Goal: Task Accomplishment & Management: Manage account settings

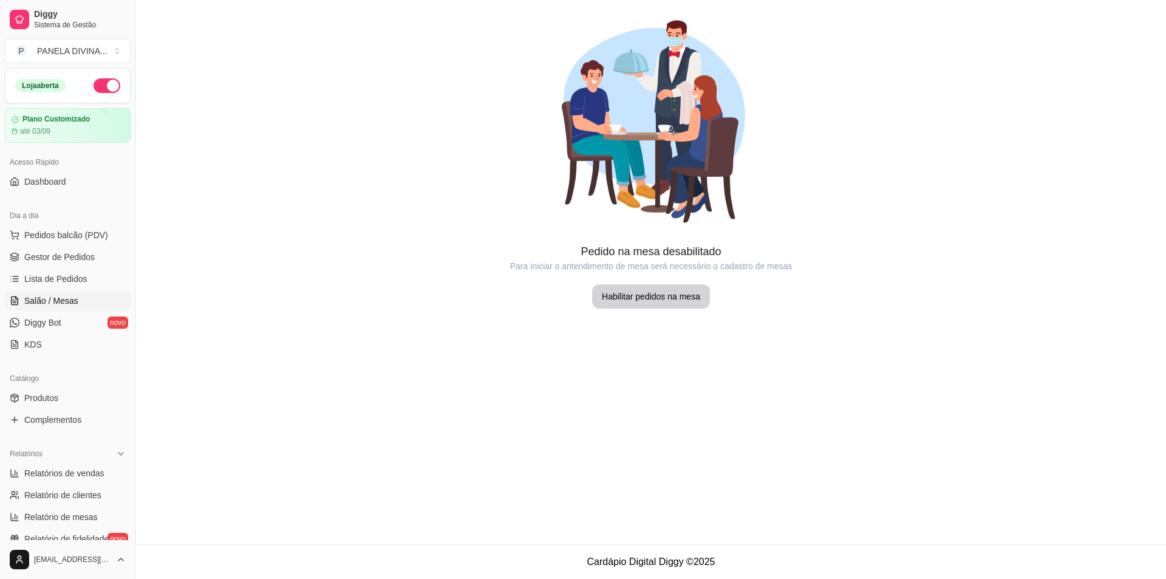
scroll to position [121, 0]
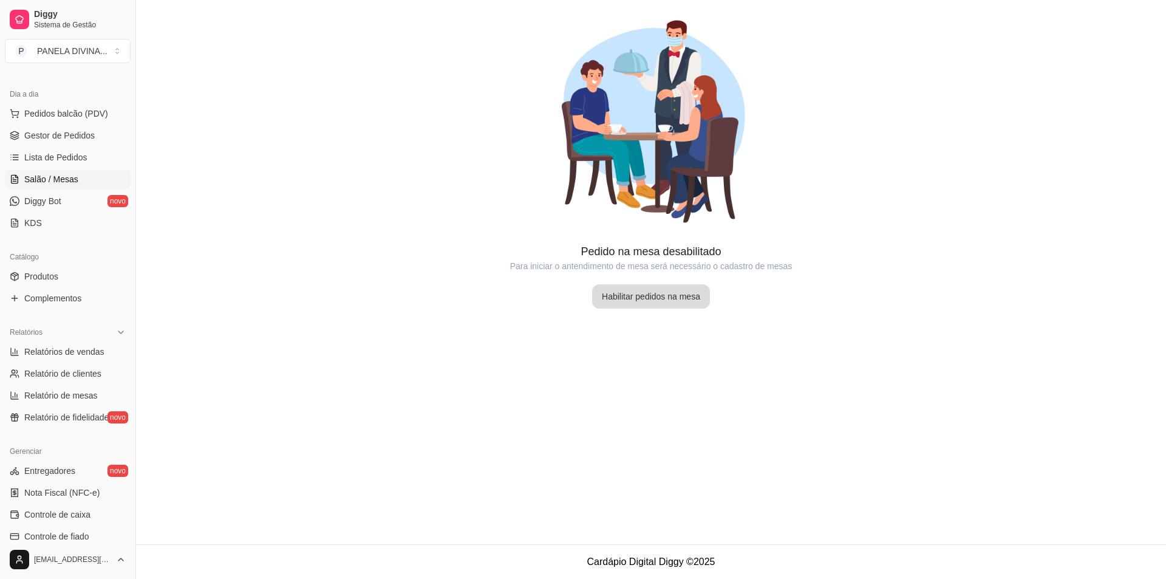
click at [640, 296] on button "Habilitar pedidos na mesa" at bounding box center [651, 296] width 118 height 24
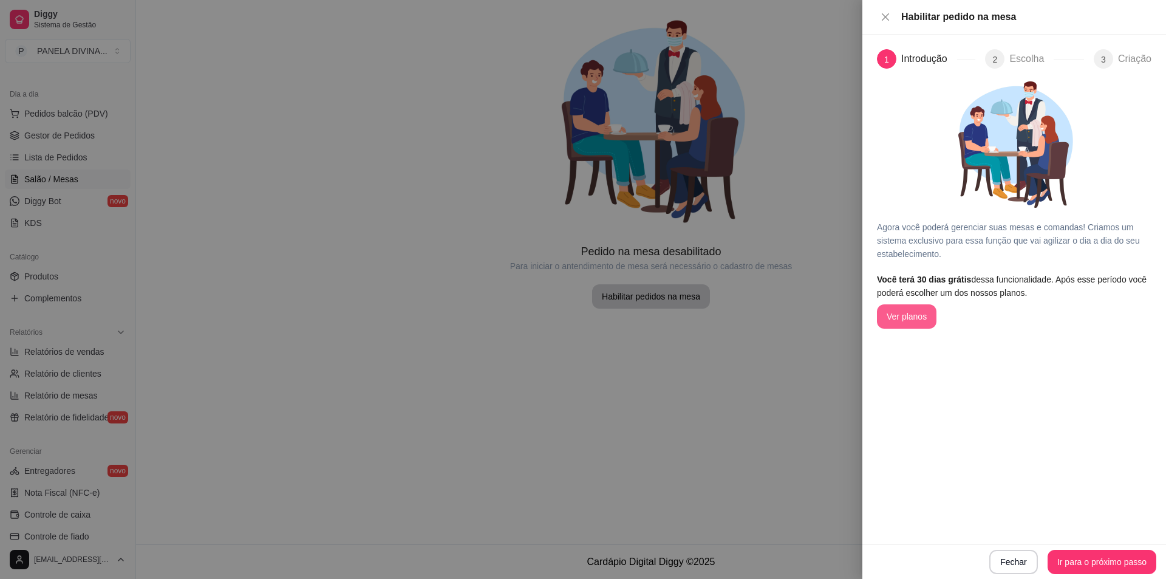
click at [912, 318] on button "Ver planos" at bounding box center [907, 316] width 60 height 24
click at [1081, 561] on button "Ir para o próximo passo" at bounding box center [1103, 562] width 106 height 24
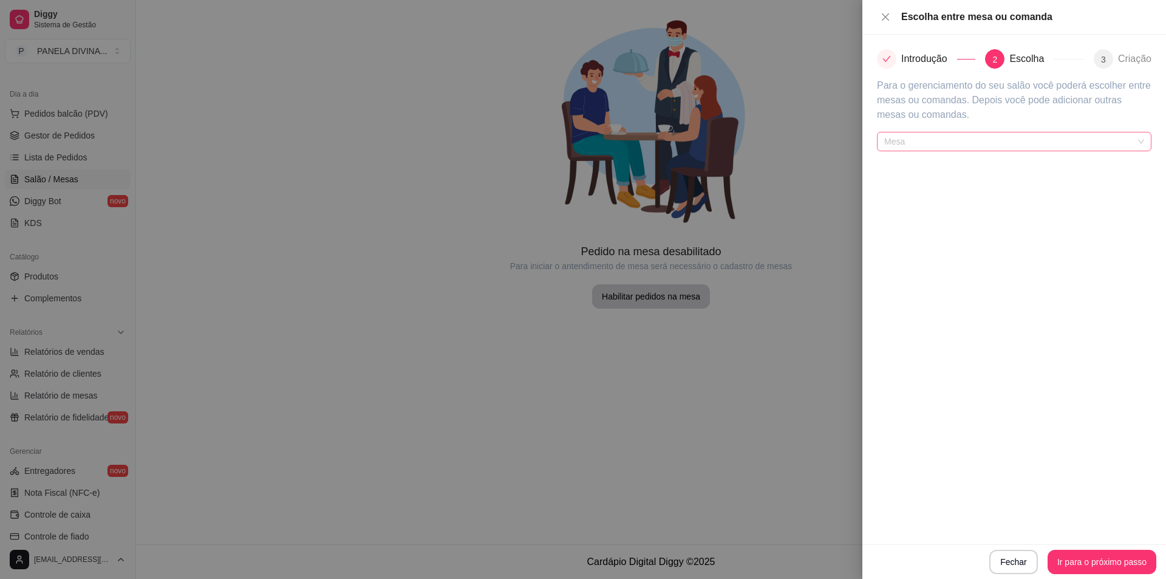
click at [915, 134] on span "Mesa" at bounding box center [1014, 141] width 260 height 18
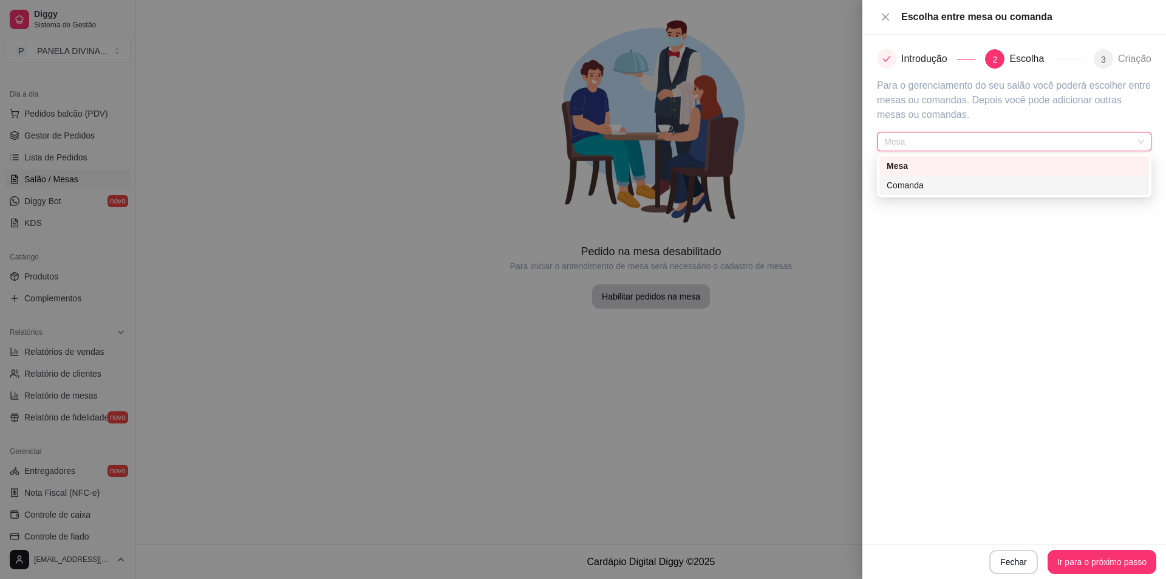
click at [903, 189] on div "Comanda" at bounding box center [1014, 185] width 255 height 13
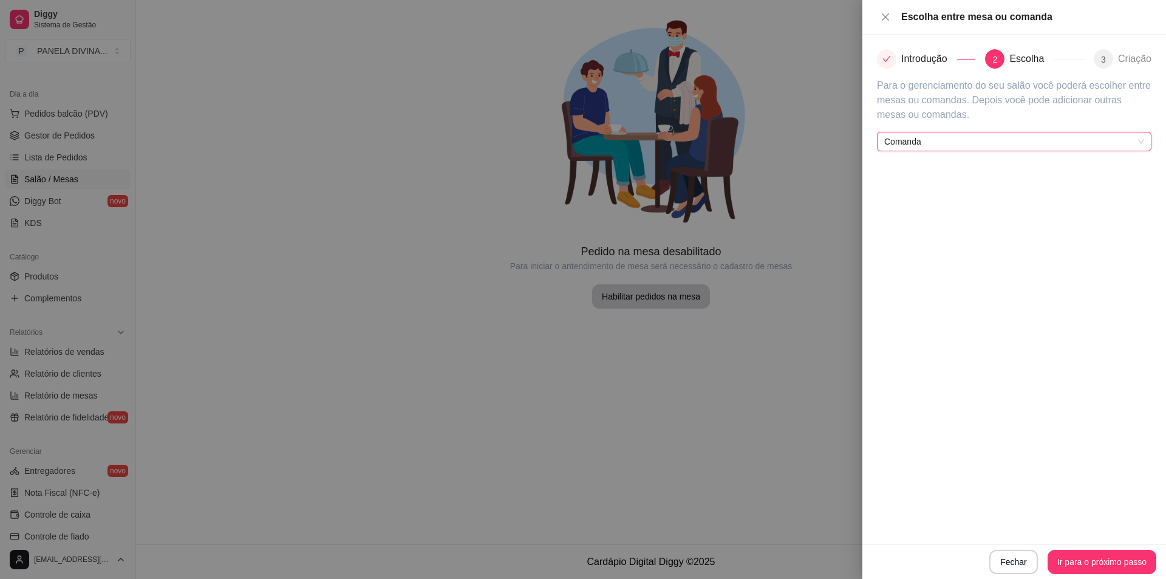
click at [910, 145] on span "Comanda" at bounding box center [1014, 141] width 260 height 18
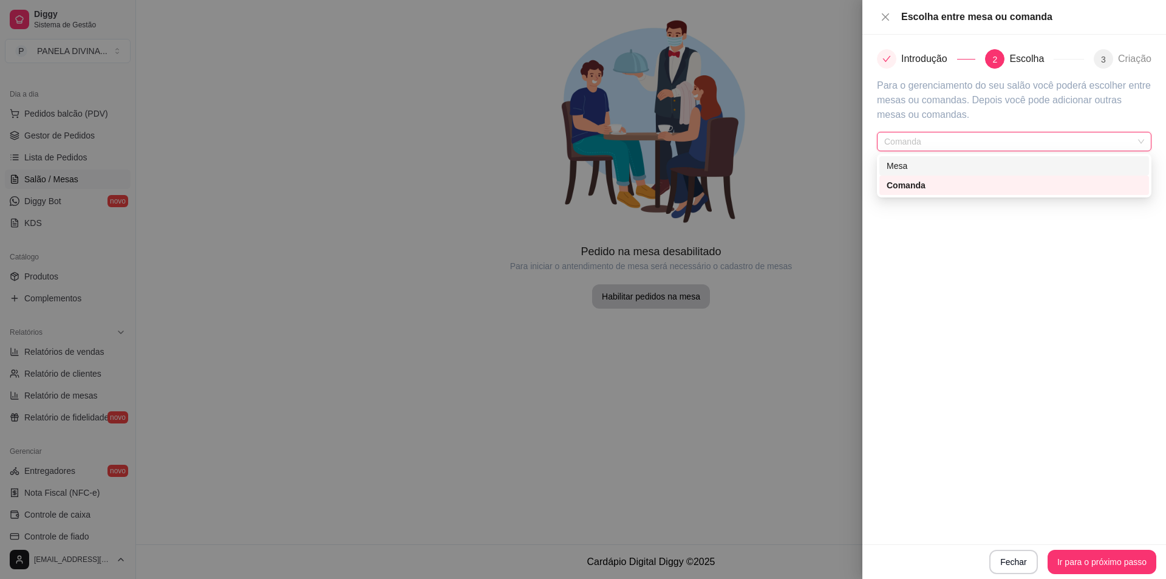
click at [907, 168] on div "Mesa" at bounding box center [1014, 165] width 255 height 13
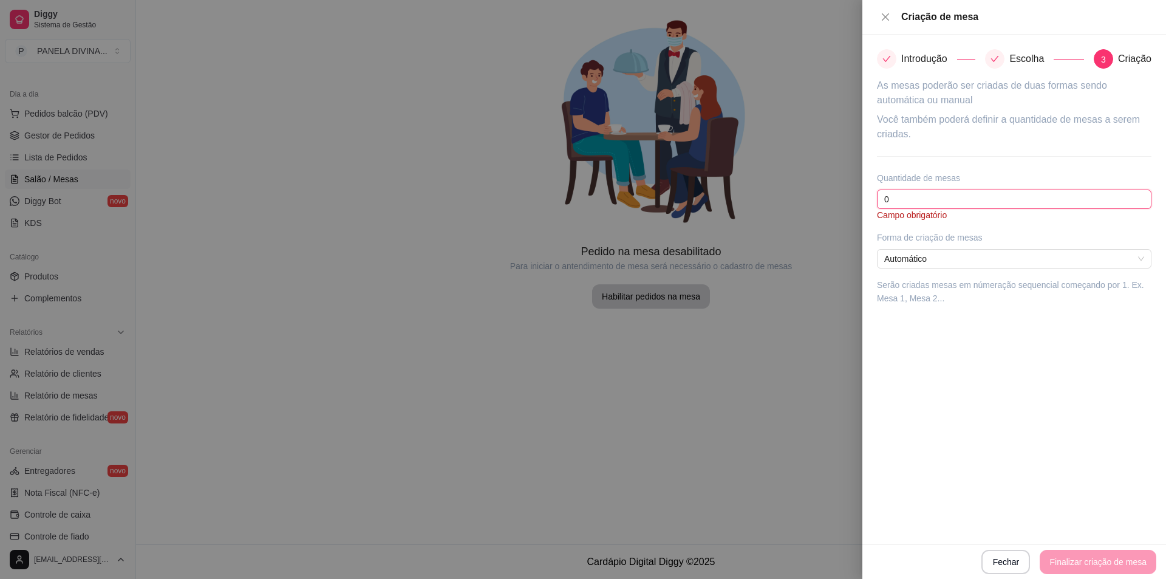
click at [896, 199] on input "0" at bounding box center [1014, 198] width 275 height 19
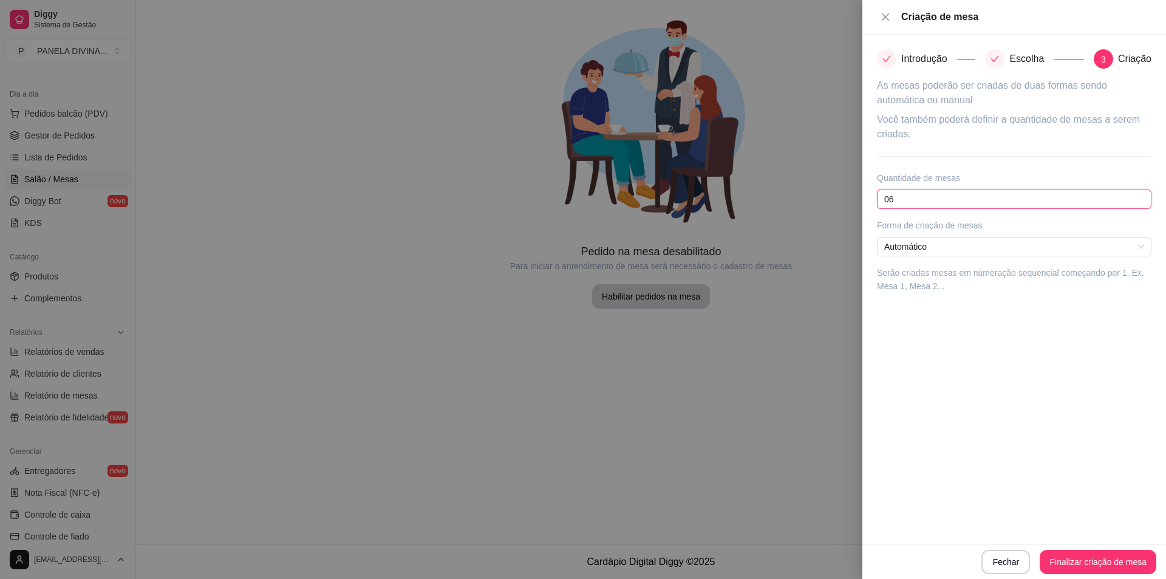
type input "0"
click at [958, 246] on span "Automático" at bounding box center [1014, 246] width 260 height 18
type input "6"
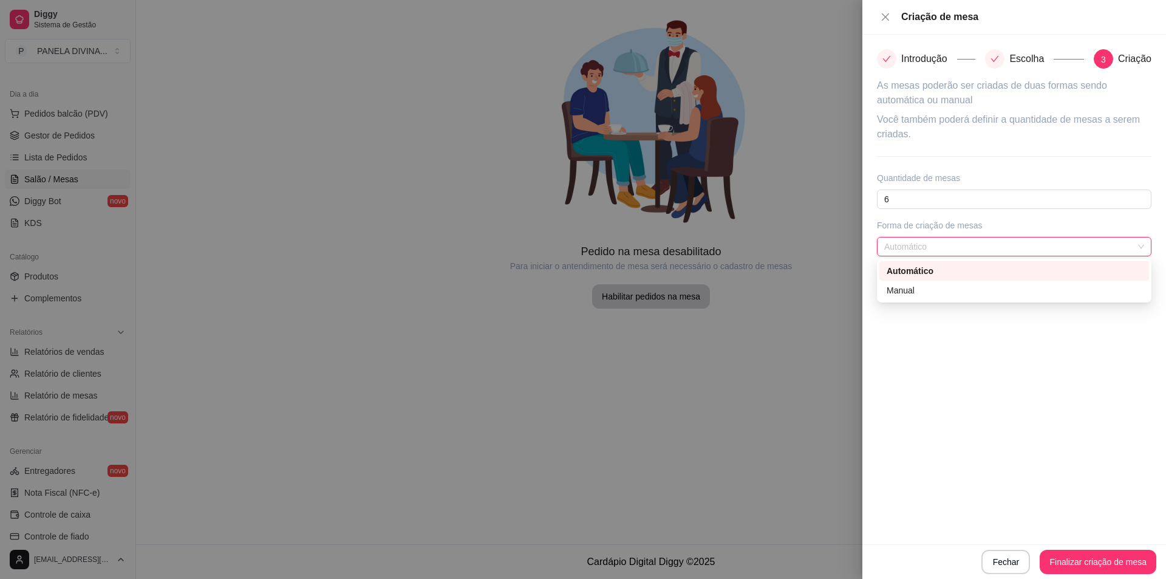
click at [939, 271] on div "Automático" at bounding box center [1014, 270] width 255 height 13
click at [1000, 246] on span "Automático" at bounding box center [1014, 246] width 260 height 18
click at [937, 292] on div "Manual" at bounding box center [1014, 290] width 255 height 13
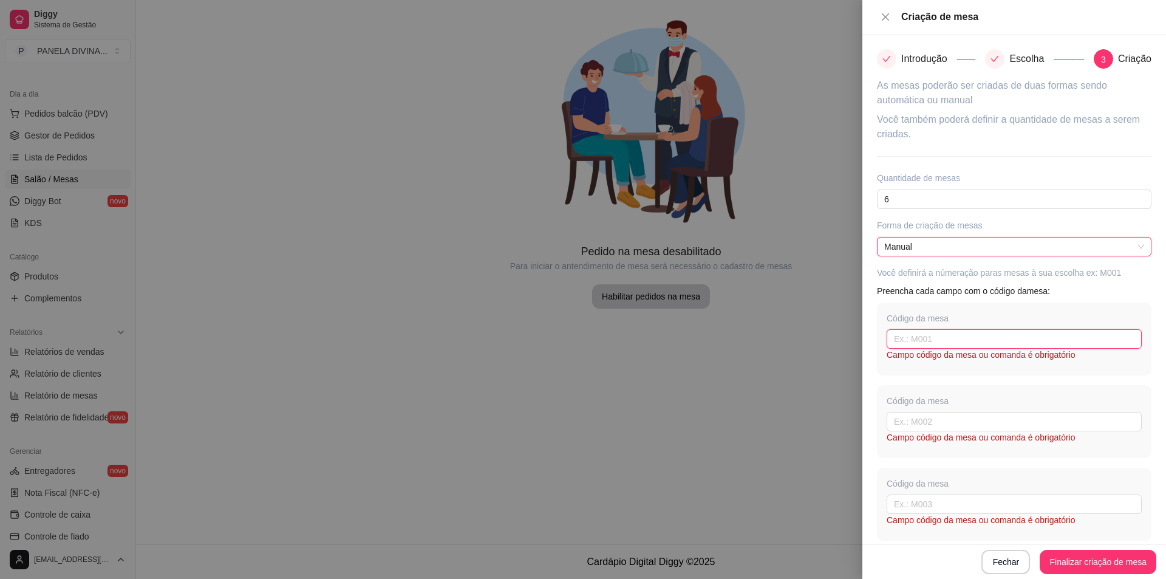
click at [954, 343] on input "text" at bounding box center [1014, 338] width 255 height 19
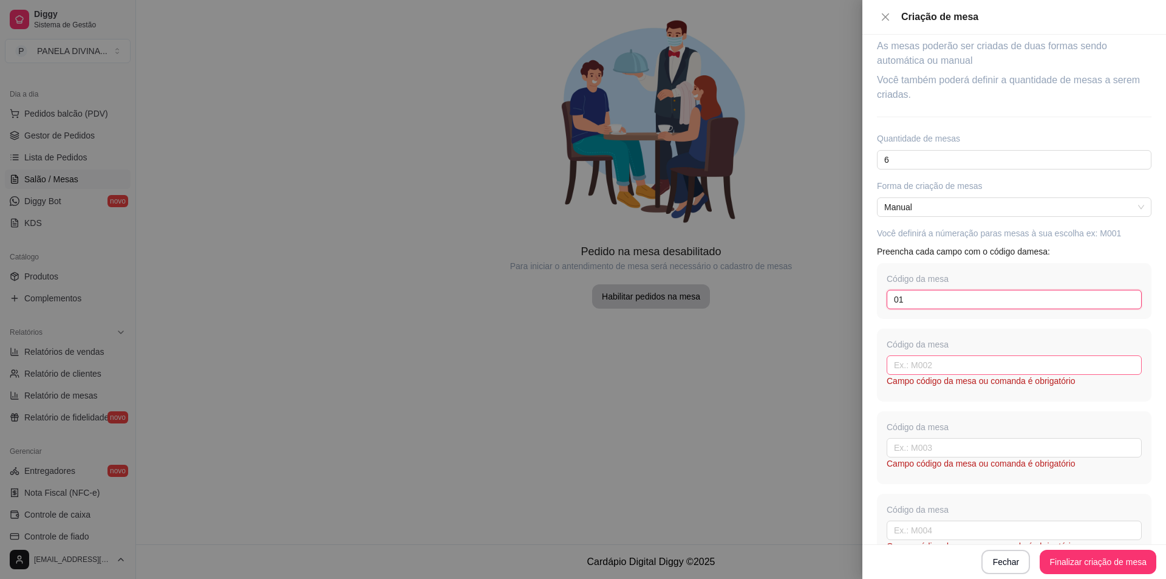
scroll to position [61, 0]
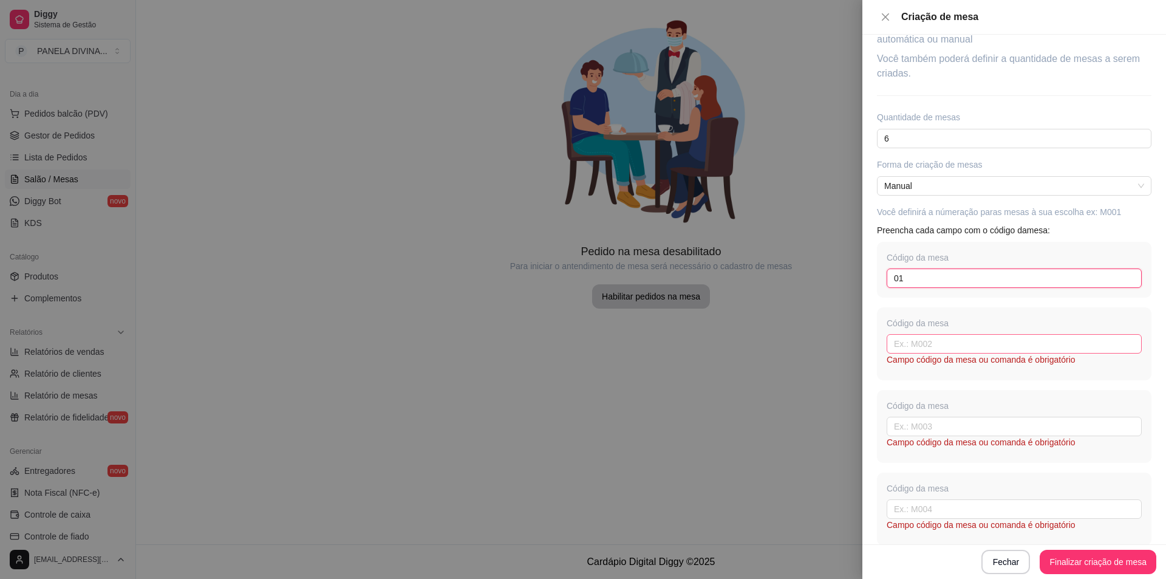
type input "01"
click at [912, 347] on input "text" at bounding box center [1014, 343] width 255 height 19
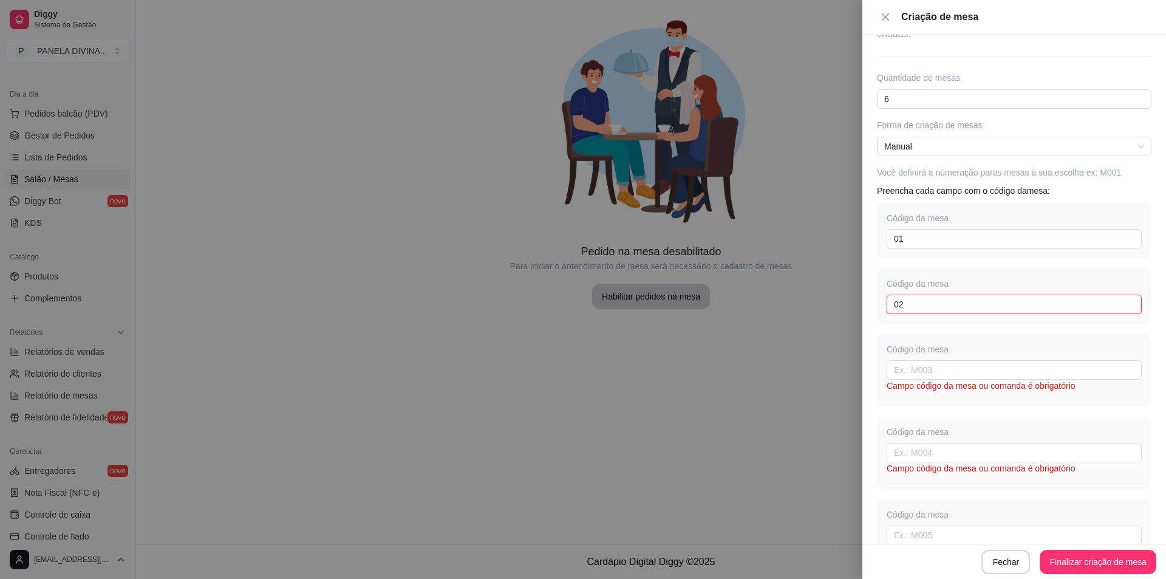
scroll to position [121, 0]
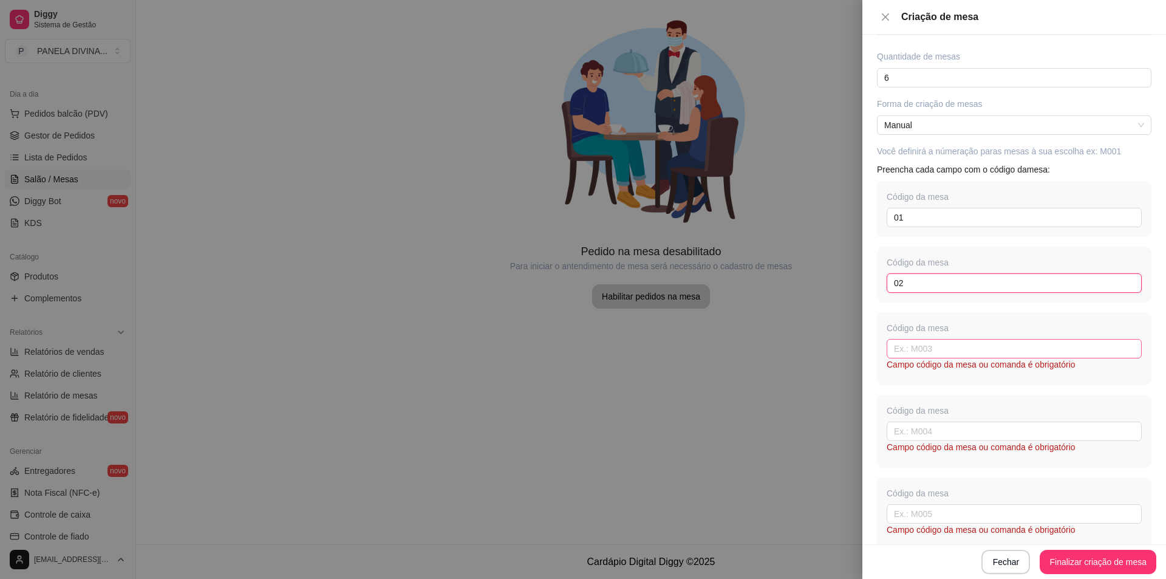
type input "02"
click at [926, 343] on input "text" at bounding box center [1014, 348] width 255 height 19
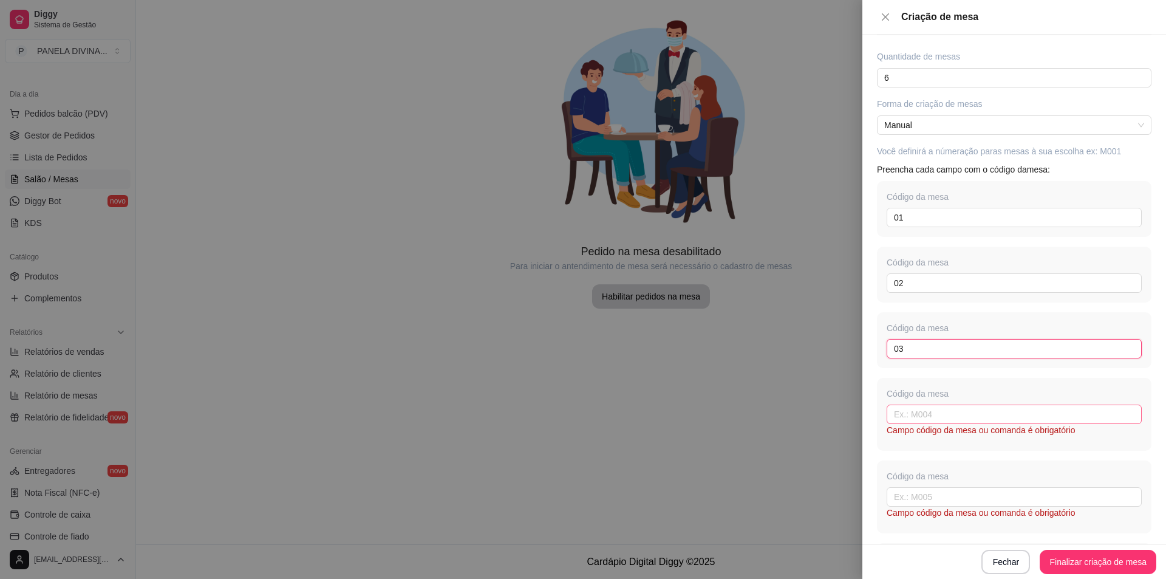
type input "03"
click at [908, 417] on input "text" at bounding box center [1014, 414] width 255 height 19
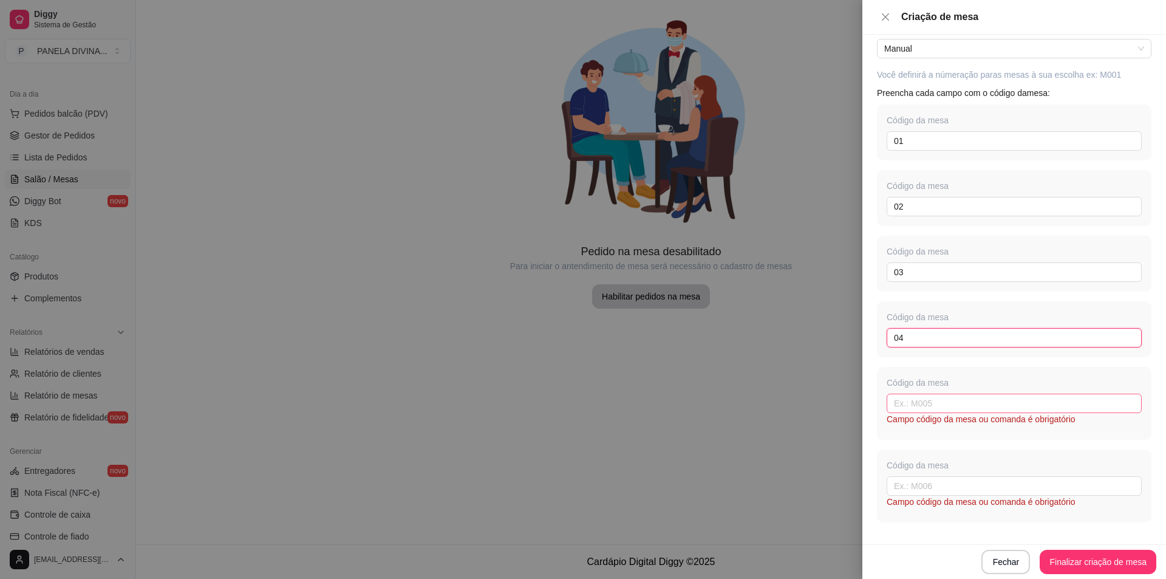
scroll to position [200, 0]
type input "04"
click at [942, 403] on input "text" at bounding box center [1014, 400] width 255 height 19
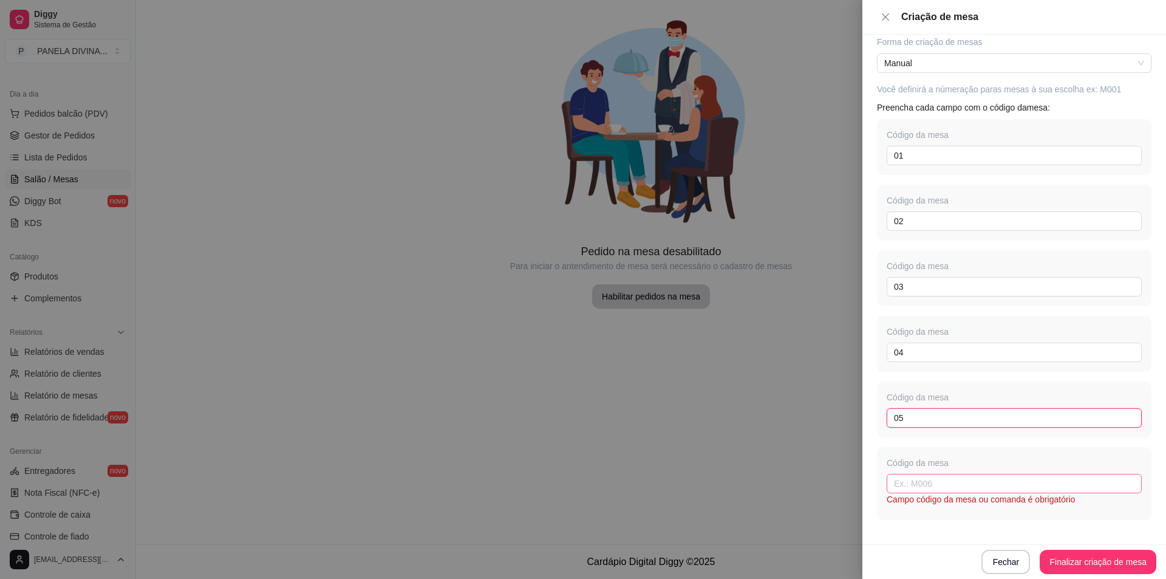
type input "05"
click at [923, 482] on input "text" at bounding box center [1014, 483] width 255 height 19
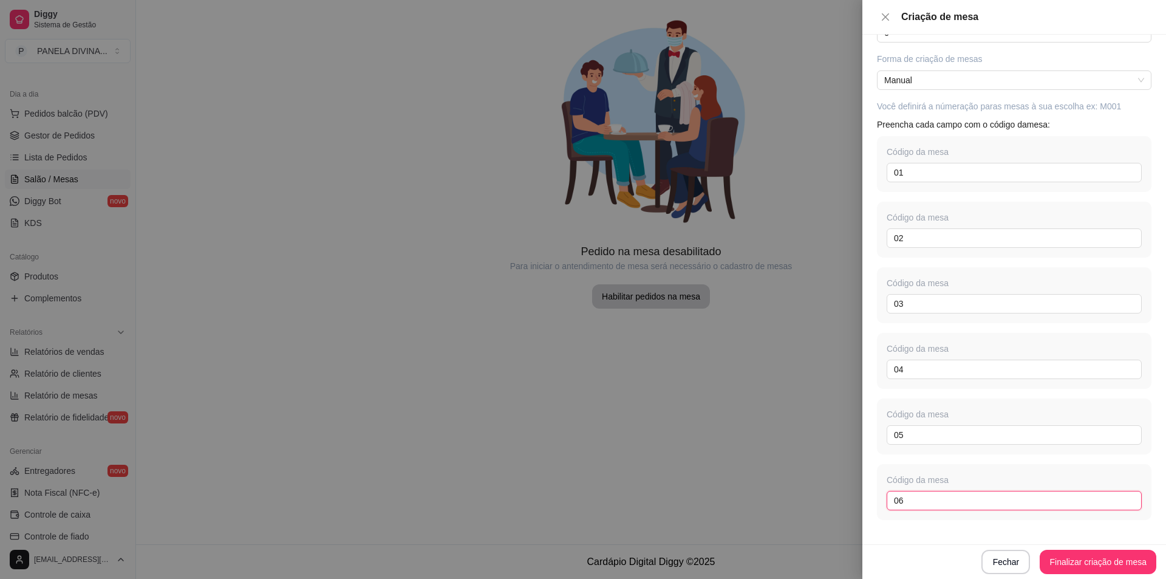
type input "06"
click at [913, 527] on div "Introdução Escolha 3 Criação As mesas poderão ser criadas de duas formas sendo …" at bounding box center [1014, 290] width 304 height 510
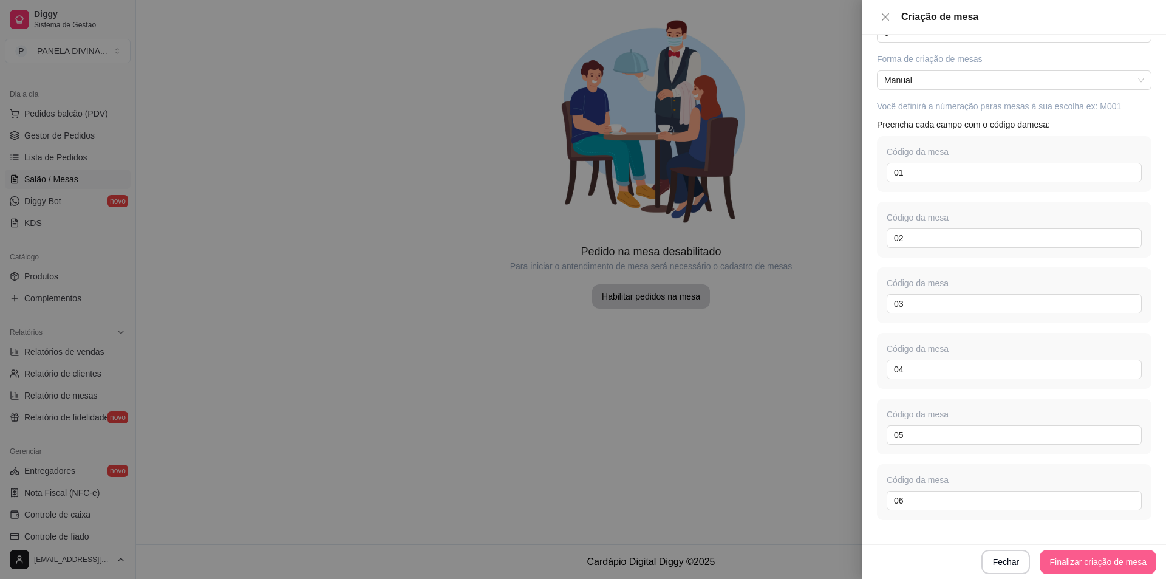
click at [1103, 564] on button "Finalizar criação de mesa" at bounding box center [1098, 562] width 117 height 24
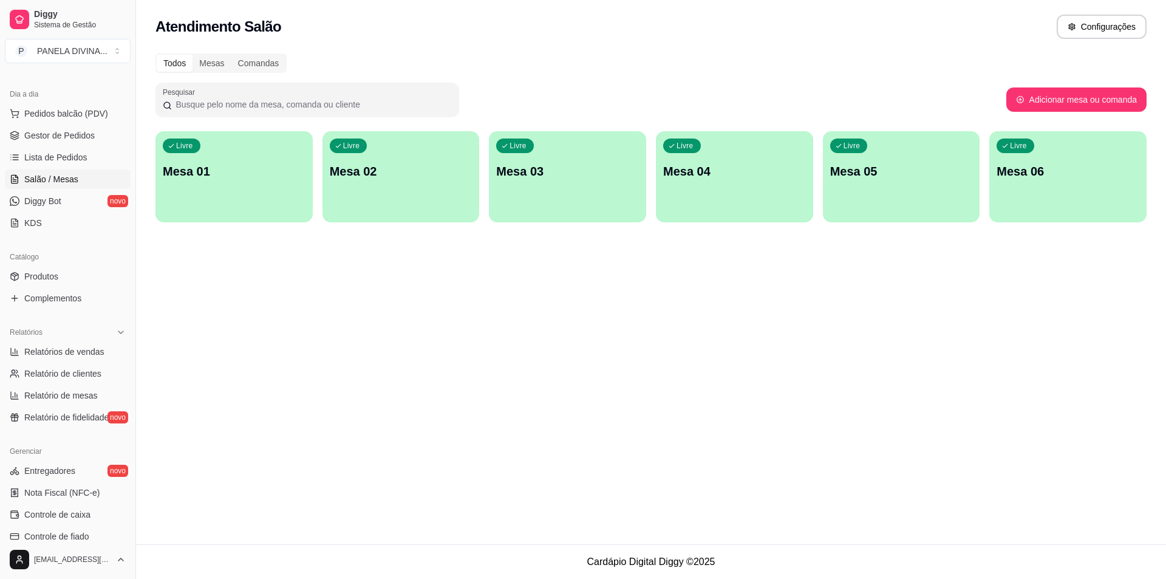
click at [264, 194] on div "Livre Mesa 01" at bounding box center [233, 169] width 157 height 77
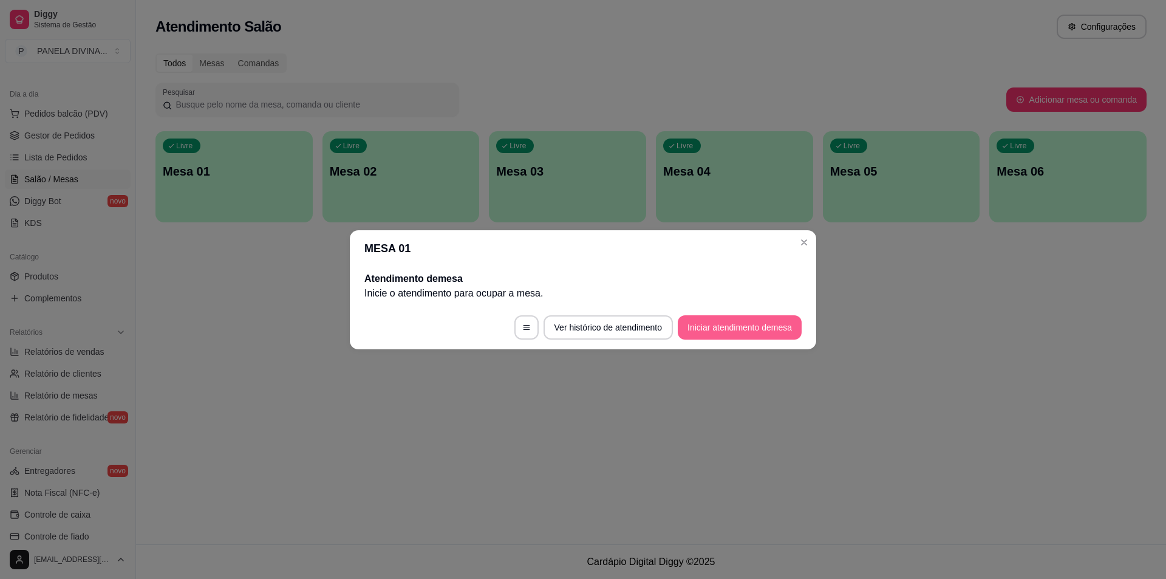
click at [717, 332] on button "Iniciar atendimento de mesa" at bounding box center [740, 327] width 124 height 24
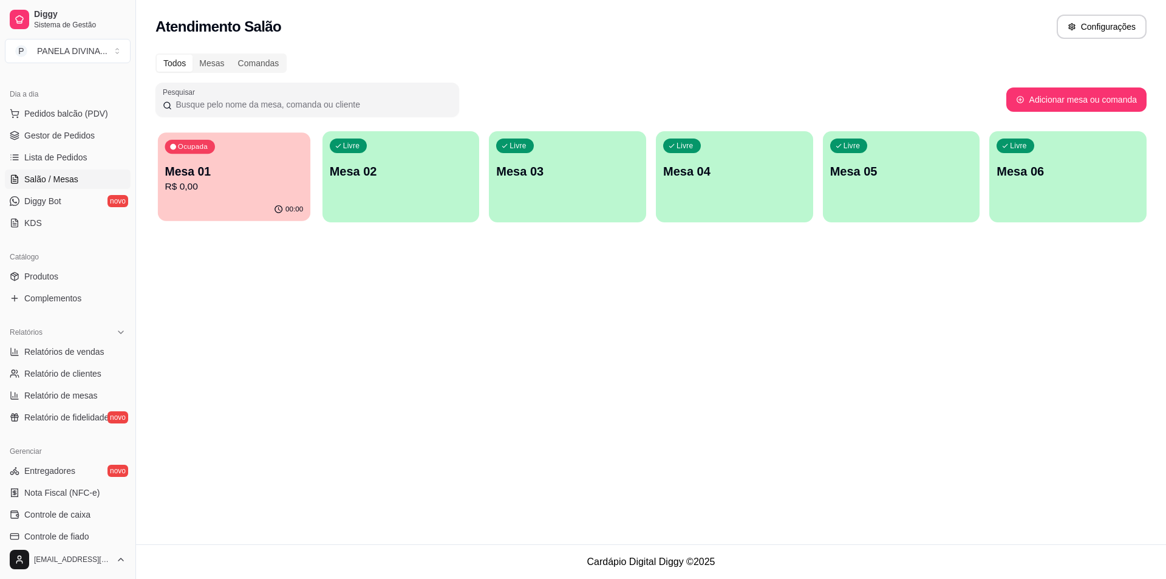
click at [251, 186] on p "R$ 0,00" at bounding box center [234, 187] width 138 height 14
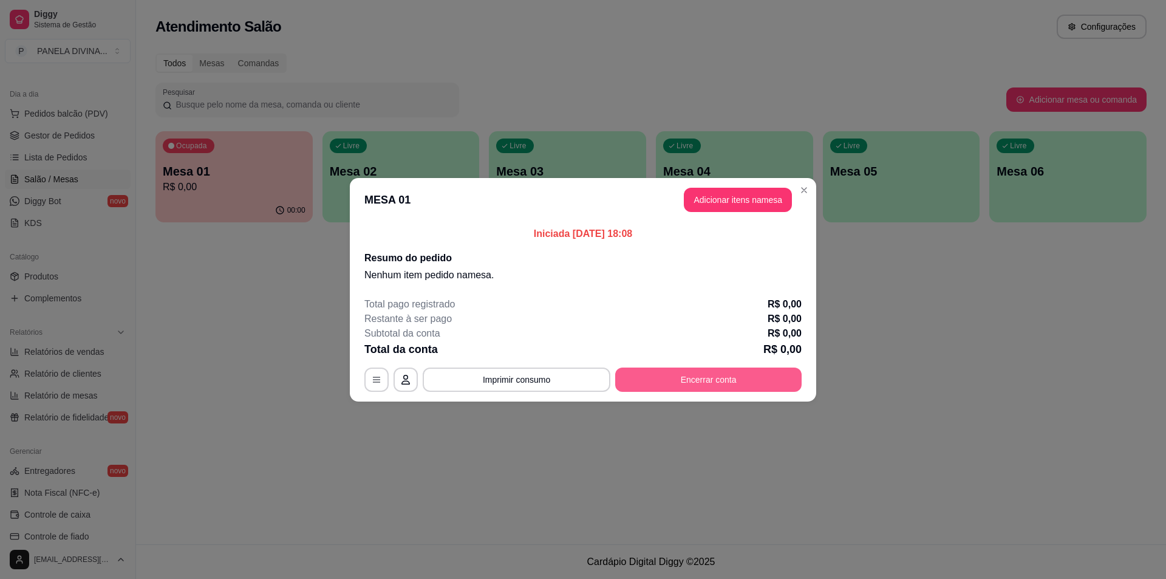
click at [688, 378] on button "Encerrar conta" at bounding box center [708, 379] width 186 height 24
click at [375, 385] on button "button" at bounding box center [376, 379] width 24 height 24
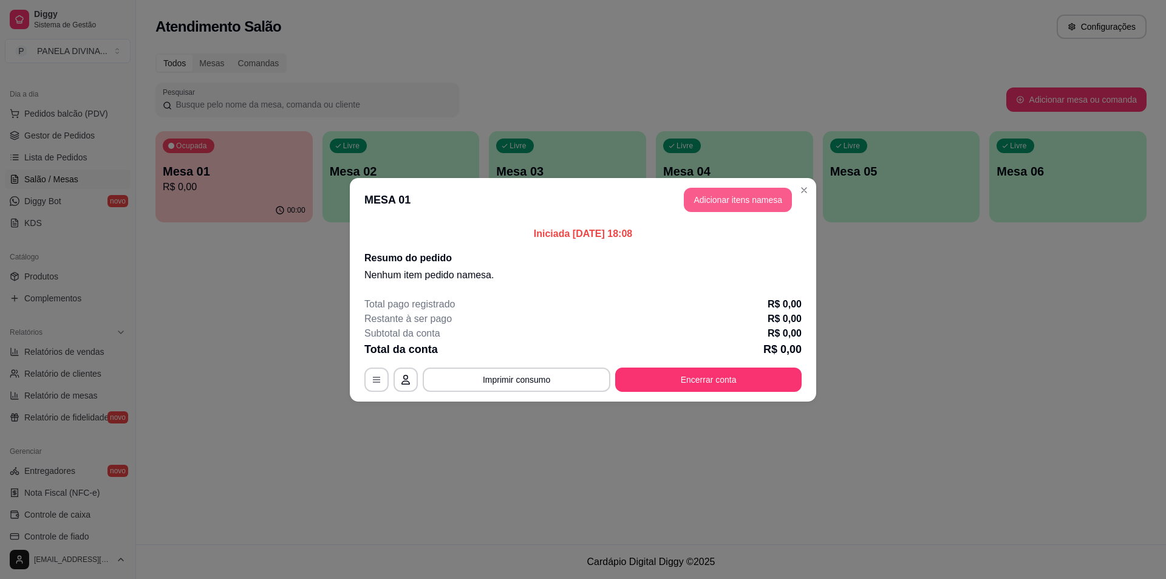
click at [705, 205] on button "Adicionar itens na mesa" at bounding box center [738, 200] width 108 height 24
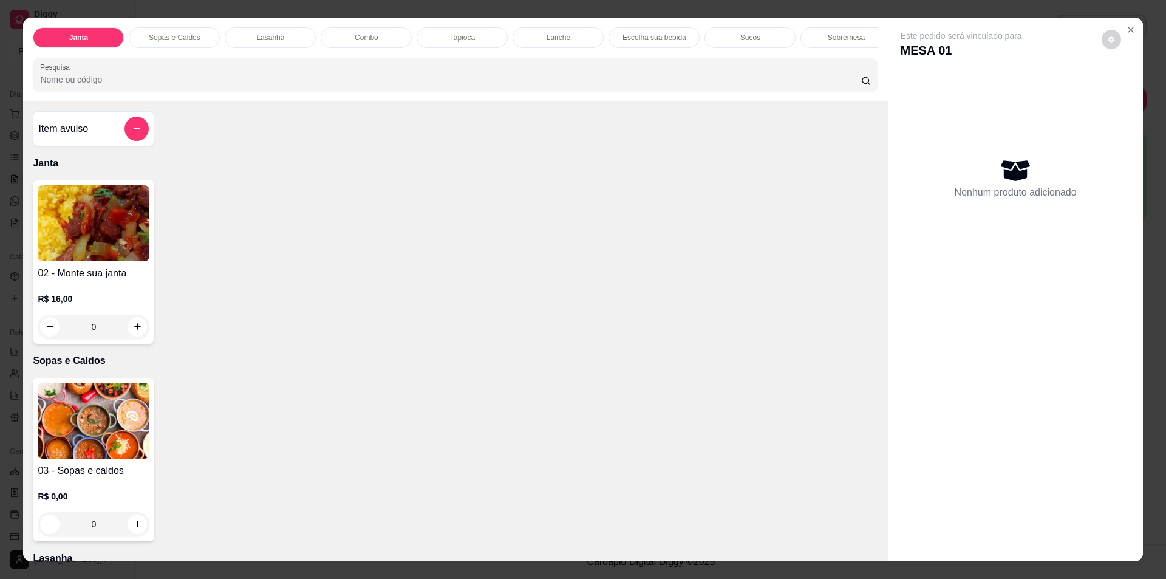
click at [132, 336] on div "0" at bounding box center [94, 327] width 112 height 24
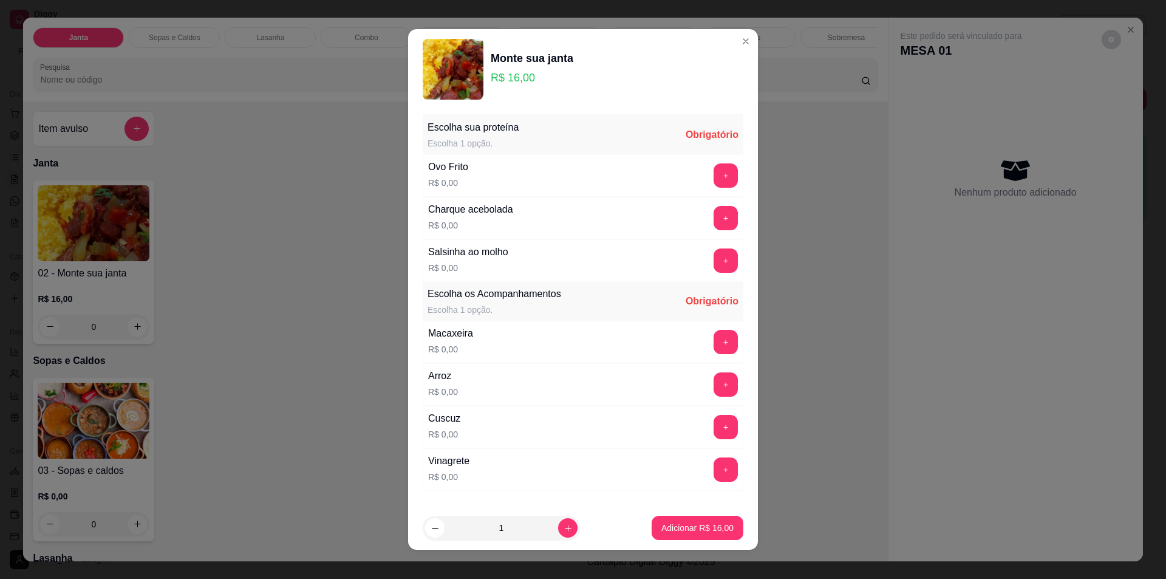
click at [709, 178] on div "+" at bounding box center [726, 175] width 34 height 24
click at [714, 176] on button "+" at bounding box center [726, 175] width 24 height 24
click at [714, 217] on button "+" at bounding box center [726, 218] width 24 height 24
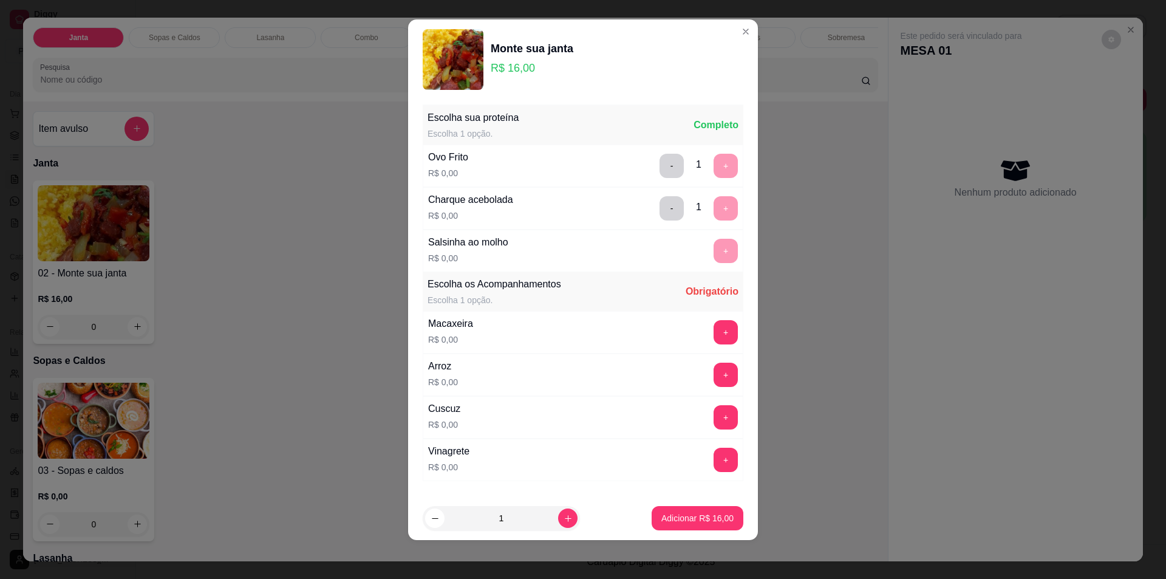
scroll to position [75, 0]
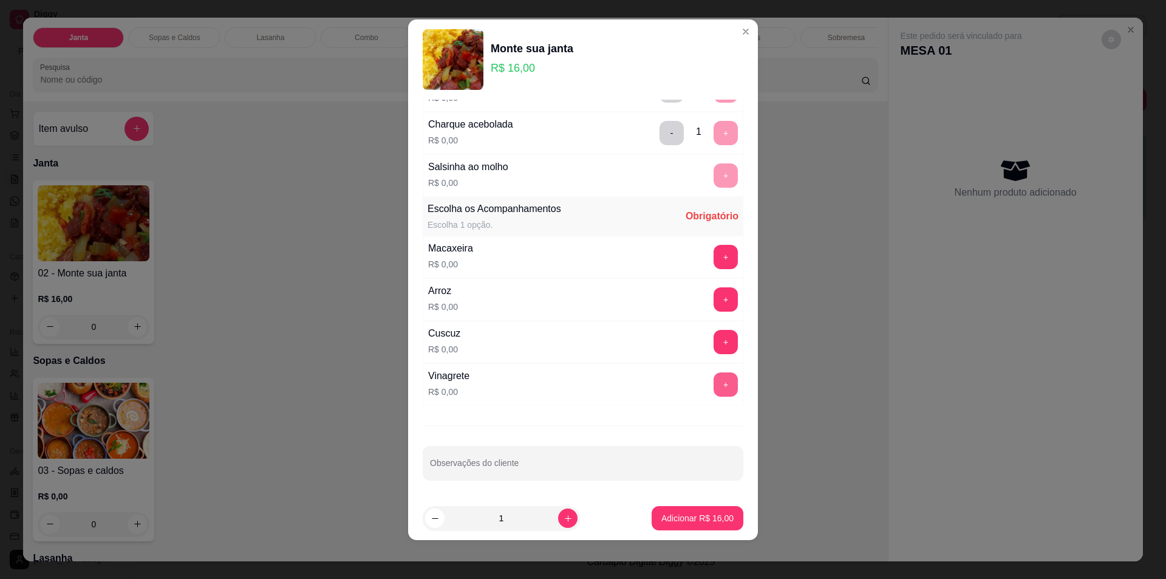
click at [714, 387] on button "+" at bounding box center [726, 384] width 24 height 24
click at [672, 519] on p "Adicionar R$ 16,00" at bounding box center [697, 518] width 72 height 12
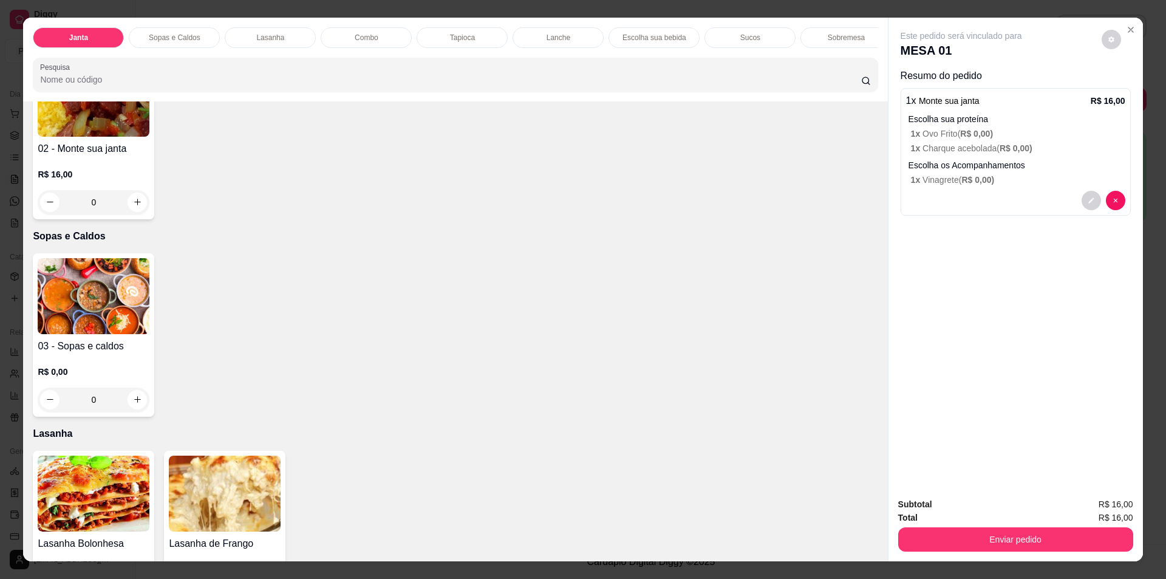
scroll to position [121, 0]
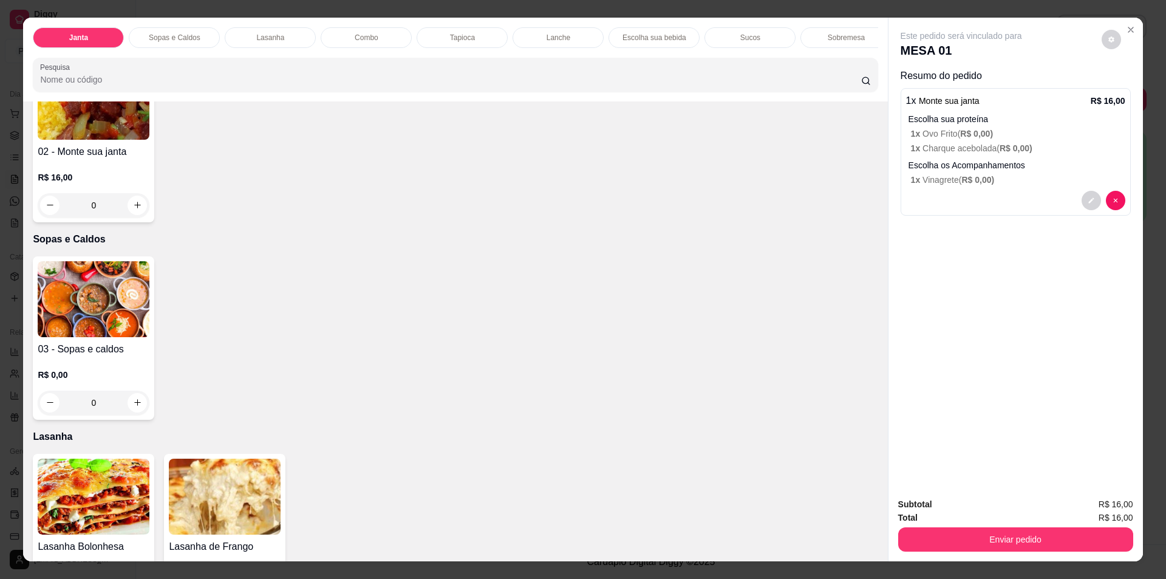
click at [1031, 125] on p "Escolha sua proteína" at bounding box center [1017, 119] width 217 height 12
click at [136, 217] on div "0" at bounding box center [94, 205] width 112 height 24
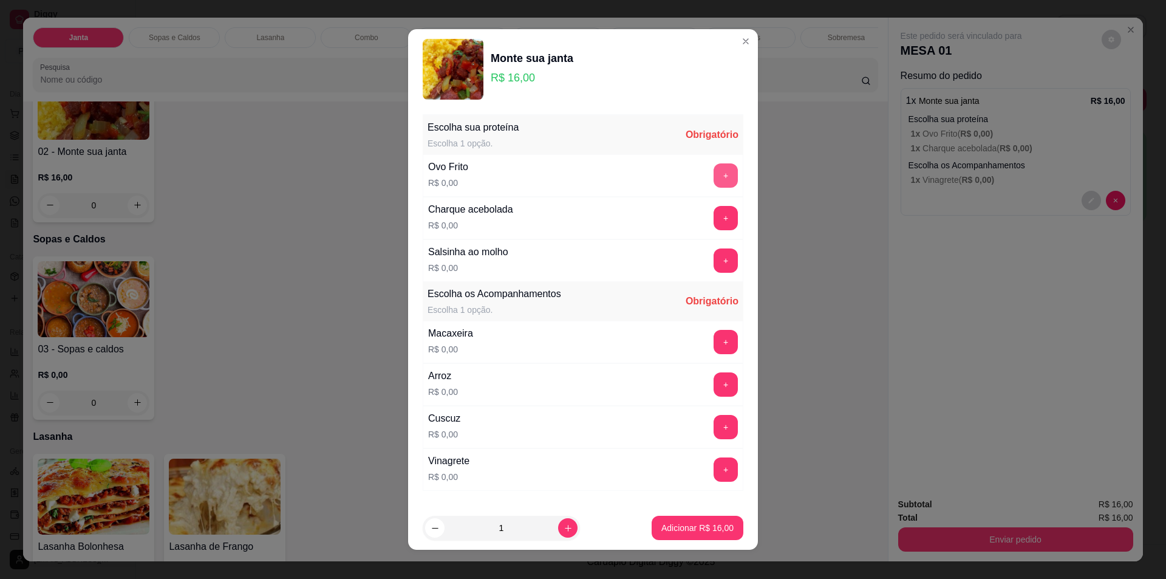
click at [714, 179] on button "+" at bounding box center [726, 175] width 24 height 24
click at [714, 226] on button "+" at bounding box center [726, 218] width 24 height 24
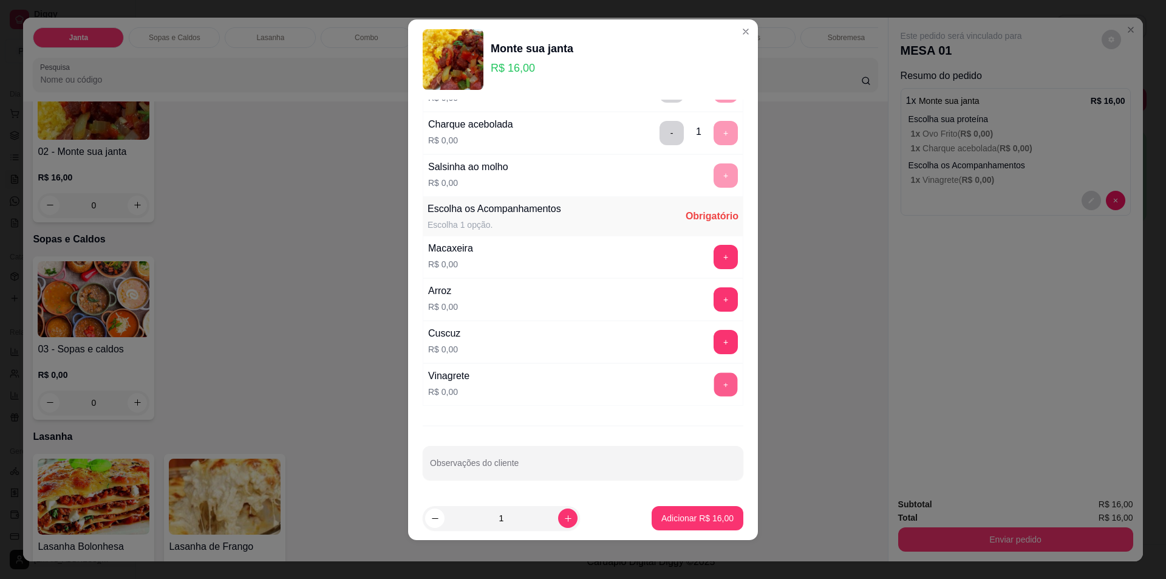
click at [714, 389] on button "+" at bounding box center [726, 384] width 24 height 24
click at [683, 514] on p "Adicionar R$ 16,00" at bounding box center [697, 518] width 72 height 12
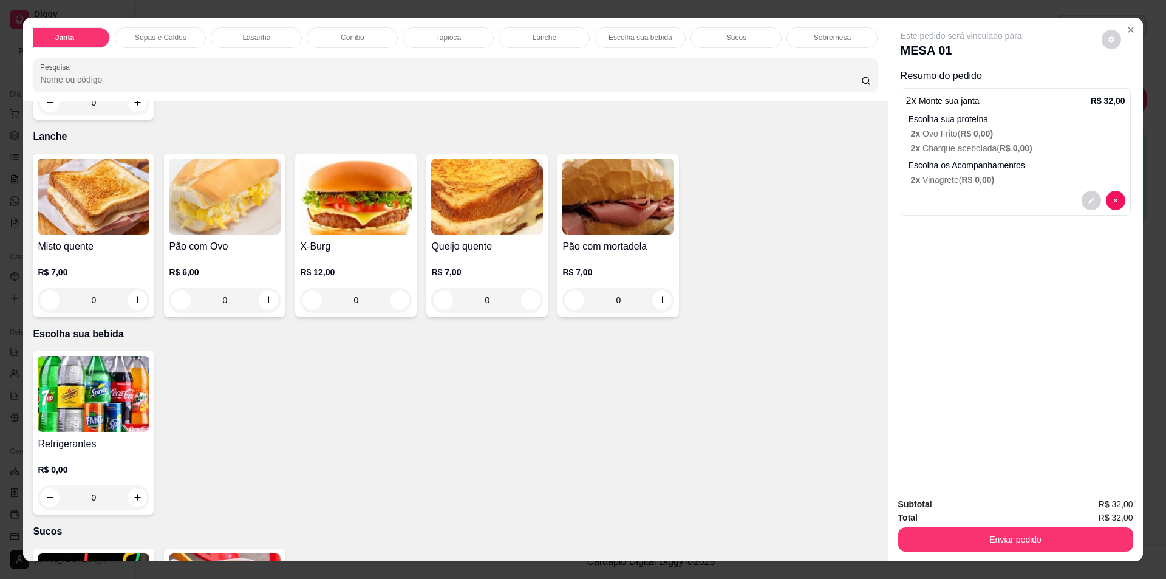
scroll to position [1093, 0]
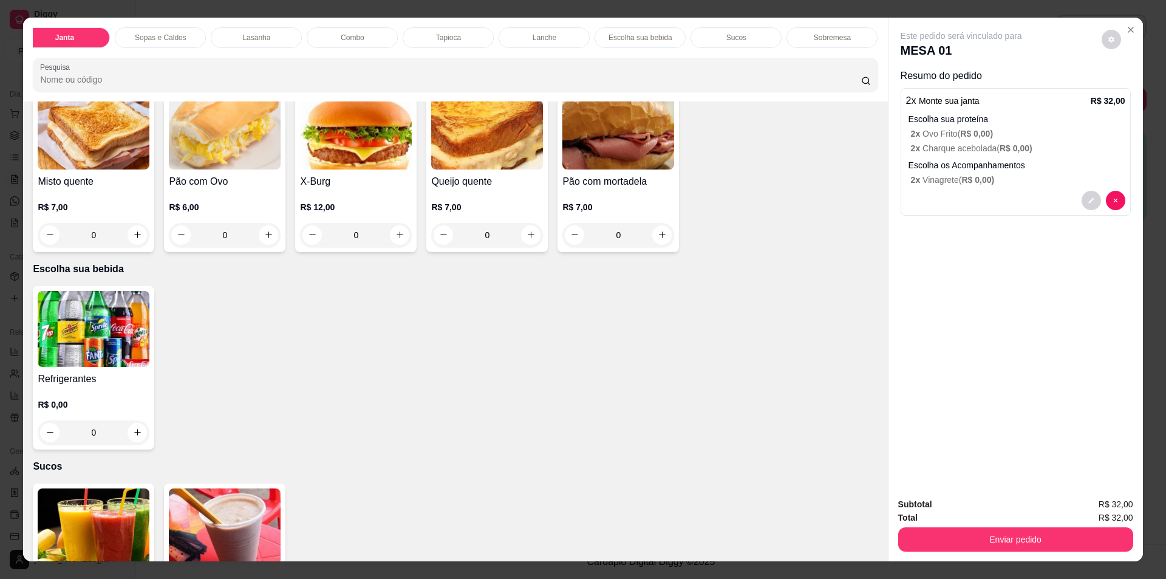
click at [126, 409] on p "R$ 0,00" at bounding box center [94, 404] width 112 height 12
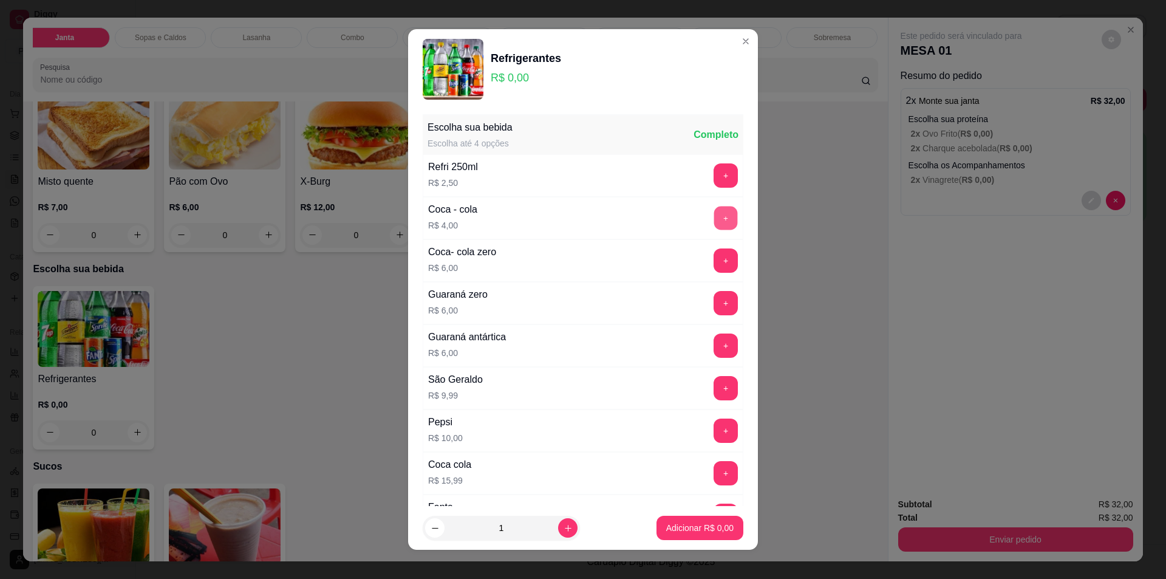
click at [714, 217] on button "+" at bounding box center [726, 218] width 24 height 24
click at [697, 528] on p "Adicionar R$ 4,00" at bounding box center [700, 528] width 66 height 12
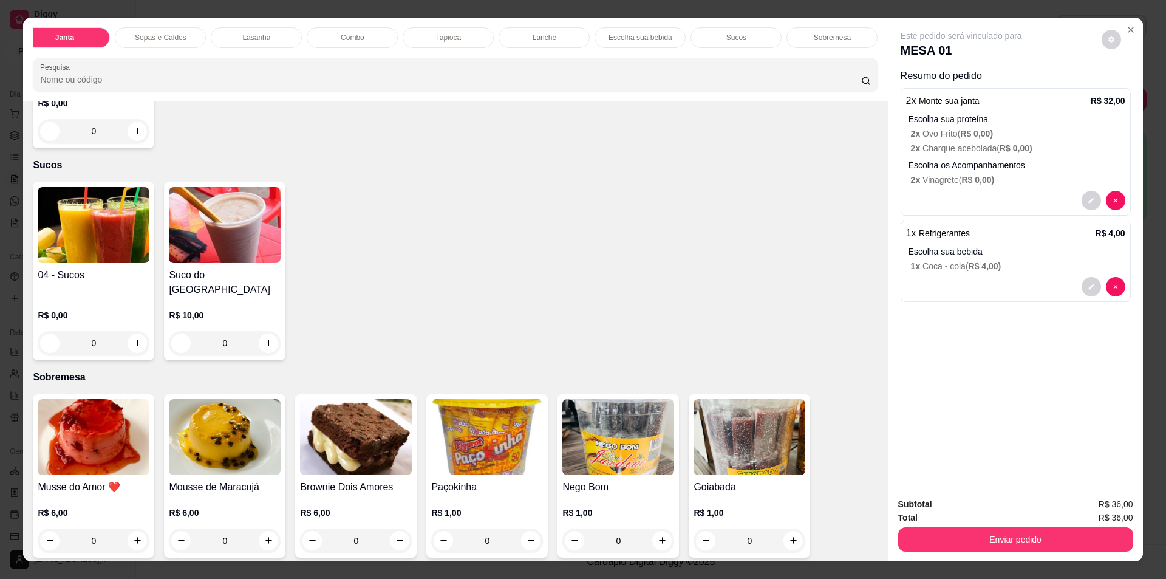
scroll to position [21, 0]
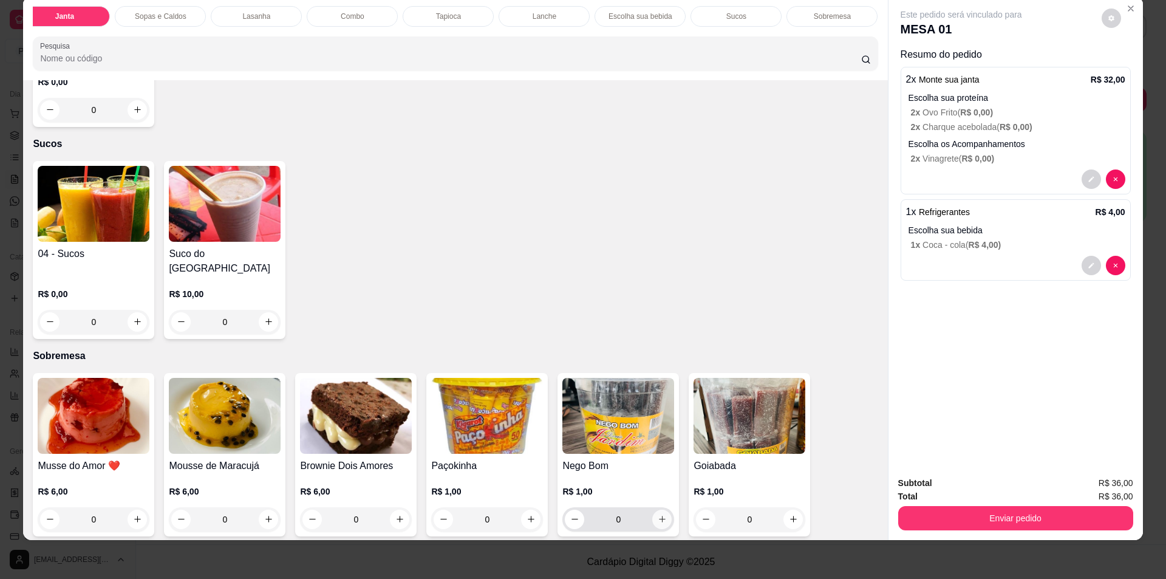
click at [659, 516] on icon "increase-product-quantity" at bounding box center [662, 519] width 7 height 7
click at [658, 515] on icon "increase-product-quantity" at bounding box center [661, 519] width 9 height 9
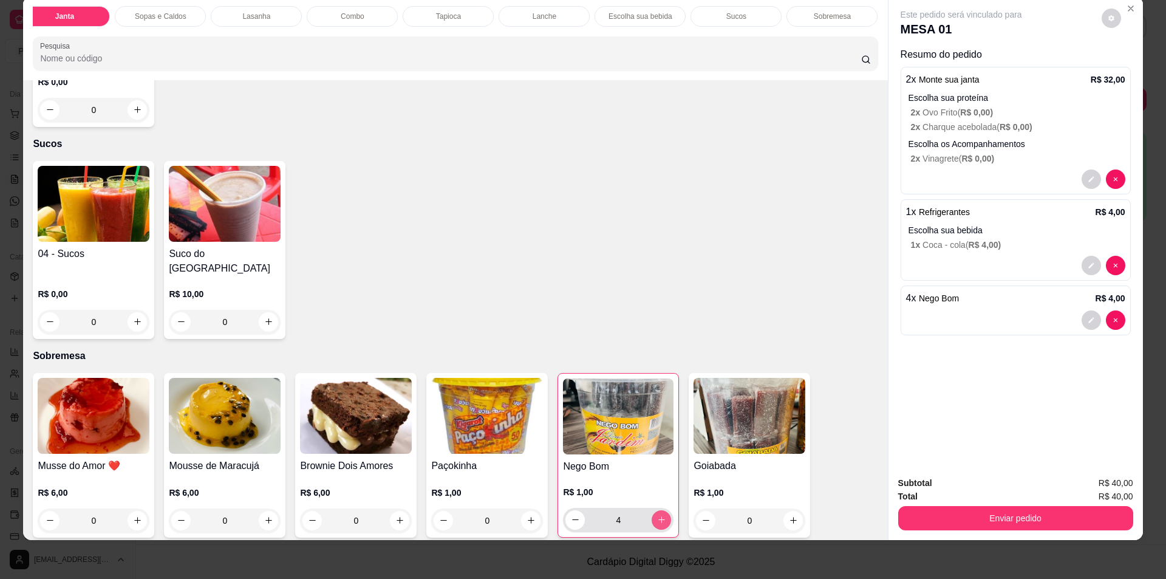
type input "5"
click at [604, 237] on div "04 - Sucos R$ 0,00 0 Suco do Amazonas R$ 10,00 0" at bounding box center [455, 250] width 845 height 178
click at [972, 367] on div "Este pedido será vinculado para MESA 01 Resumo do pedido 2 x Monte sua janta R$…" at bounding box center [1016, 231] width 254 height 471
click at [993, 521] on button "Enviar pedido" at bounding box center [1015, 519] width 228 height 24
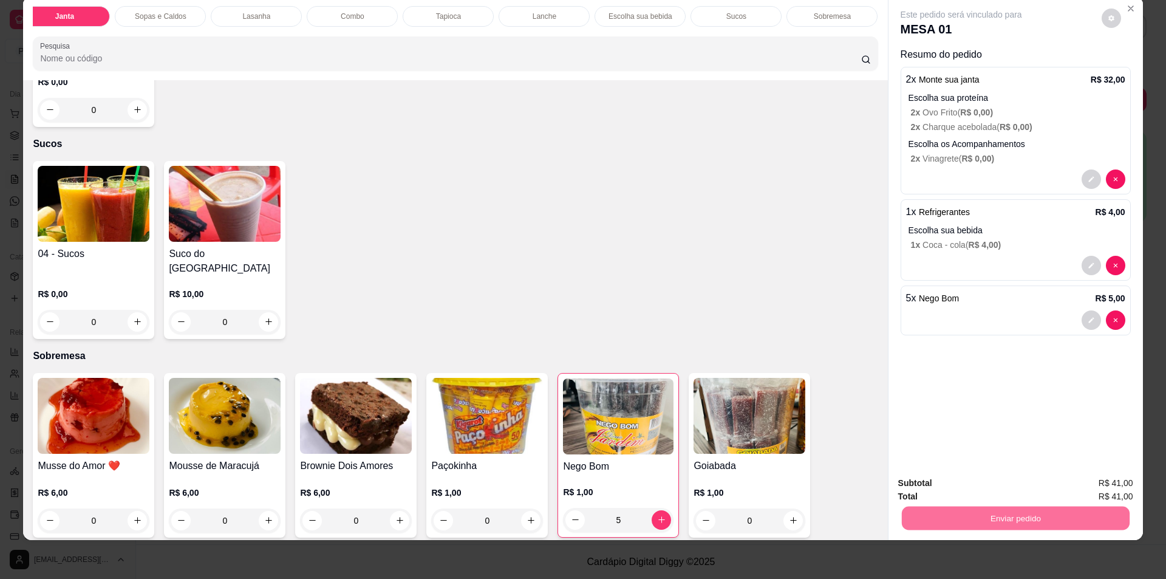
click at [988, 490] on button "Não registrar e enviar pedido" at bounding box center [975, 488] width 123 height 22
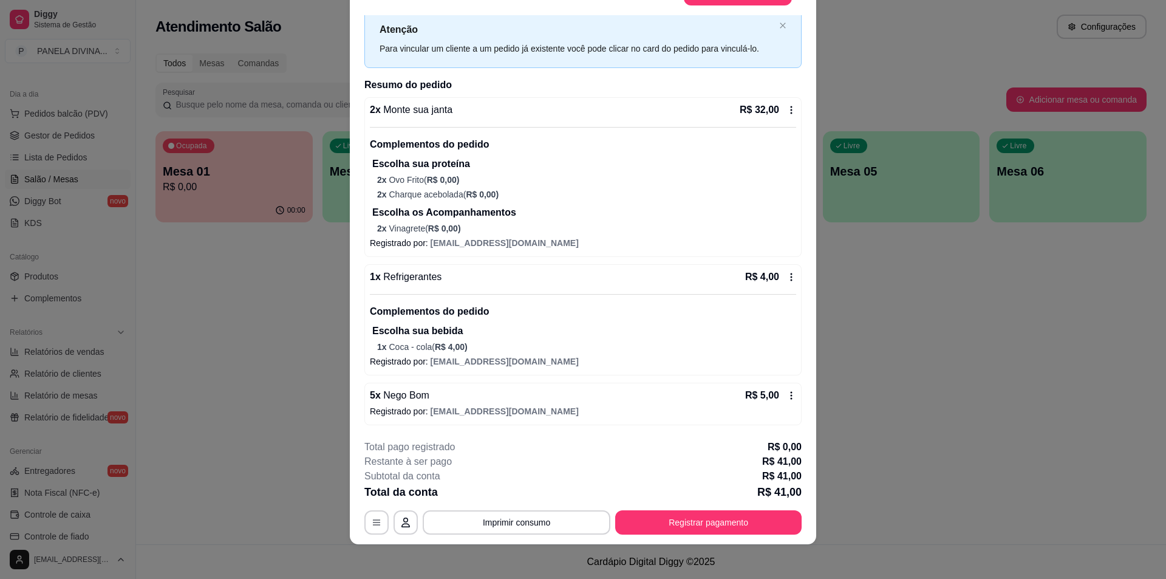
scroll to position [36, 0]
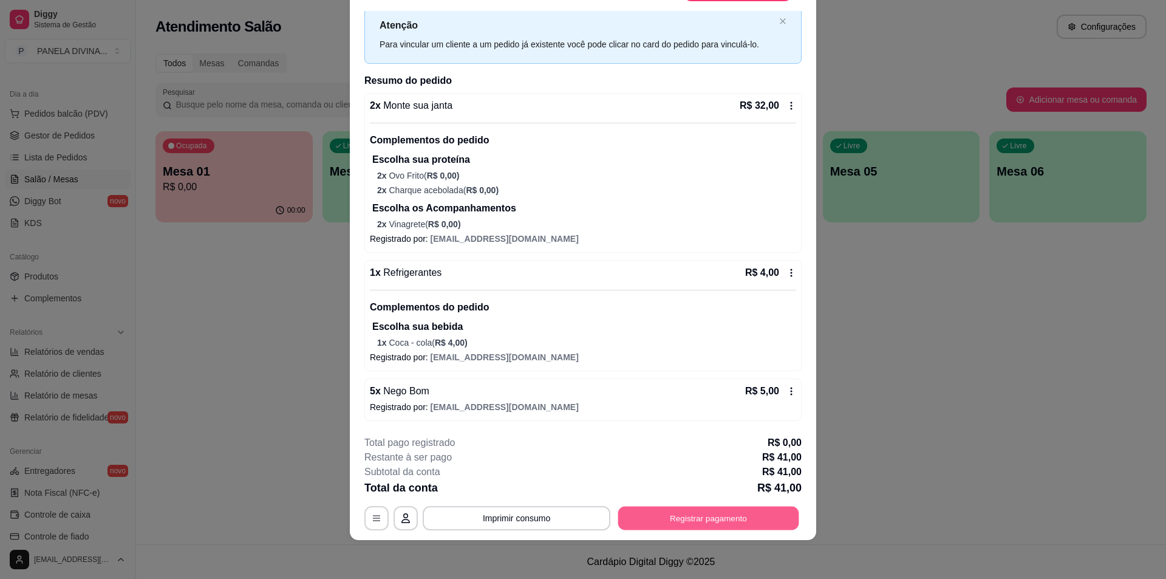
click at [711, 521] on button "Registrar pagamento" at bounding box center [708, 519] width 181 height 24
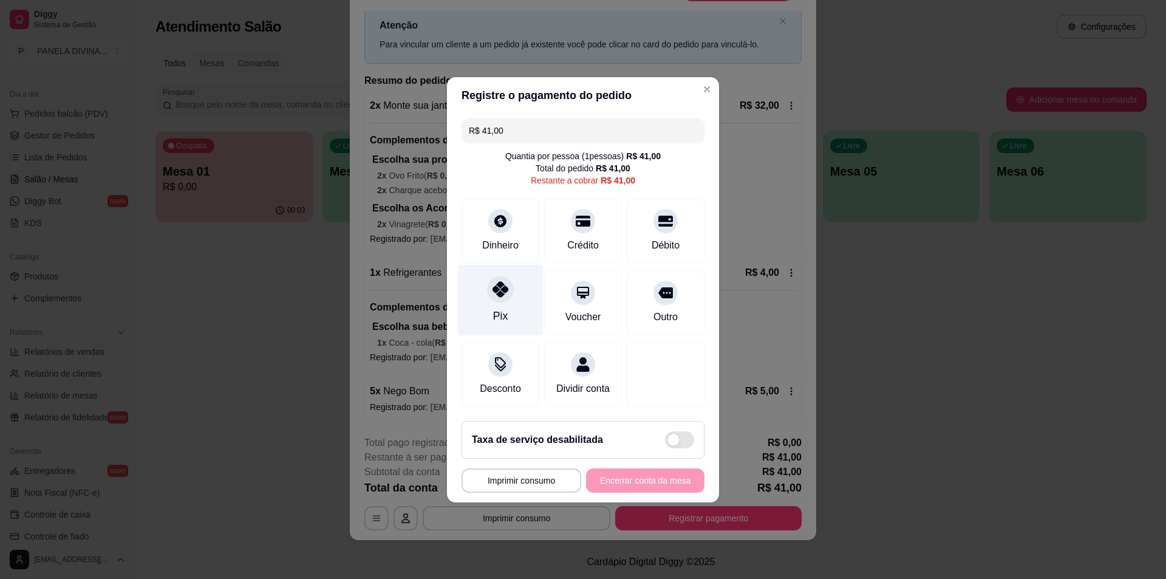
click at [508, 304] on div "Pix" at bounding box center [501, 299] width 86 height 71
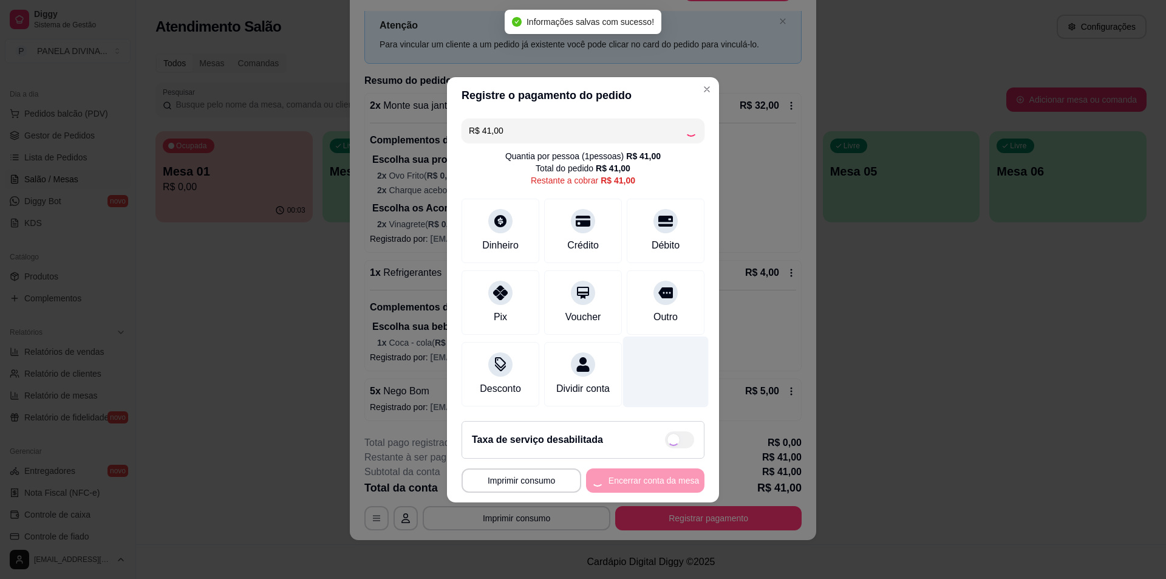
type input "R$ 0,00"
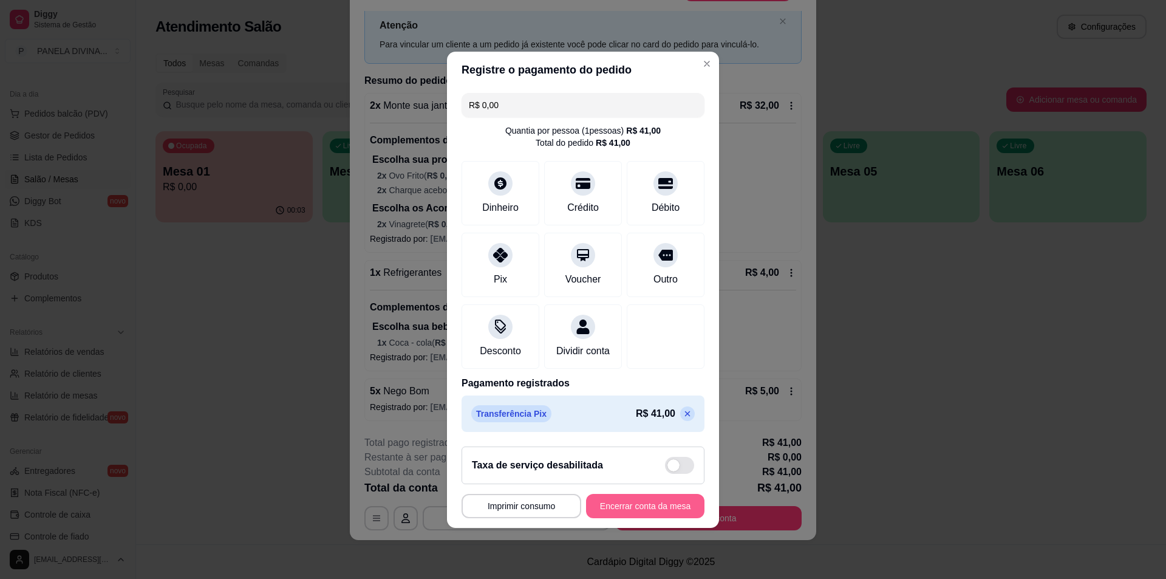
click at [667, 513] on button "Encerrar conta da mesa" at bounding box center [645, 506] width 118 height 24
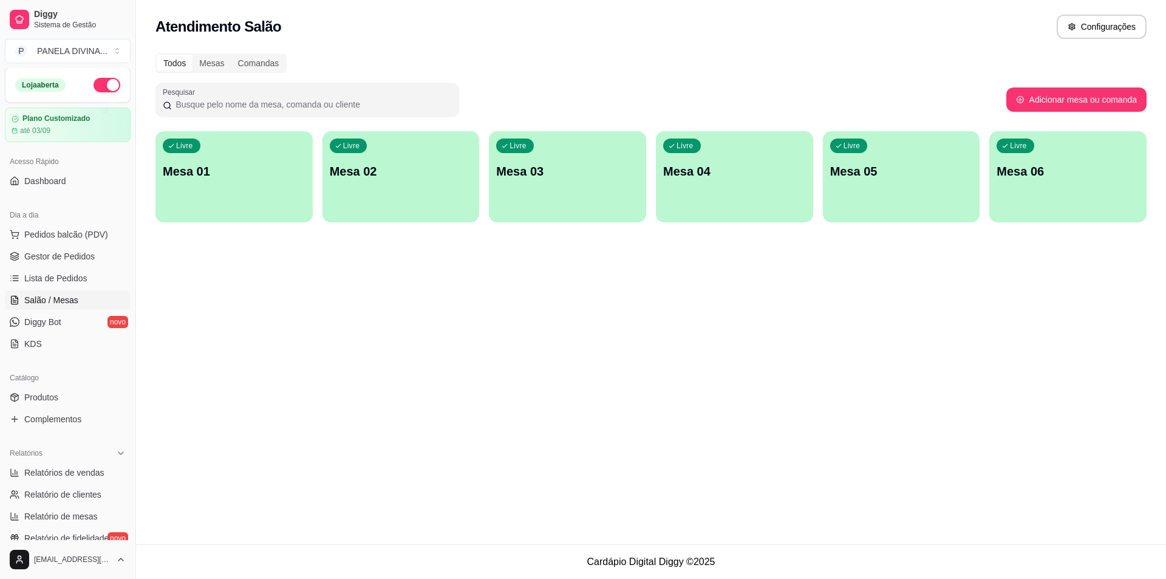
scroll to position [0, 0]
click at [214, 66] on div "Mesas" at bounding box center [212, 63] width 38 height 17
click at [193, 55] on input "Mesas" at bounding box center [193, 55] width 0 height 0
click at [259, 66] on div "Comandas" at bounding box center [258, 63] width 55 height 17
click at [231, 55] on input "Comandas" at bounding box center [231, 55] width 0 height 0
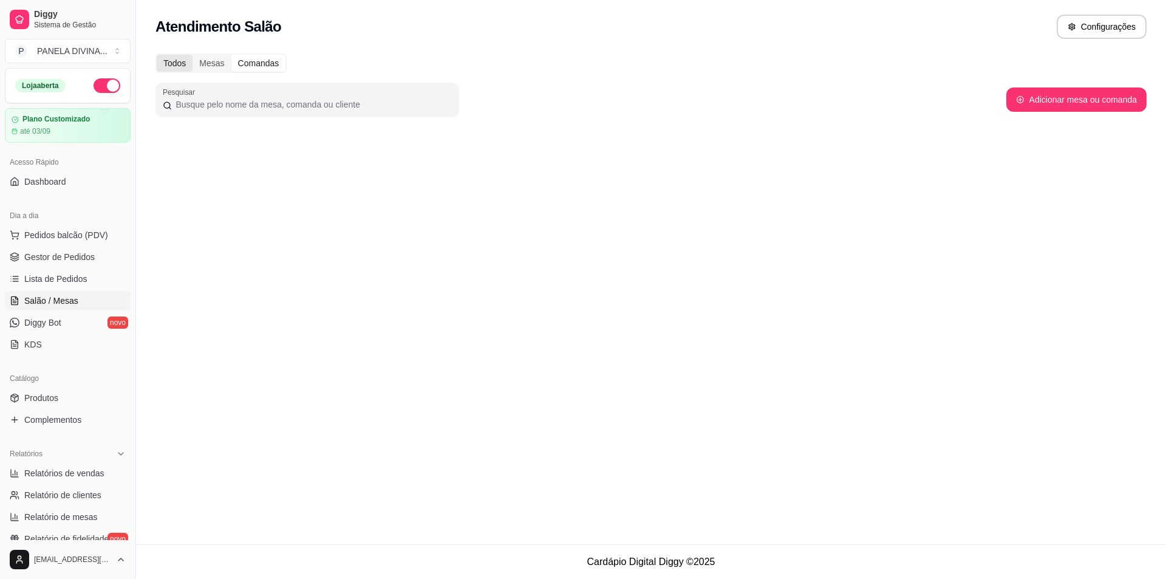
click at [174, 63] on div "Todos" at bounding box center [175, 63] width 36 height 17
click at [157, 55] on input "Todos" at bounding box center [157, 55] width 0 height 0
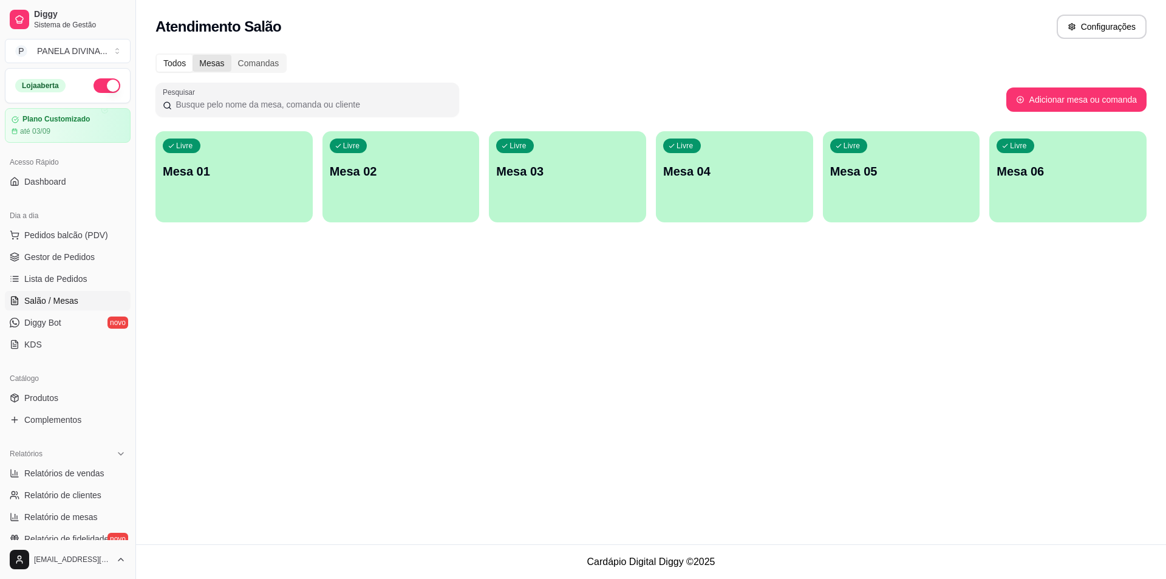
click at [212, 63] on div "Mesas" at bounding box center [212, 63] width 38 height 17
click at [193, 55] on input "Mesas" at bounding box center [193, 55] width 0 height 0
click at [251, 63] on div "Comandas" at bounding box center [258, 63] width 55 height 17
click at [231, 55] on input "Comandas" at bounding box center [231, 55] width 0 height 0
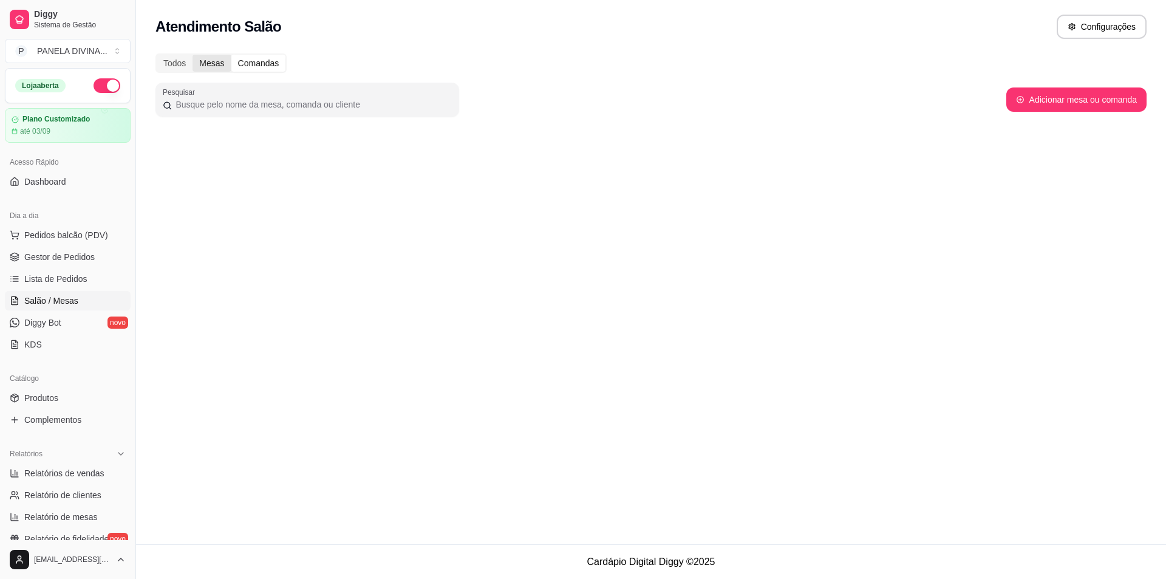
click at [206, 62] on div "Mesas" at bounding box center [212, 63] width 38 height 17
click at [193, 55] on input "Mesas" at bounding box center [193, 55] width 0 height 0
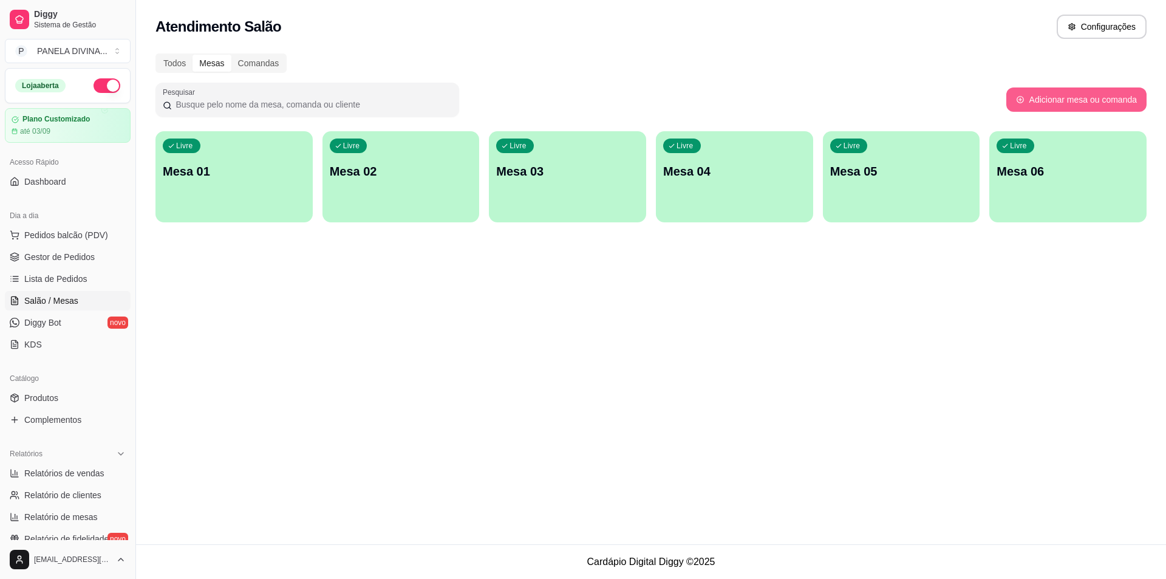
click at [1103, 104] on button "Adicionar mesa ou comanda" at bounding box center [1076, 99] width 140 height 24
select select "TABLE"
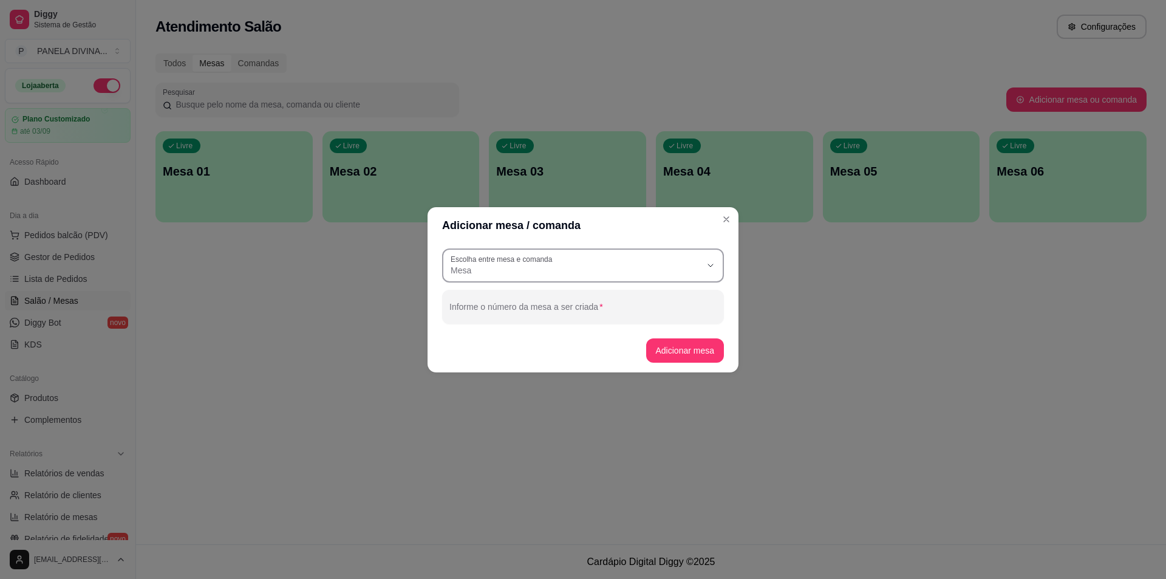
click at [698, 268] on span "Mesa" at bounding box center [576, 270] width 250 height 12
click at [552, 324] on span "Comanda" at bounding box center [577, 319] width 241 height 12
type input "CARD"
select select "CARD"
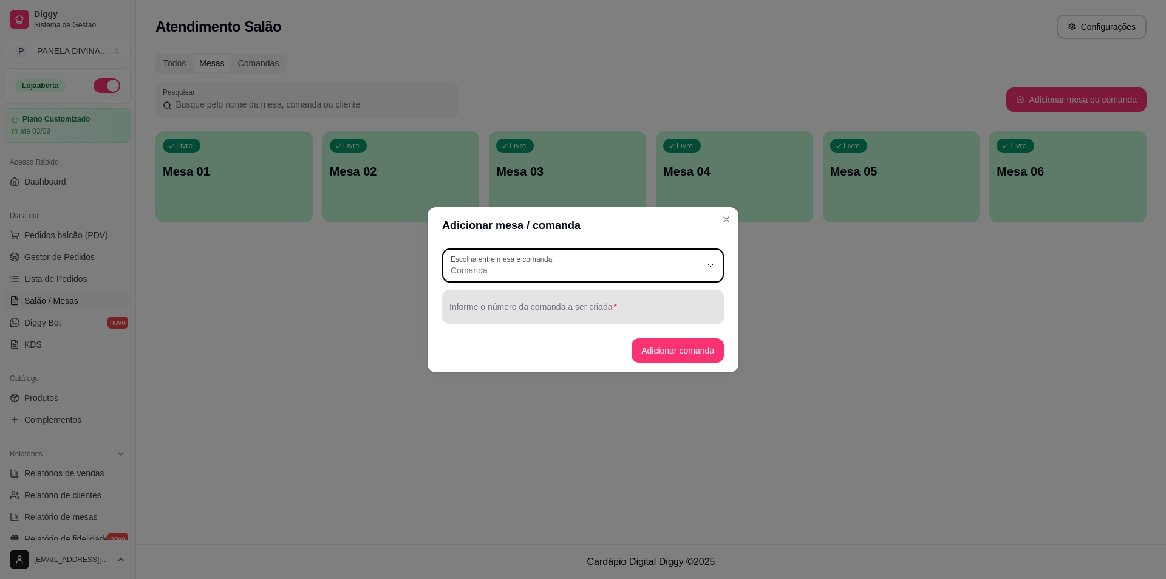
click at [667, 317] on input "Informe o número da comanda a ser criada" at bounding box center [582, 312] width 267 height 12
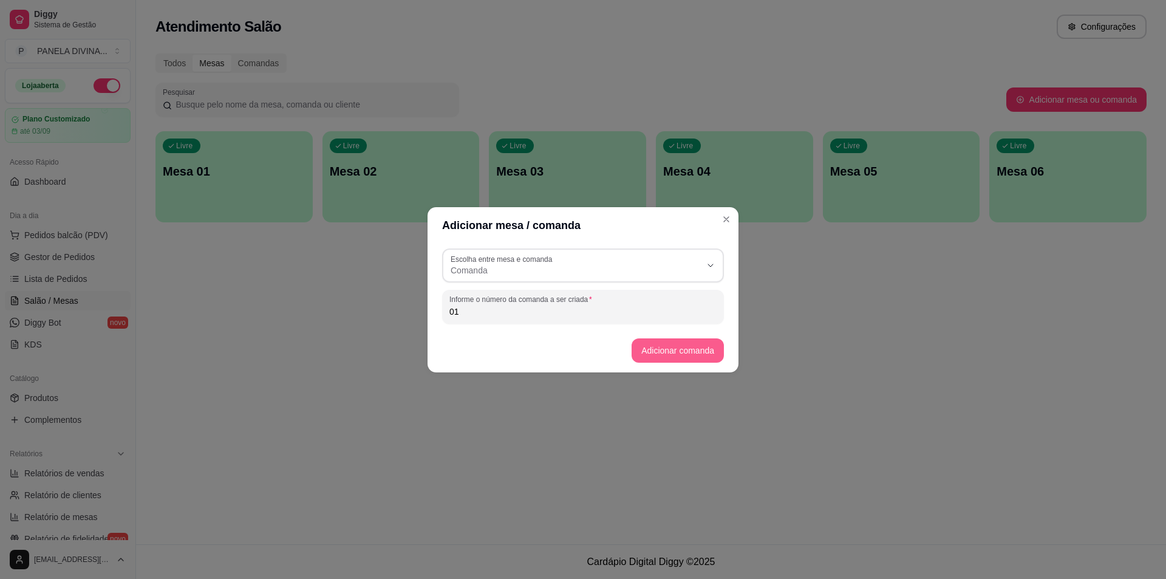
type input "01"
click at [689, 347] on button "Adicionar comanda" at bounding box center [678, 350] width 92 height 24
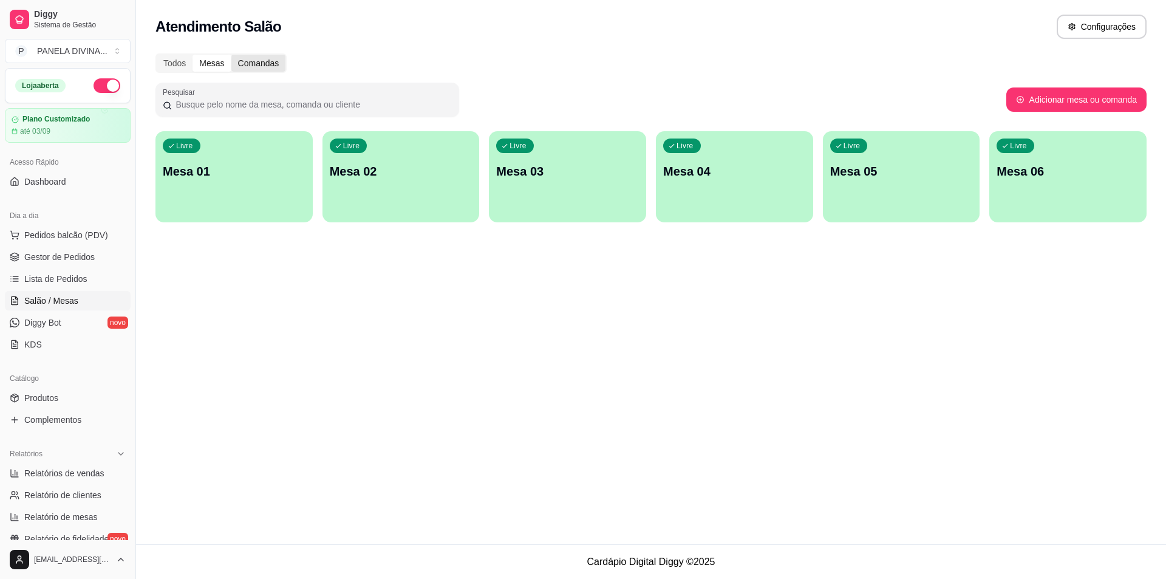
click at [257, 63] on div "Comandas" at bounding box center [258, 63] width 55 height 17
click at [231, 55] on input "Comandas" at bounding box center [231, 55] width 0 height 0
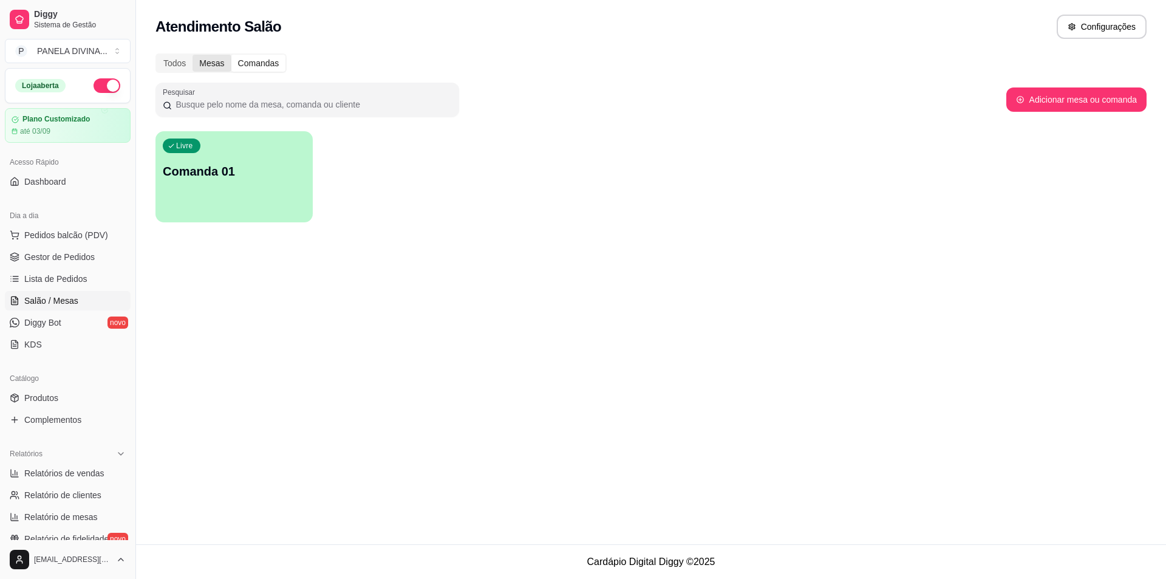
click at [210, 66] on div "Mesas" at bounding box center [212, 63] width 38 height 17
click at [193, 55] on input "Mesas" at bounding box center [193, 55] width 0 height 0
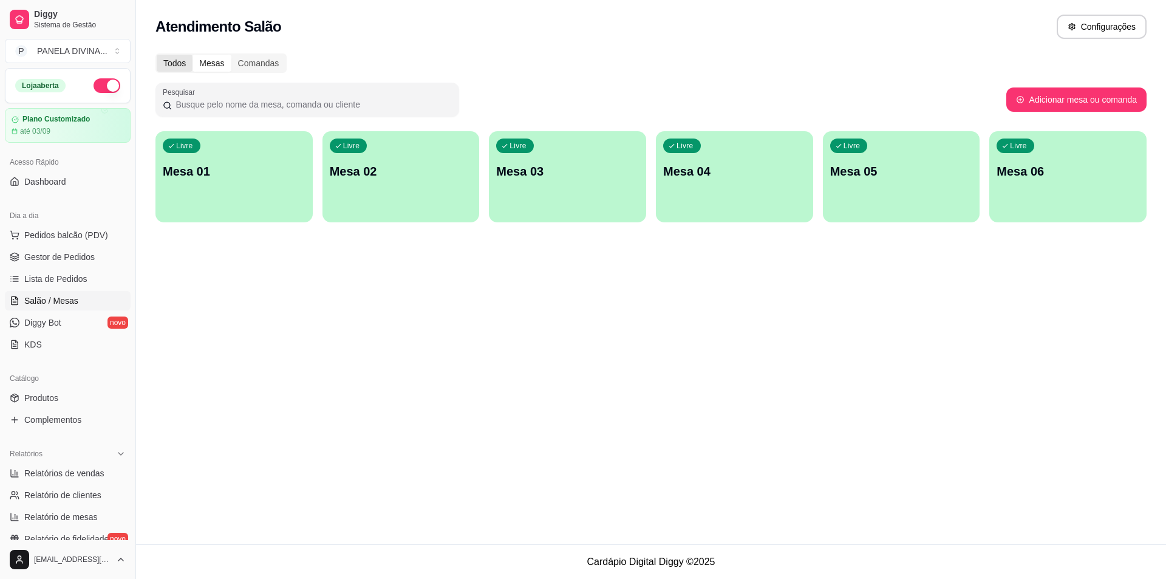
click at [171, 64] on div "Todos" at bounding box center [175, 63] width 36 height 17
click at [157, 55] on input "Todos" at bounding box center [157, 55] width 0 height 0
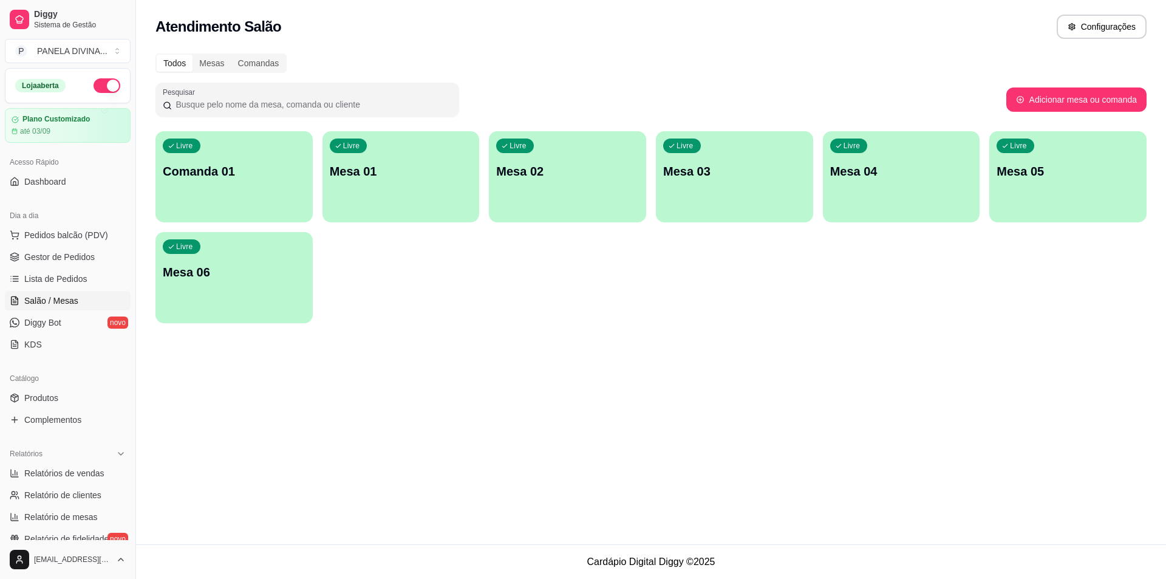
drag, startPoint x: 271, startPoint y: 193, endPoint x: 606, endPoint y: 311, distance: 355.0
click at [613, 312] on div "Livre Comanda 01 Livre Mesa 01 Livre Mesa 02 Livre Mesa 03 Livre Mesa 04 Livre …" at bounding box center [650, 227] width 991 height 192
click at [265, 187] on div "Livre Comanda 01" at bounding box center [233, 169] width 157 height 77
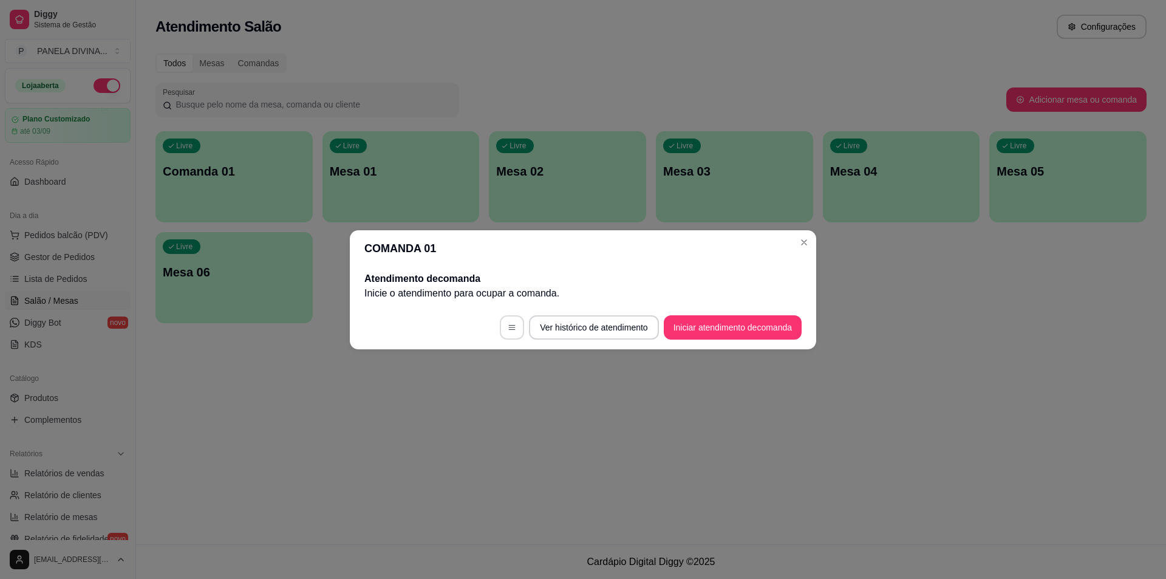
click at [502, 329] on button "button" at bounding box center [512, 327] width 24 height 24
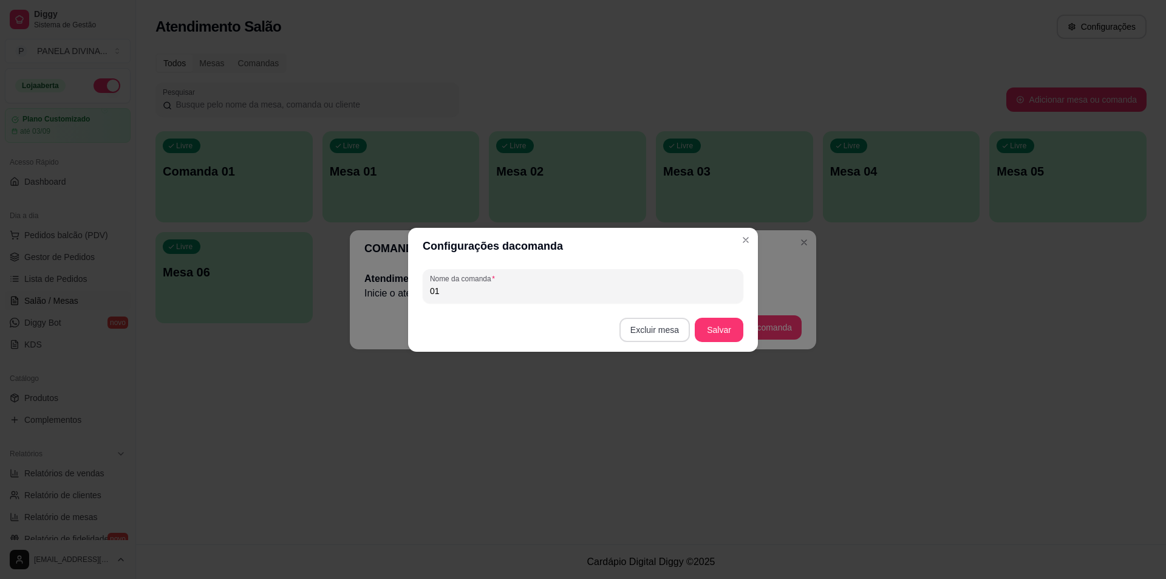
click at [655, 329] on button "Excluir mesa" at bounding box center [655, 330] width 70 height 24
click at [657, 407] on button "Confirmar" at bounding box center [657, 406] width 45 height 19
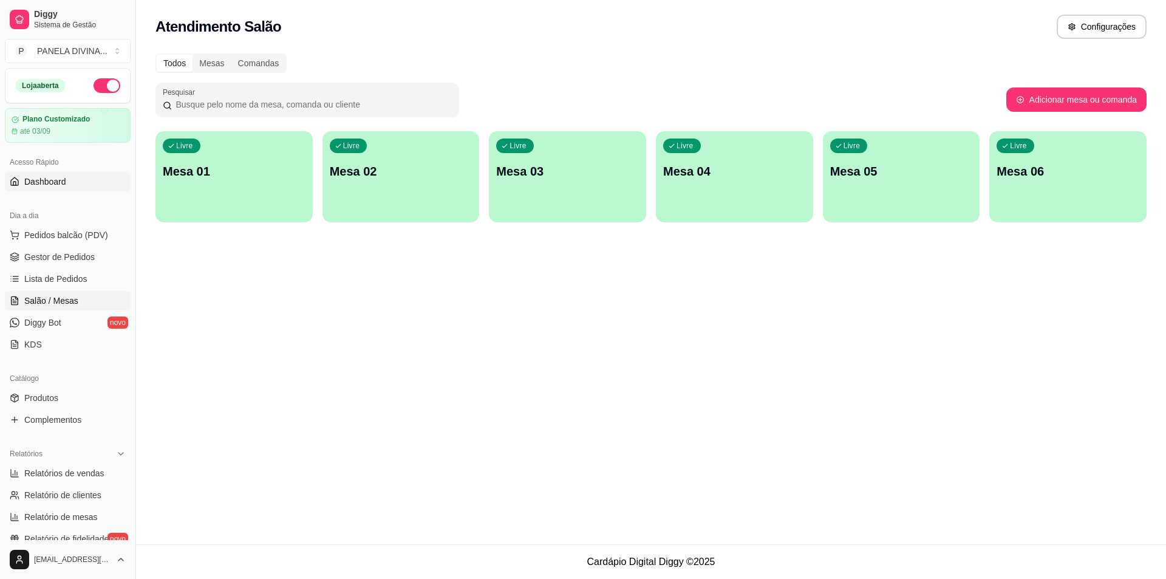
click at [61, 184] on span "Dashboard" at bounding box center [45, 182] width 42 height 12
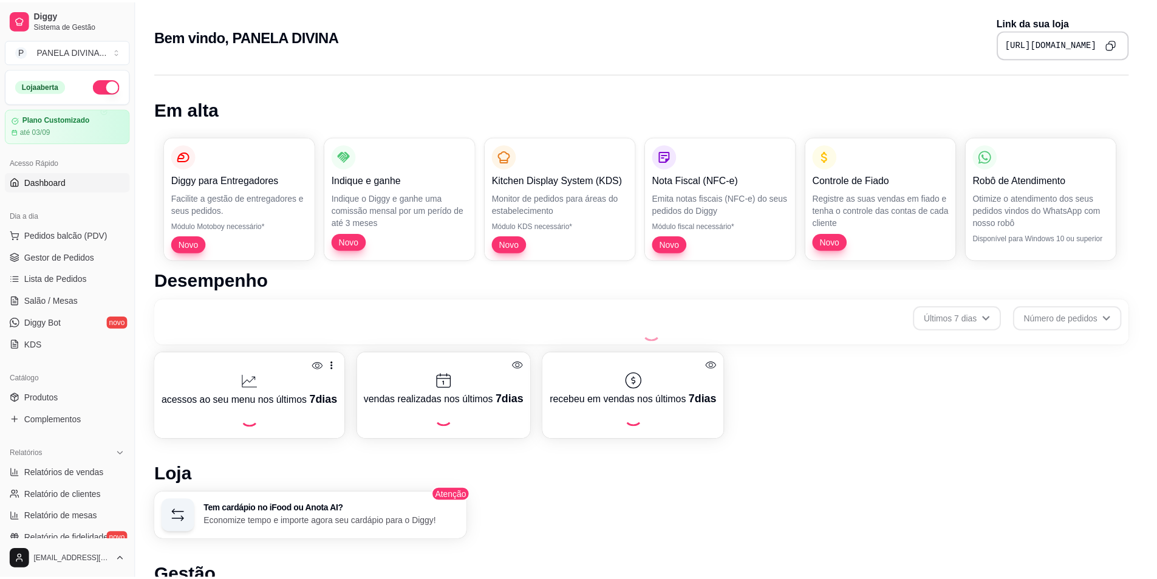
scroll to position [278, 0]
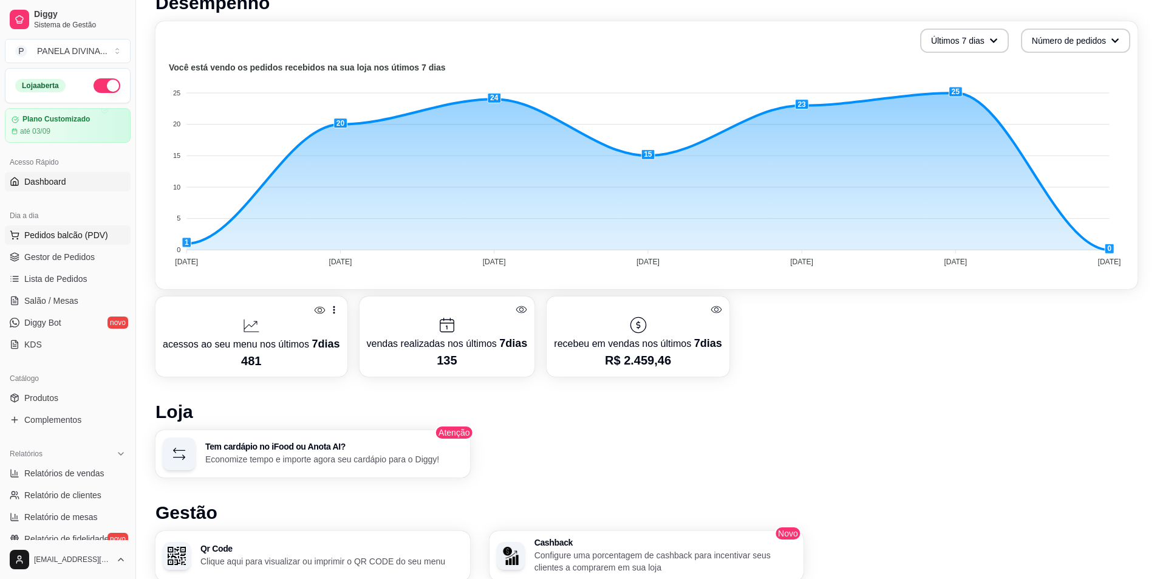
click at [61, 233] on span "Pedidos balcão (PDV)" at bounding box center [66, 235] width 84 height 12
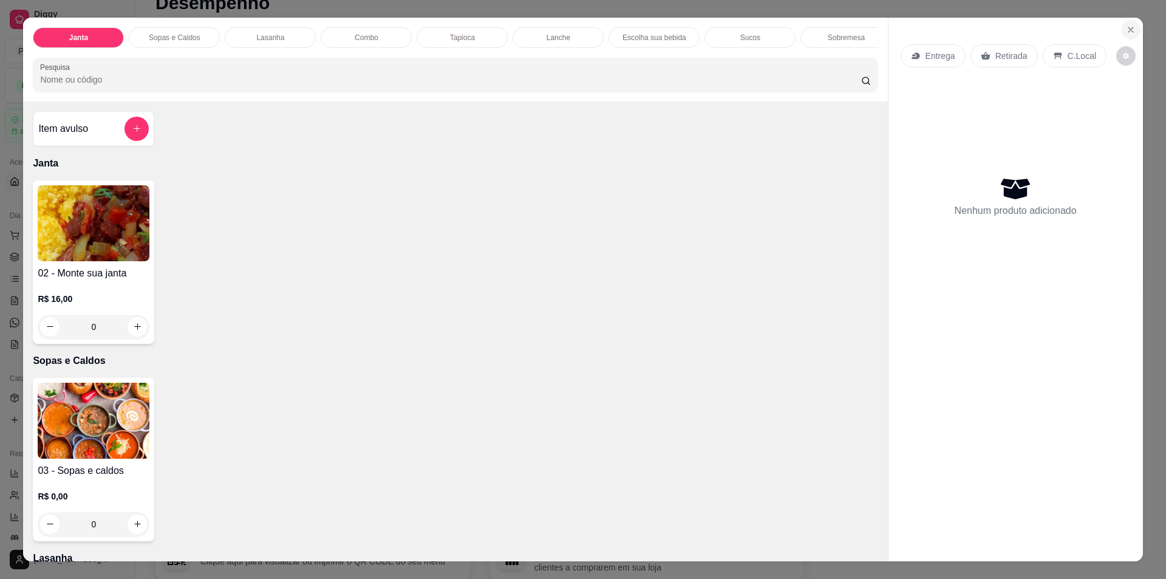
click at [1126, 30] on icon "Close" at bounding box center [1131, 30] width 10 height 10
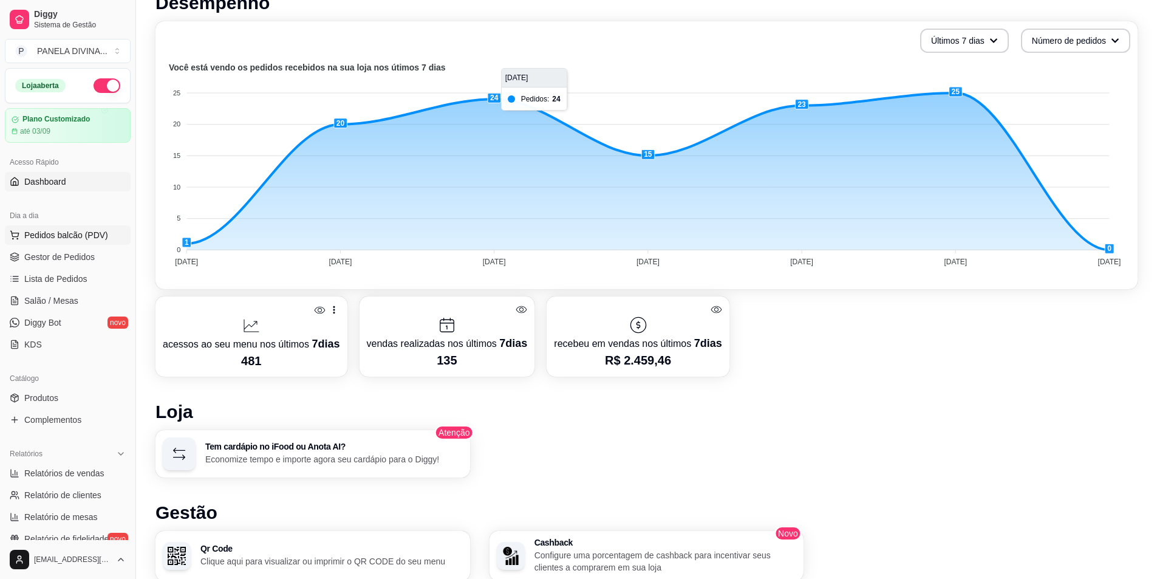
click at [64, 231] on span "Pedidos balcão (PDV)" at bounding box center [66, 235] width 84 height 12
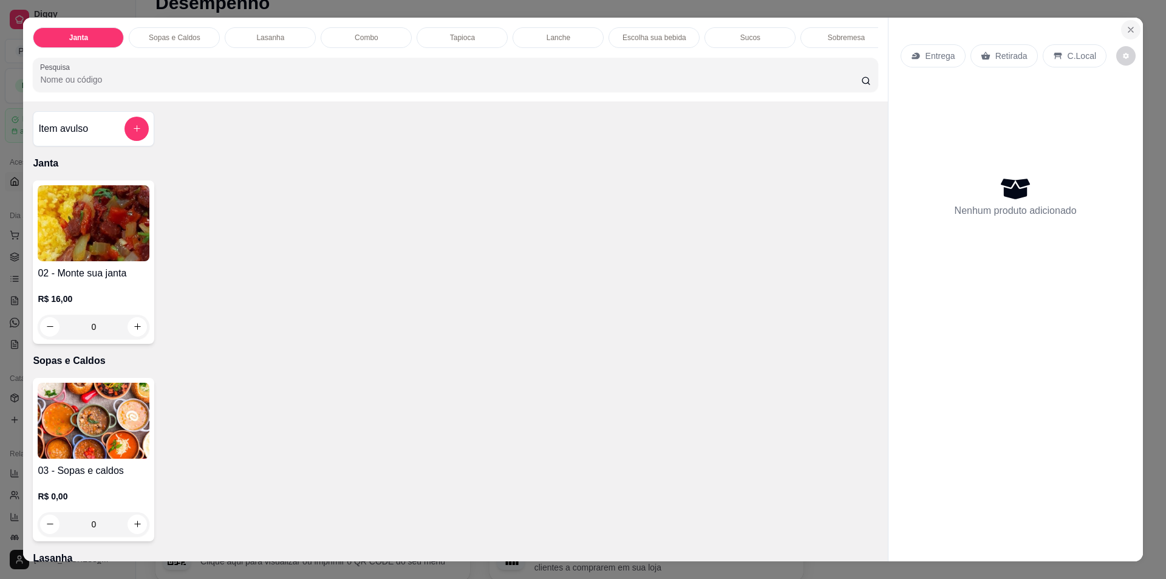
click at [1128, 30] on icon "Close" at bounding box center [1131, 30] width 10 height 10
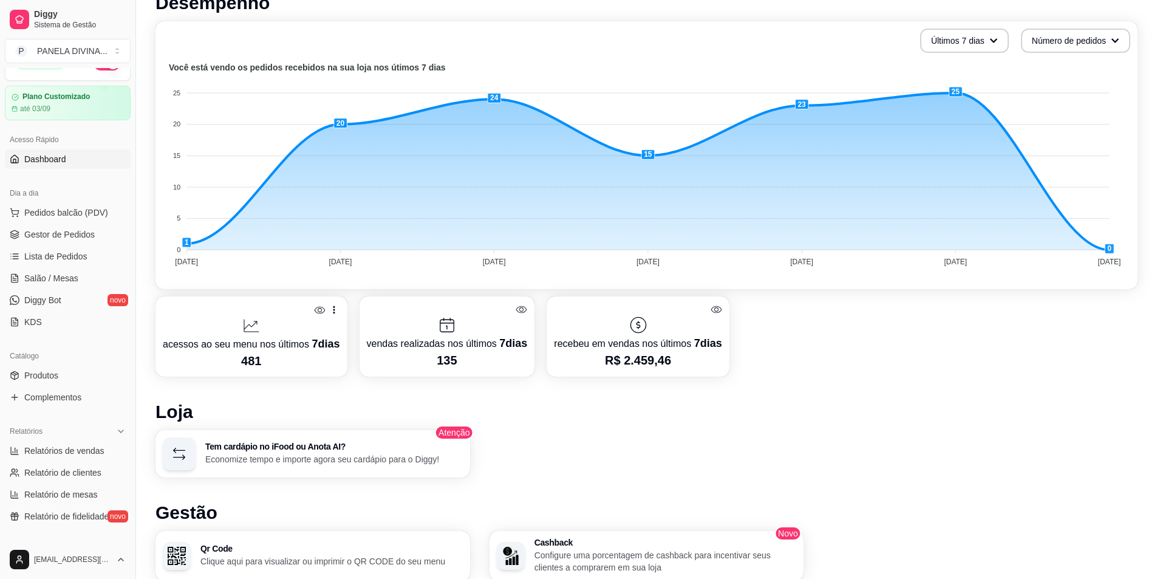
scroll to position [61, 0]
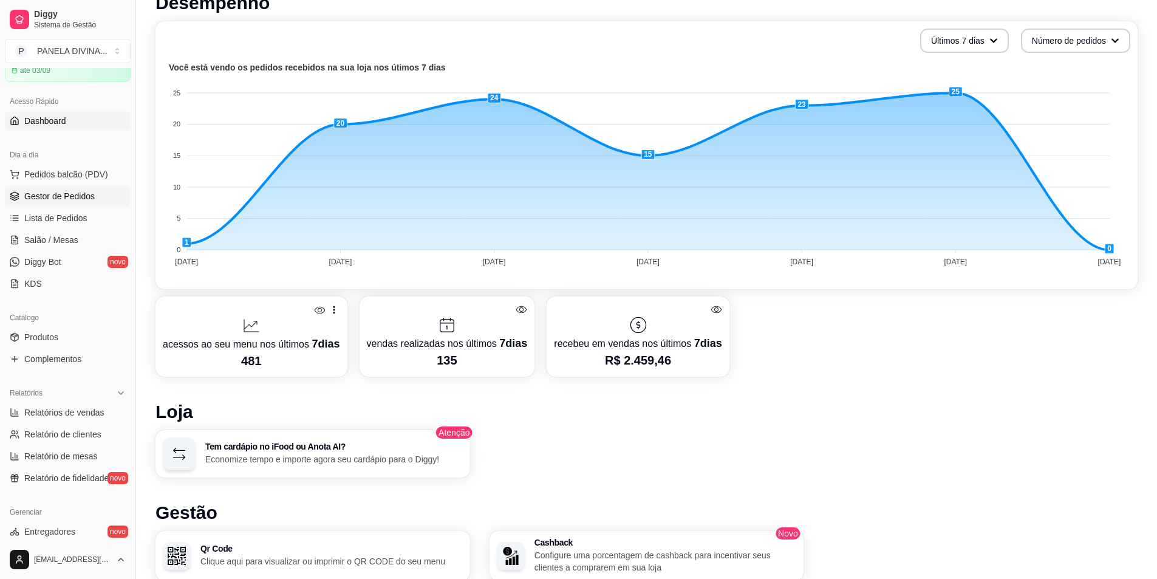
click at [86, 195] on span "Gestor de Pedidos" at bounding box center [59, 196] width 70 height 12
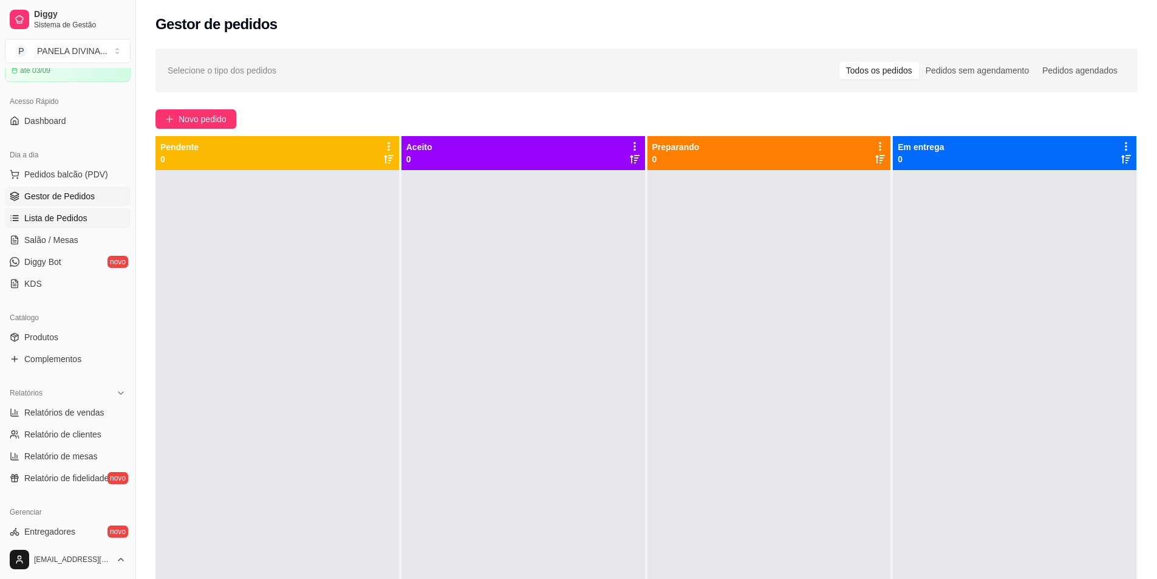
click at [84, 216] on span "Lista de Pedidos" at bounding box center [55, 218] width 63 height 12
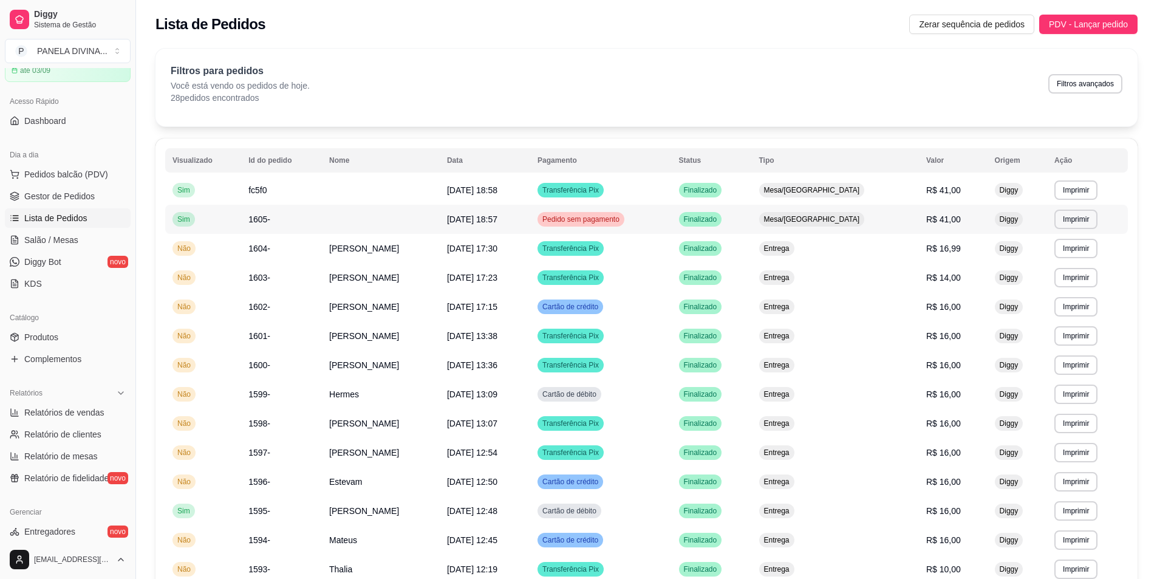
click at [622, 220] on span "Pedido sem pagamento" at bounding box center [581, 219] width 82 height 10
click at [66, 199] on span "Gestor de Pedidos" at bounding box center [59, 196] width 70 height 12
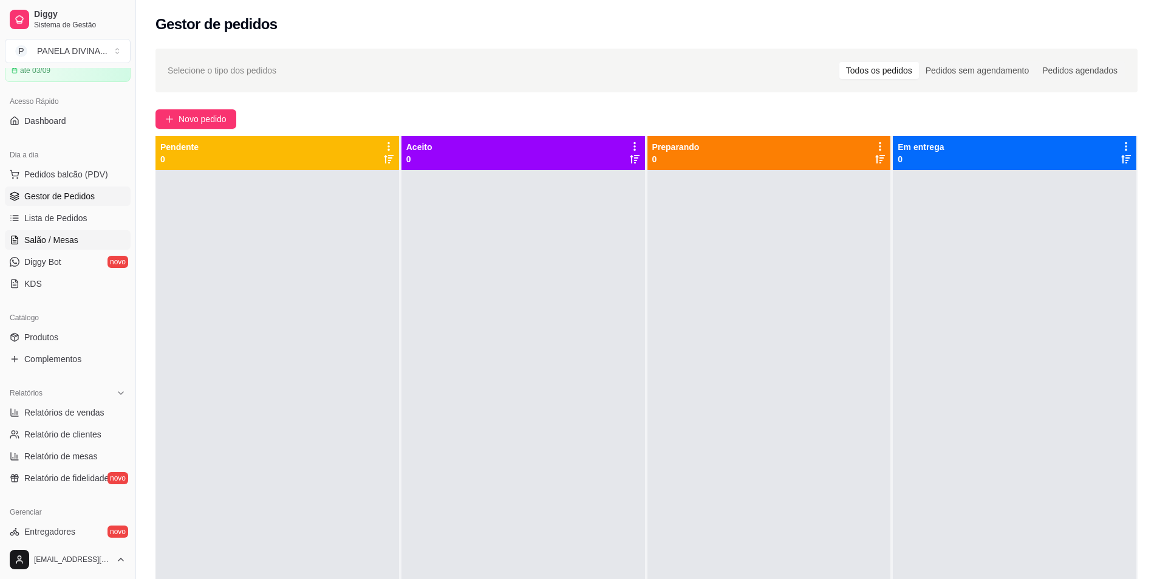
click at [73, 236] on span "Salão / Mesas" at bounding box center [51, 240] width 54 height 12
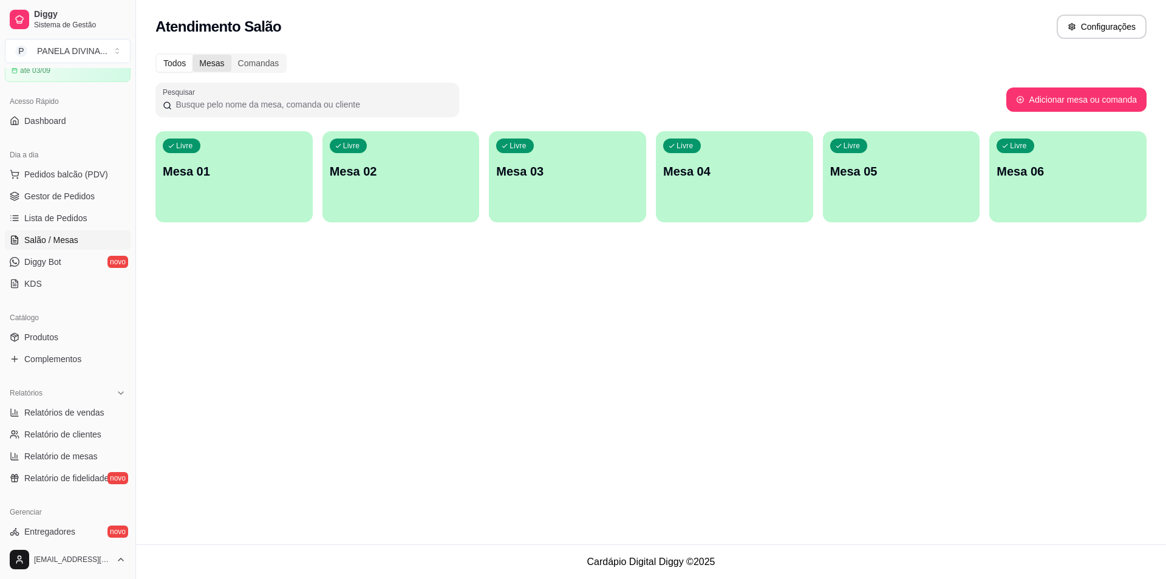
click at [203, 61] on div "Mesas" at bounding box center [212, 63] width 38 height 17
click at [193, 55] on input "Mesas" at bounding box center [193, 55] width 0 height 0
click at [258, 63] on div "Comandas" at bounding box center [258, 63] width 55 height 17
click at [231, 55] on input "Comandas" at bounding box center [231, 55] width 0 height 0
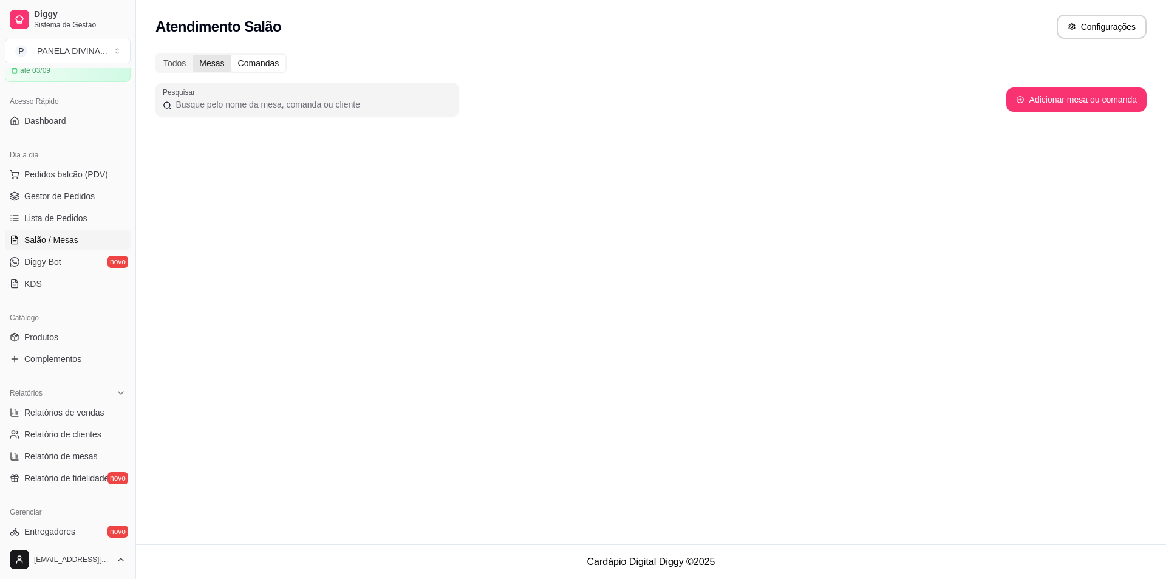
click at [208, 66] on div "Mesas" at bounding box center [212, 63] width 38 height 17
click at [193, 55] on input "Mesas" at bounding box center [193, 55] width 0 height 0
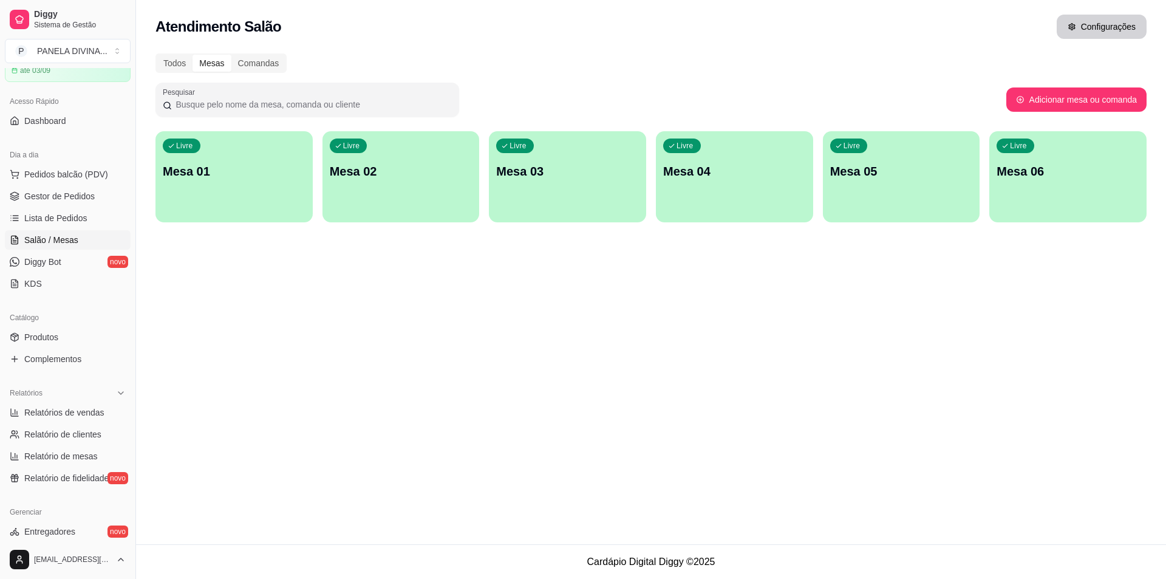
click at [1092, 27] on button "Configurações" at bounding box center [1102, 27] width 90 height 24
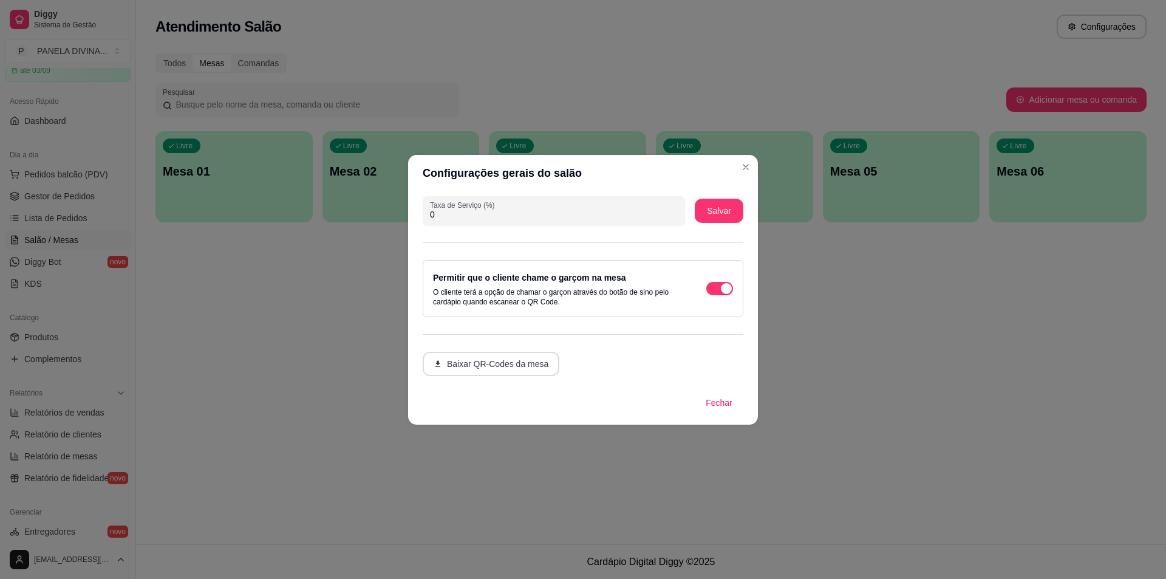
click at [523, 364] on button "Baixar QR-Codes da mesa" at bounding box center [491, 364] width 137 height 24
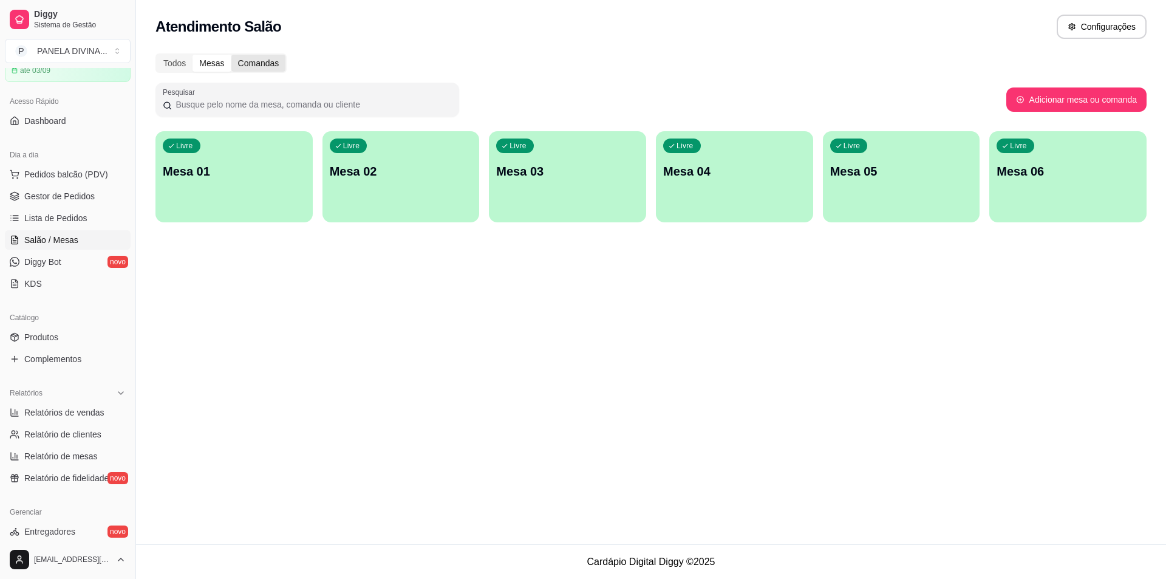
click at [244, 64] on div "Comandas" at bounding box center [258, 63] width 55 height 17
click at [231, 55] on input "Comandas" at bounding box center [231, 55] width 0 height 0
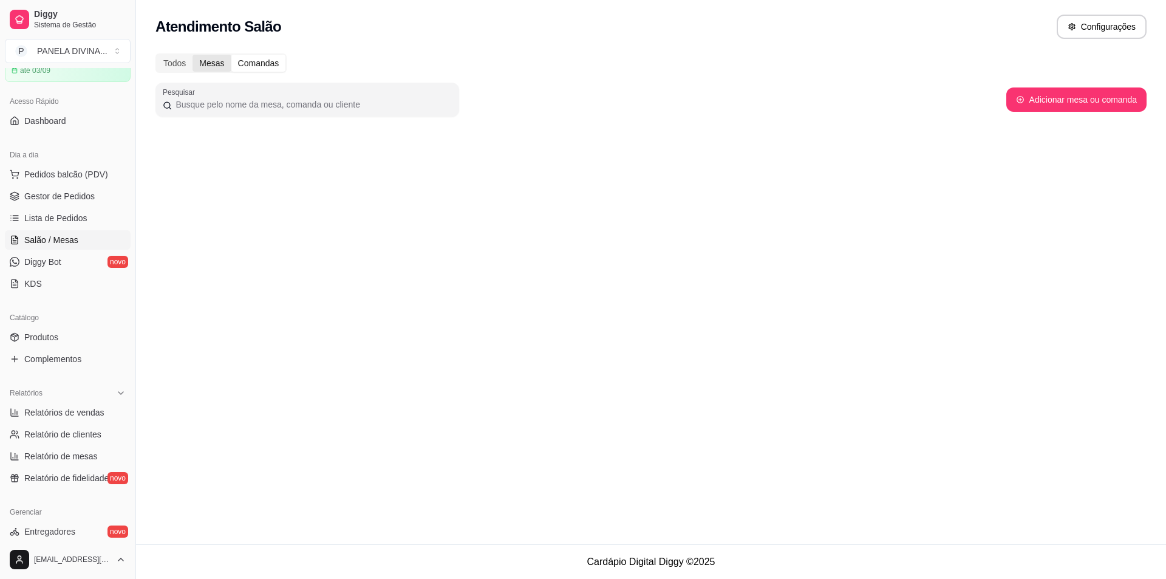
click at [216, 67] on div "Mesas" at bounding box center [212, 63] width 38 height 17
click at [193, 55] on input "Mesas" at bounding box center [193, 55] width 0 height 0
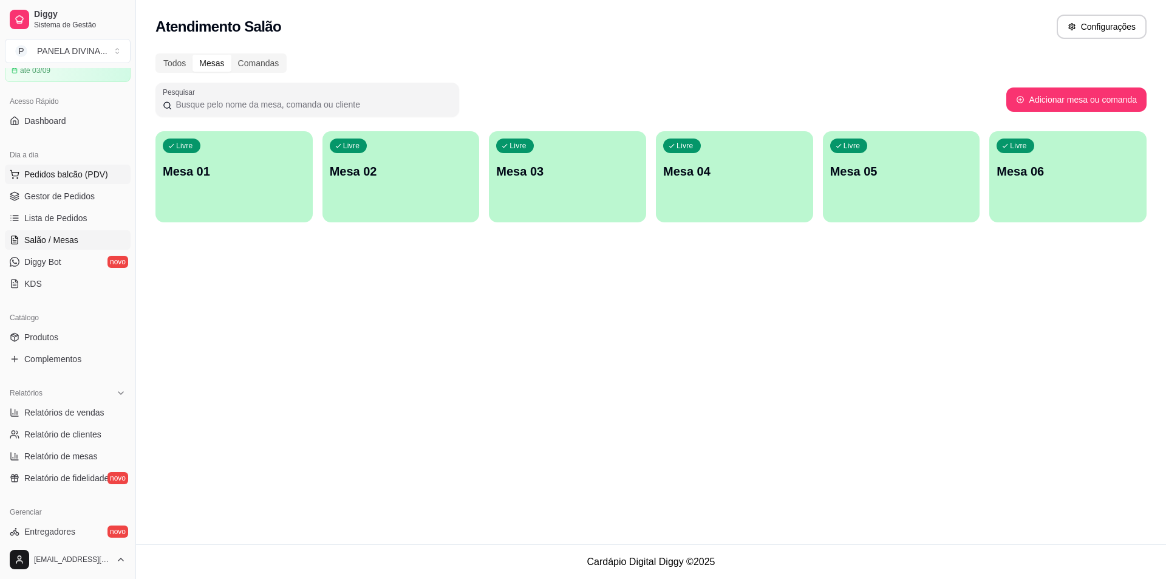
click at [61, 182] on button "Pedidos balcão (PDV)" at bounding box center [68, 174] width 126 height 19
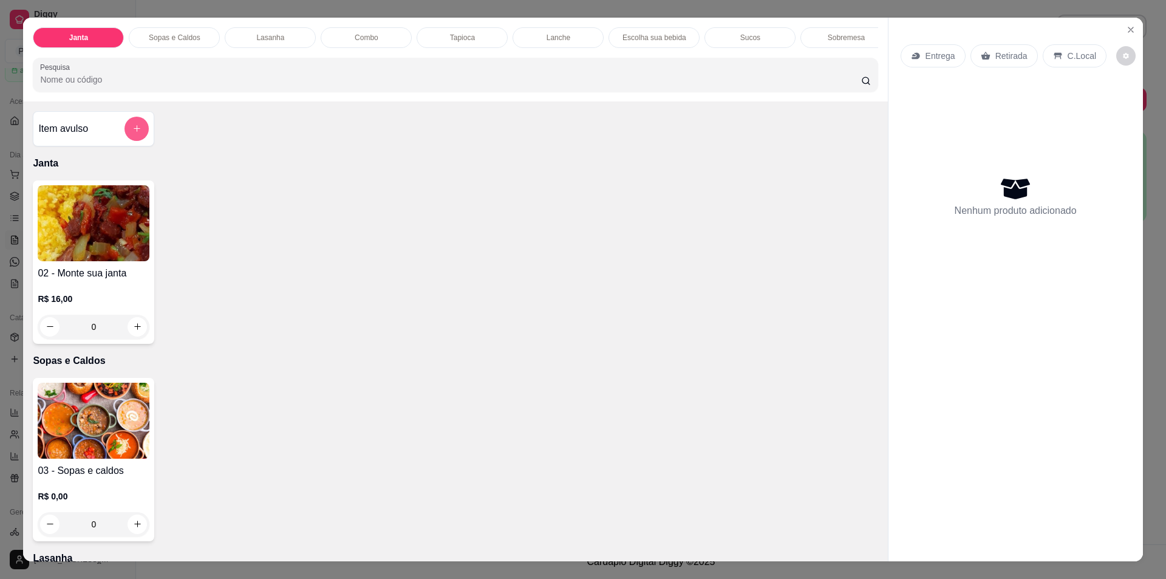
click at [137, 138] on button "add-separate-item" at bounding box center [137, 129] width 24 height 24
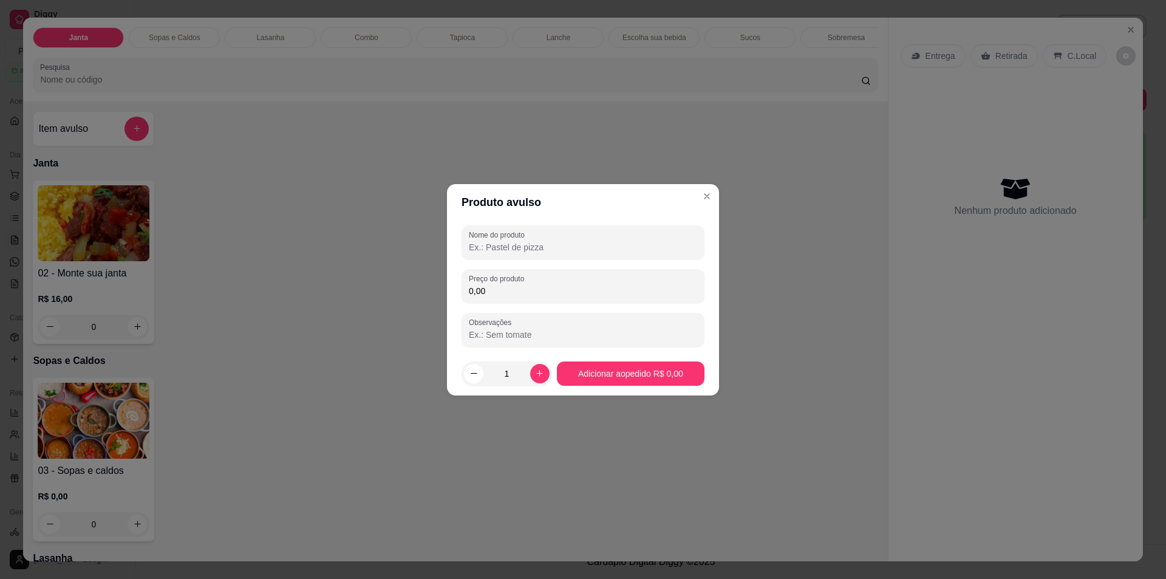
click at [505, 250] on input "Nome do produto" at bounding box center [583, 247] width 228 height 12
type input "q"
type input "QUENTINHA"
click at [550, 290] on input "0,00" at bounding box center [583, 291] width 228 height 12
type input "16,00"
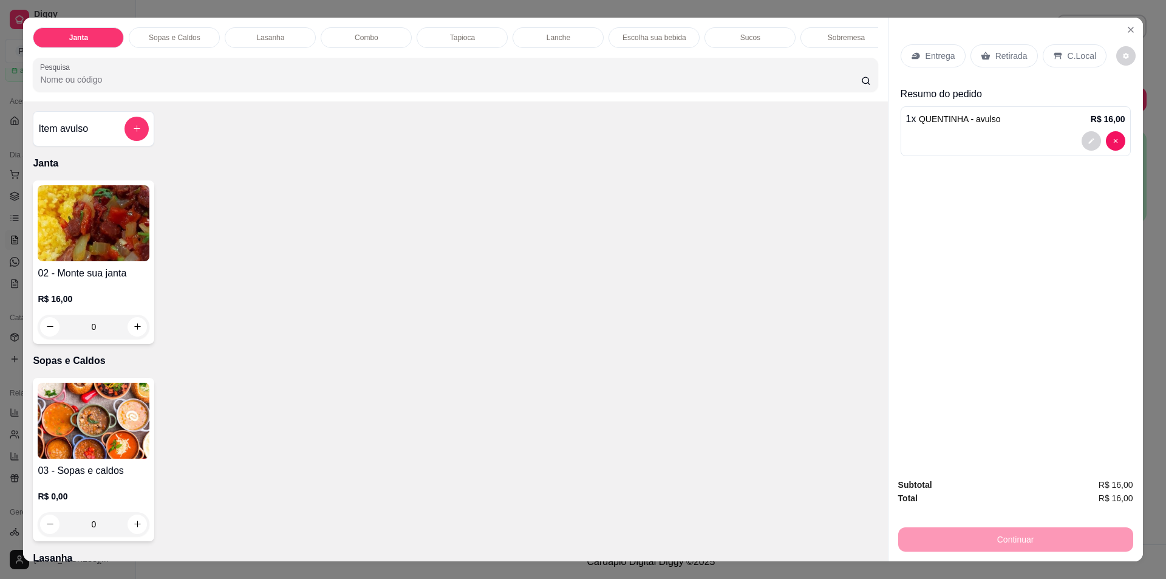
click at [987, 61] on div "Retirada" at bounding box center [1004, 55] width 67 height 23
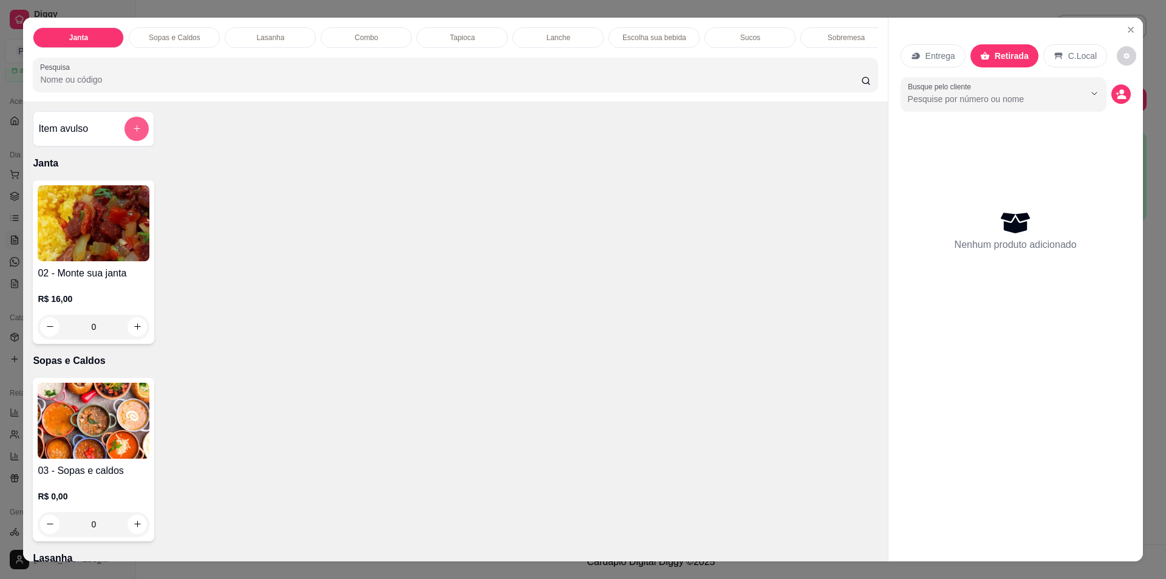
click at [128, 132] on button "add-separate-item" at bounding box center [137, 129] width 24 height 24
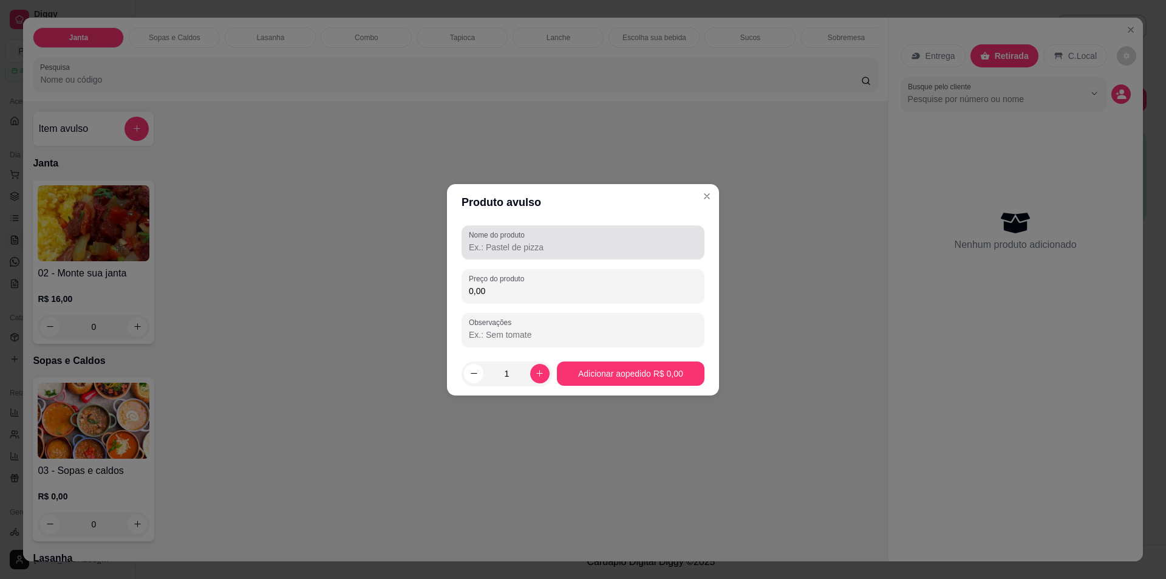
click at [511, 250] on input "Nome do produto" at bounding box center [583, 247] width 228 height 12
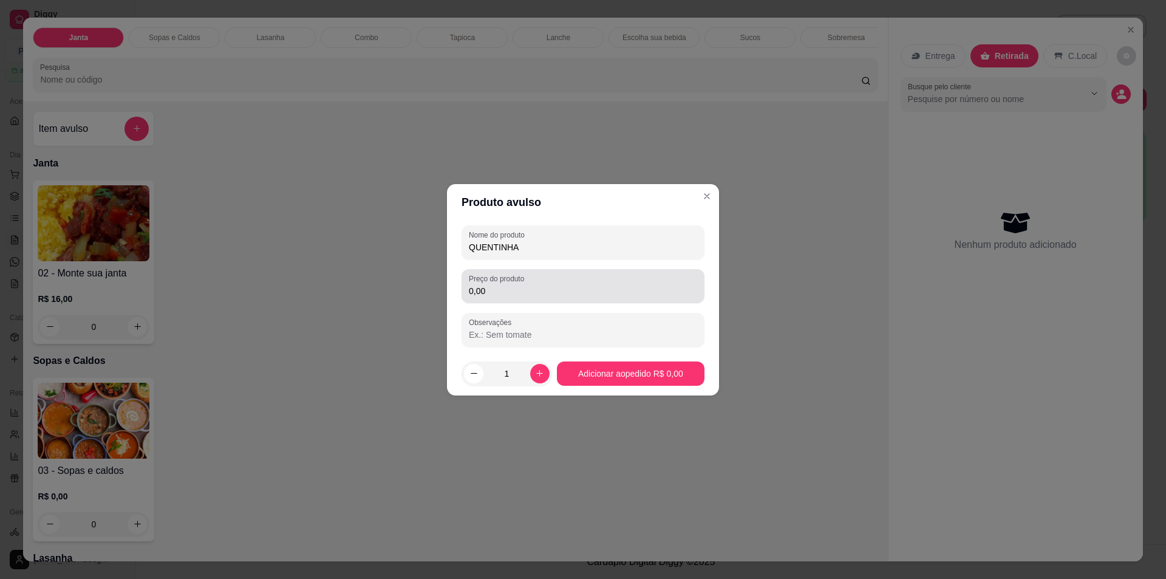
type input "QUENTINHA"
click at [509, 291] on input "0,00" at bounding box center [583, 291] width 228 height 12
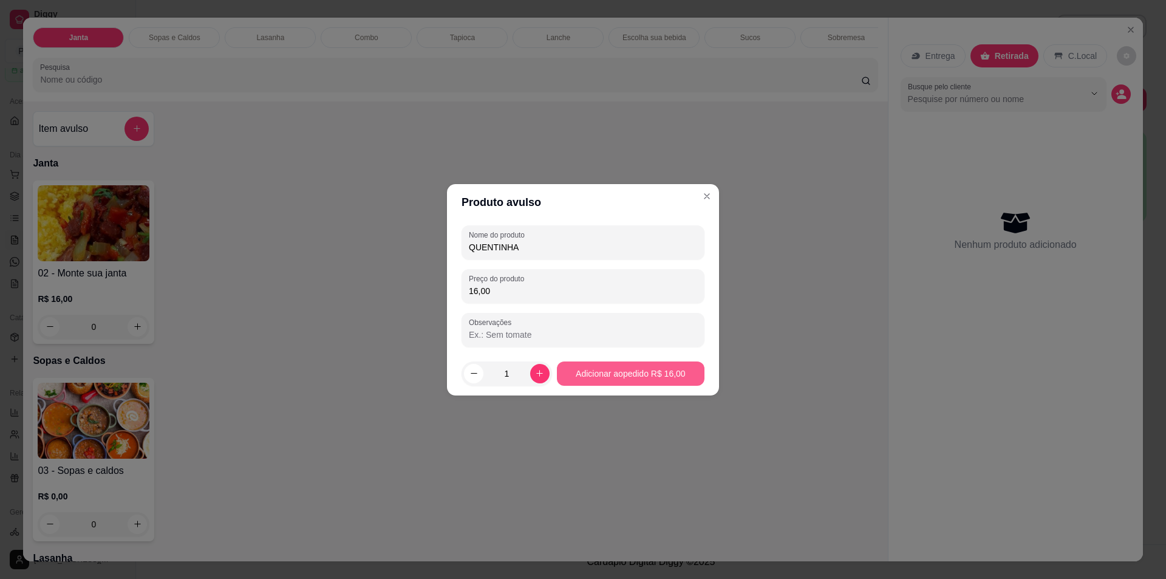
type input "16,00"
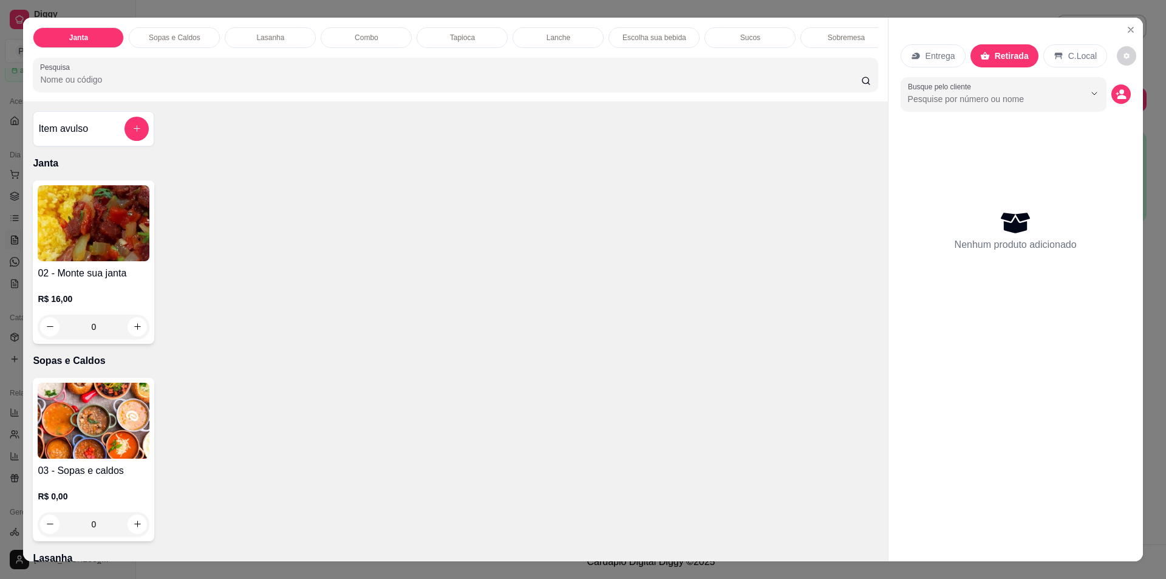
click at [366, 166] on p "Janta" at bounding box center [455, 163] width 845 height 15
click at [1056, 58] on icon at bounding box center [1059, 56] width 10 height 10
click at [109, 136] on div "Item avulso" at bounding box center [93, 129] width 111 height 24
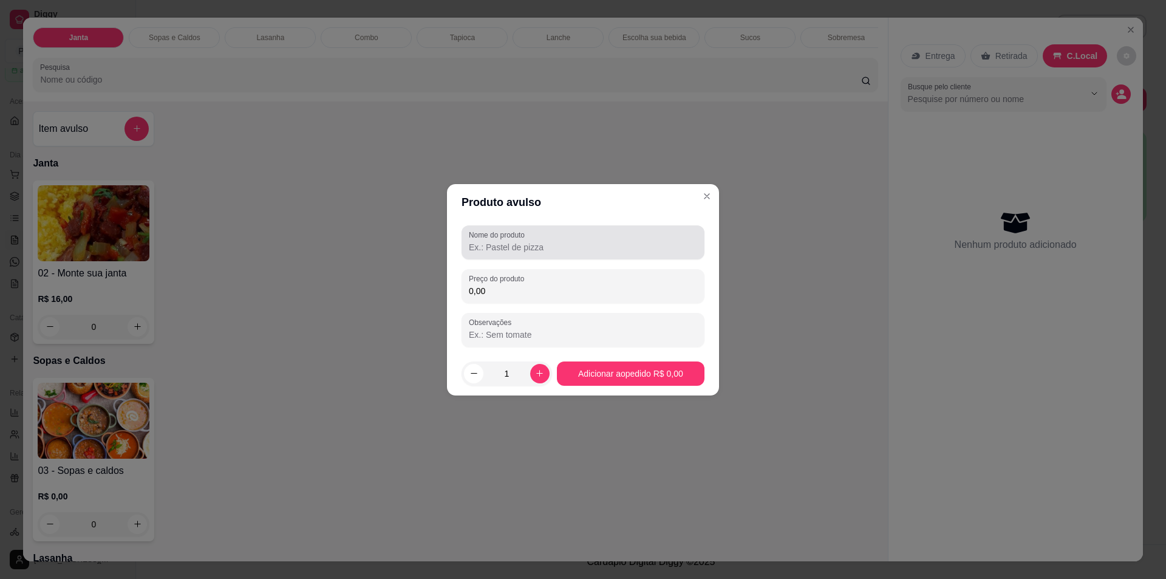
click at [513, 243] on input "Nome do produto" at bounding box center [583, 247] width 228 height 12
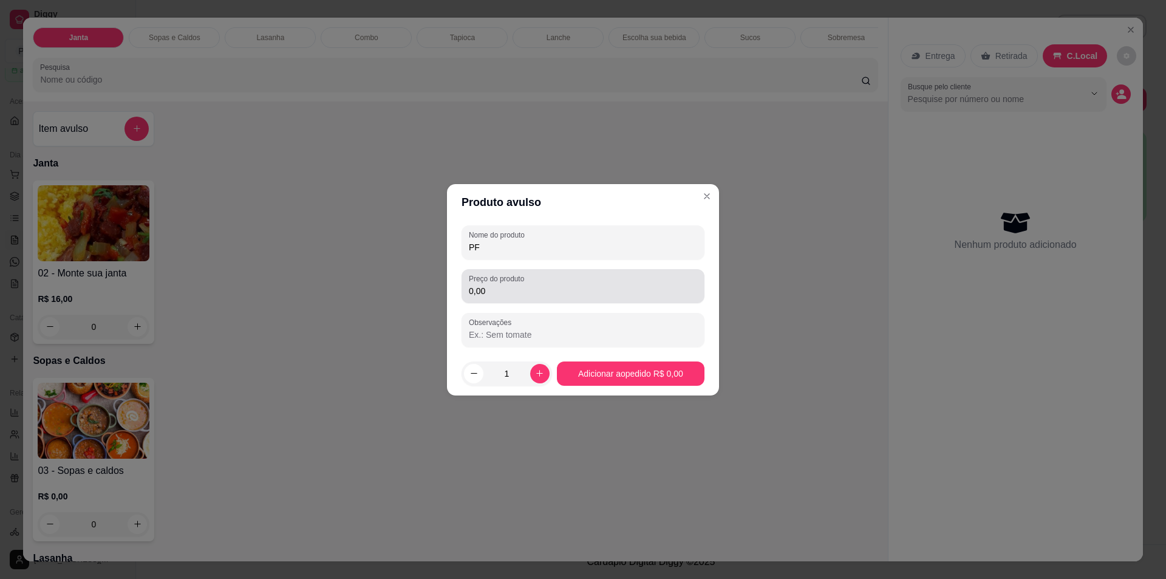
type input "PF"
click at [507, 292] on input "0,00" at bounding box center [583, 291] width 228 height 12
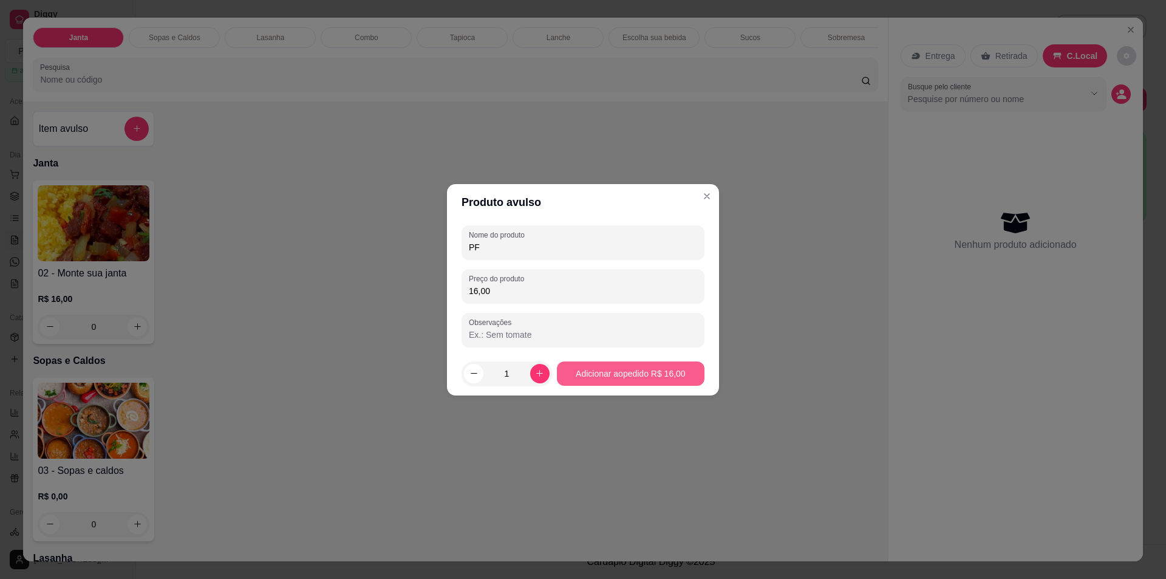
type input "16,00"
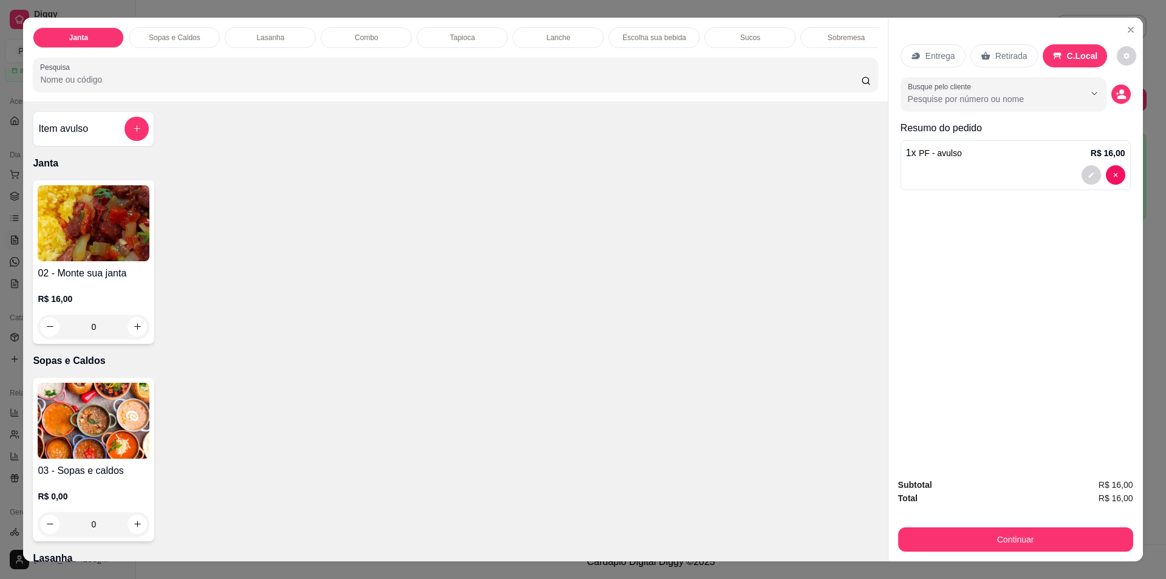
scroll to position [21, 0]
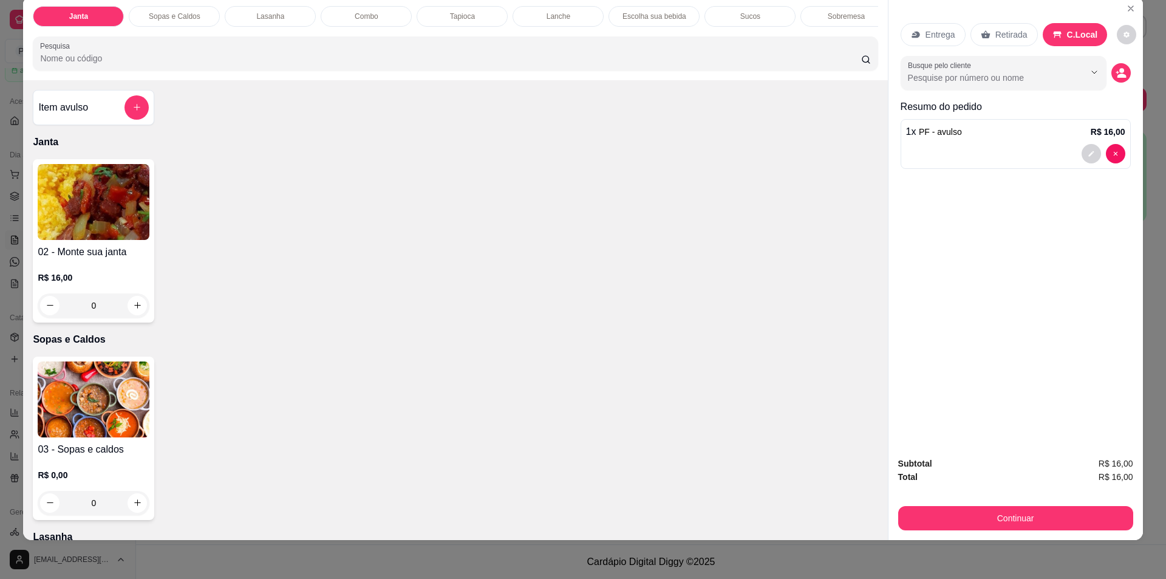
click at [534, 199] on div "02 - Monte sua janta R$ 16,00 0" at bounding box center [455, 240] width 845 height 163
drag, startPoint x: 689, startPoint y: 193, endPoint x: 678, endPoint y: 193, distance: 10.3
click at [683, 192] on div "02 - Monte sua janta R$ 16,00 0" at bounding box center [455, 240] width 845 height 163
click at [562, 191] on div "02 - Monte sua janta R$ 16,00 0" at bounding box center [455, 240] width 845 height 163
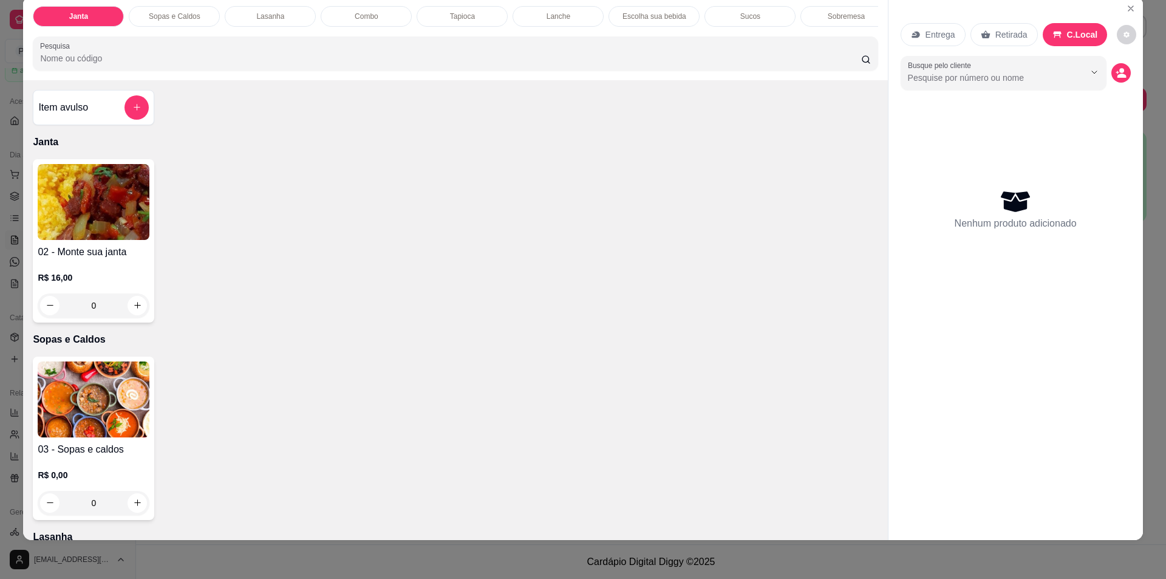
click at [717, 196] on div "02 - Monte sua janta R$ 16,00 0" at bounding box center [455, 240] width 845 height 163
click at [1126, 13] on icon "Close" at bounding box center [1131, 9] width 10 height 10
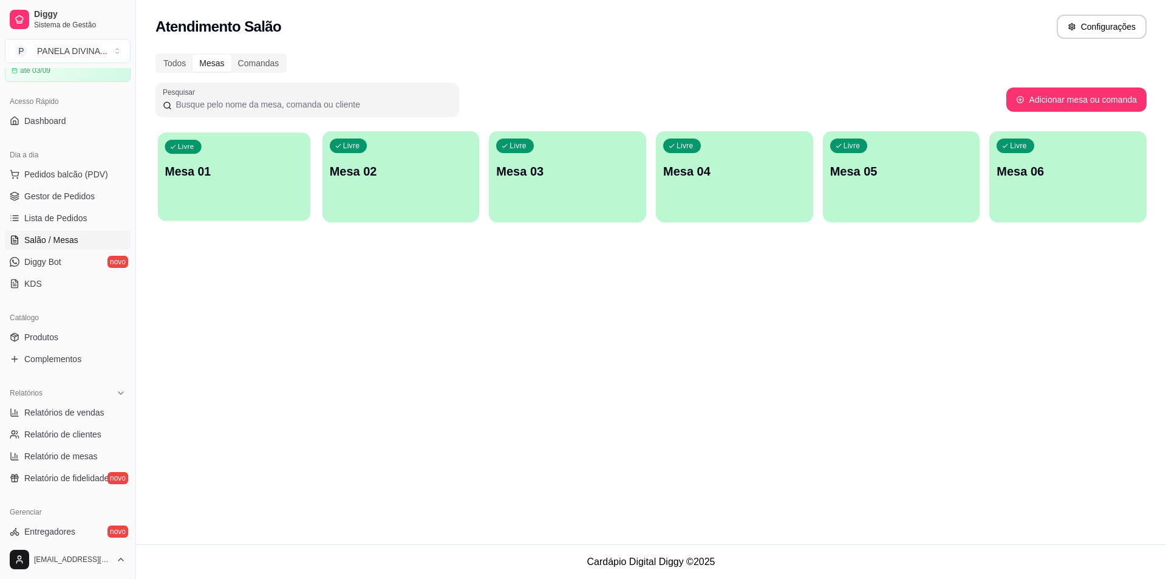
click at [221, 186] on div "Livre Mesa 01" at bounding box center [234, 169] width 152 height 74
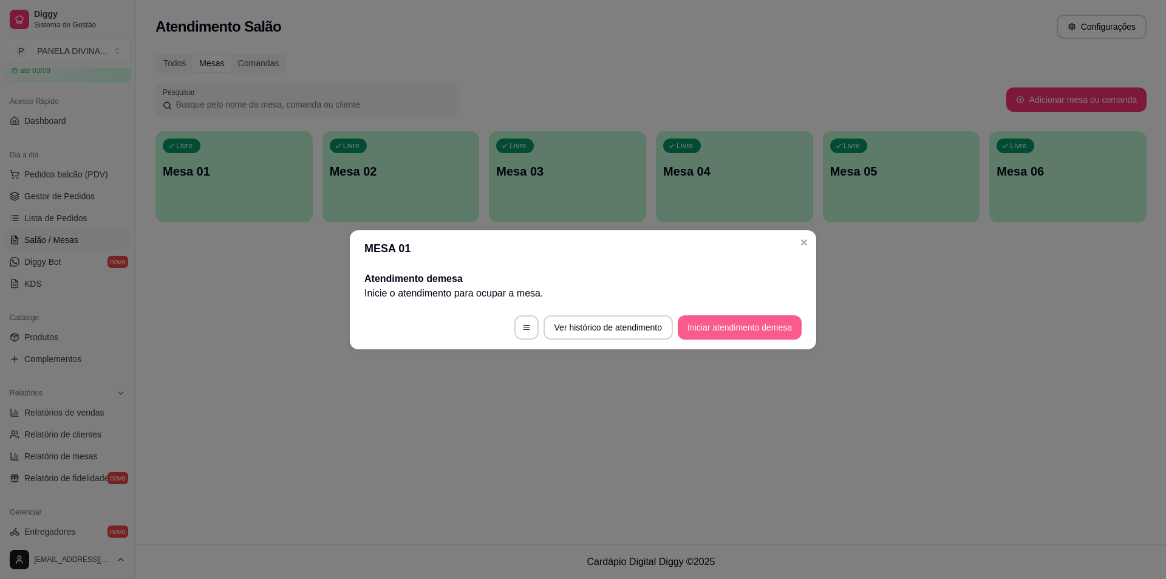
click at [710, 335] on button "Iniciar atendimento de mesa" at bounding box center [740, 327] width 124 height 24
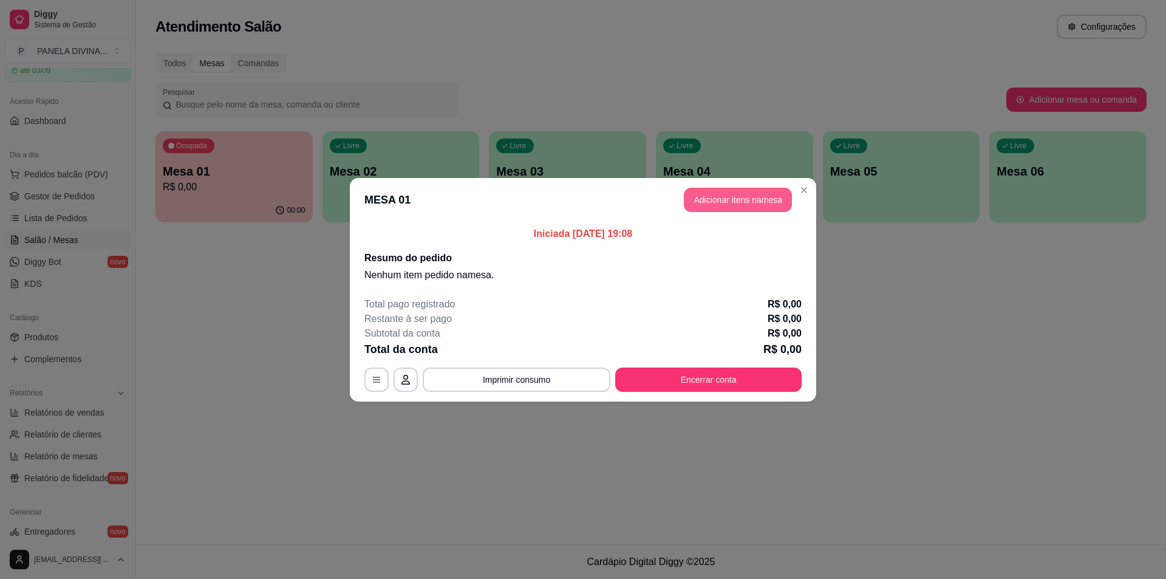
click at [726, 207] on button "Adicionar itens na mesa" at bounding box center [738, 200] width 108 height 24
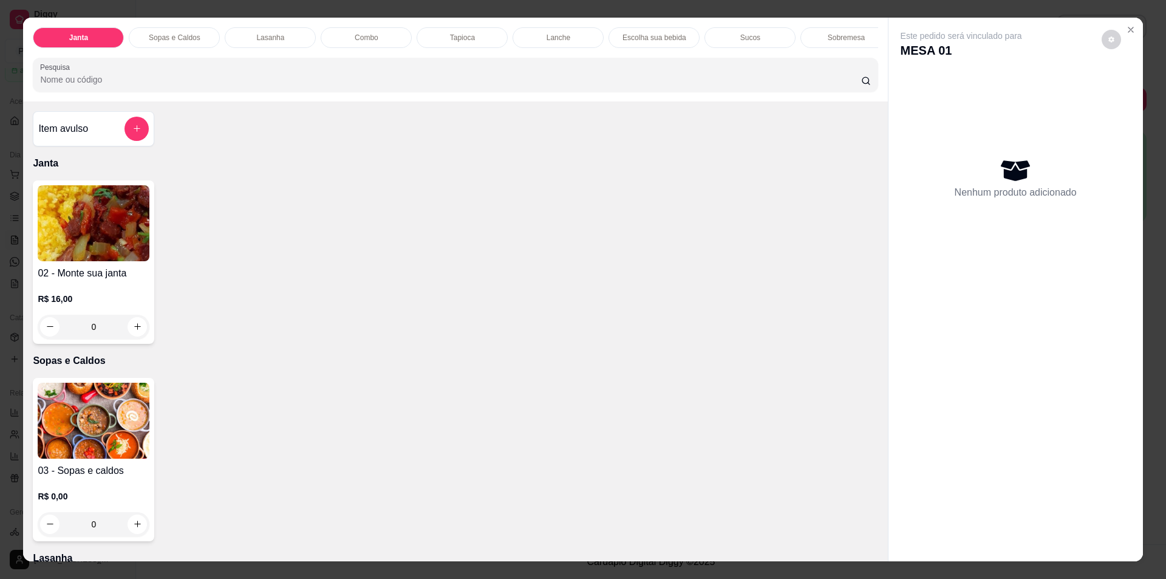
click at [80, 136] on h4 "Item avulso" at bounding box center [63, 128] width 50 height 15
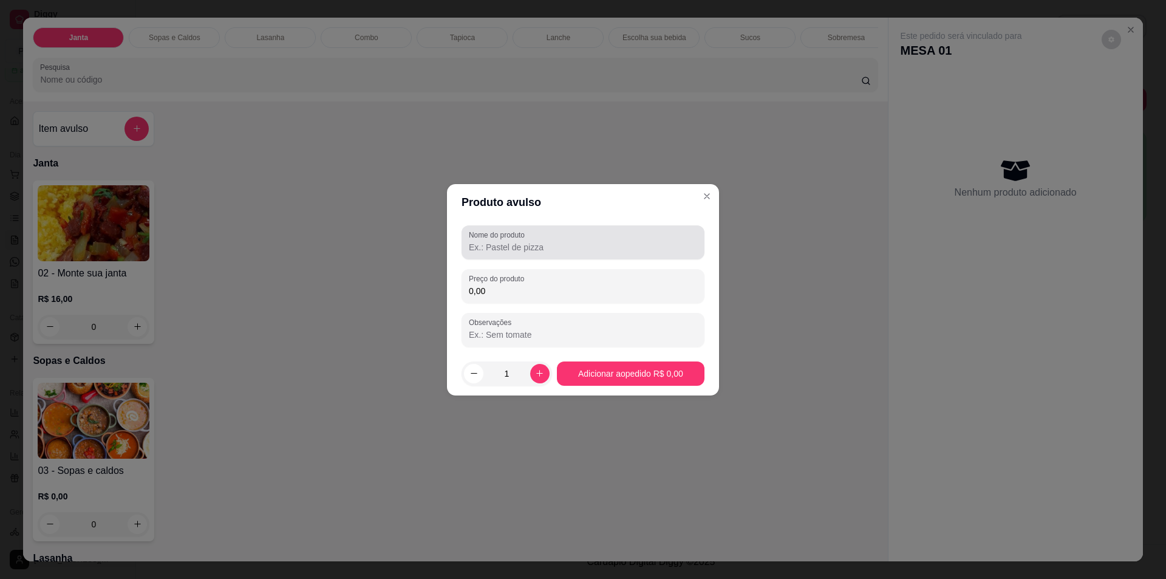
click at [526, 237] on label "Nome do produto" at bounding box center [499, 235] width 60 height 10
click at [526, 241] on input "Nome do produto" at bounding box center [583, 247] width 228 height 12
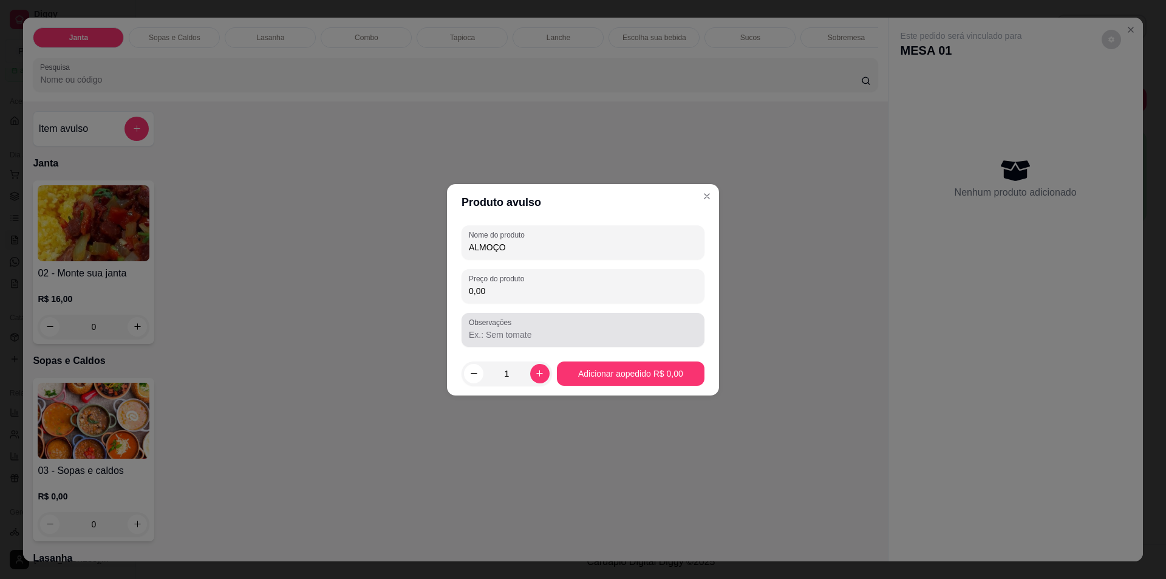
type input "ALMOÇO"
drag, startPoint x: 544, startPoint y: 304, endPoint x: 530, endPoint y: 298, distance: 15.2
click at [532, 299] on div "Nome do produto ALMOÇO Preço do produto 0,00 Observações" at bounding box center [583, 285] width 243 height 121
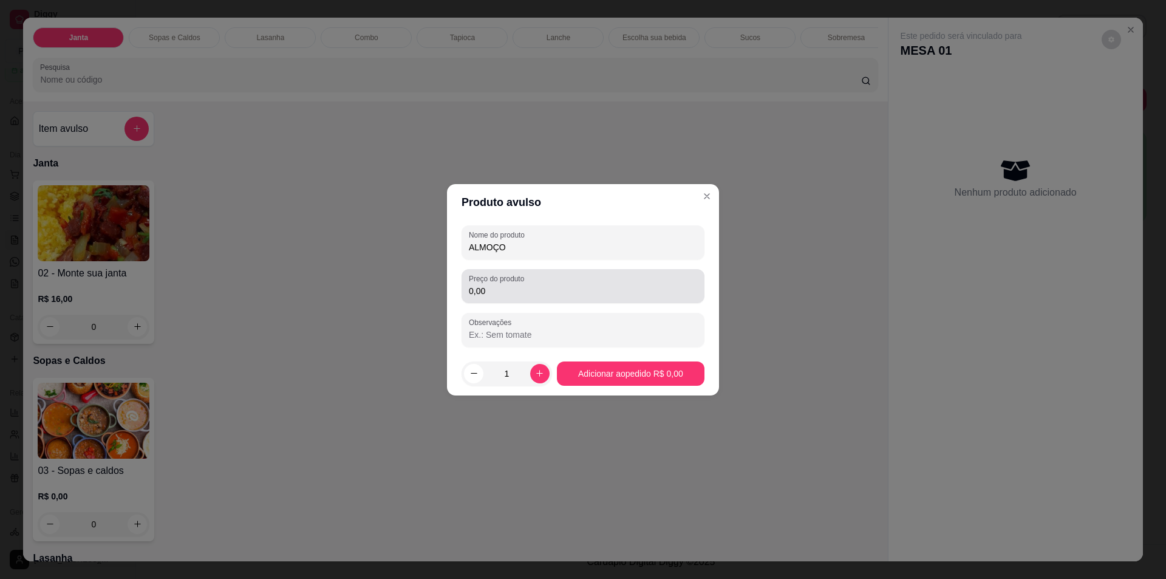
click at [517, 290] on input "0,00" at bounding box center [583, 291] width 228 height 12
type input "16,00"
click at [536, 371] on icon "increase-product-quantity" at bounding box center [539, 373] width 7 height 7
type input "2"
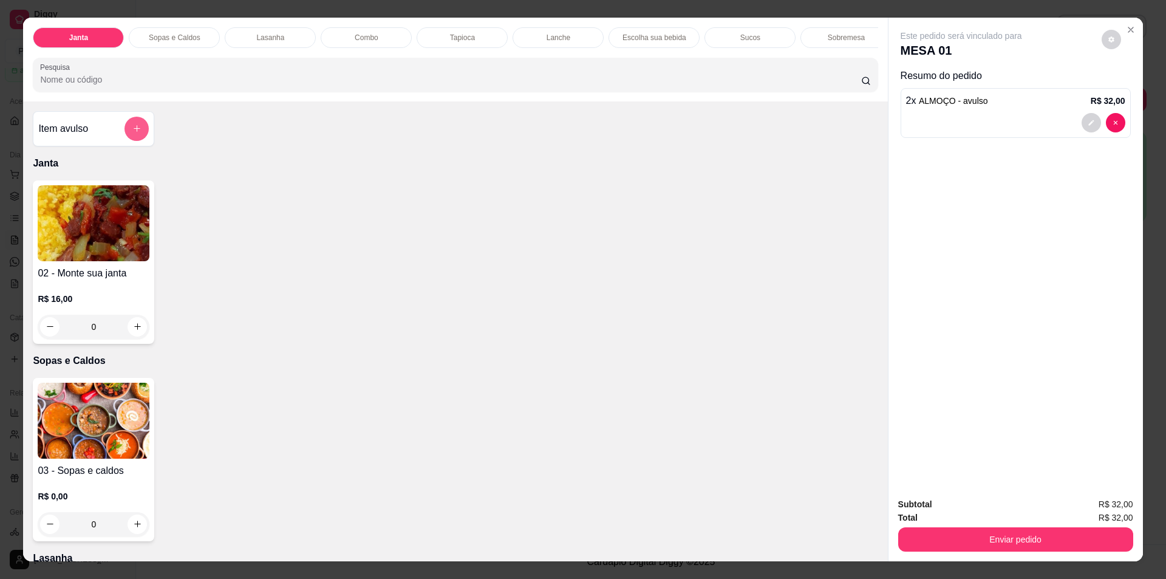
click at [127, 140] on button "add-separate-item" at bounding box center [137, 129] width 24 height 24
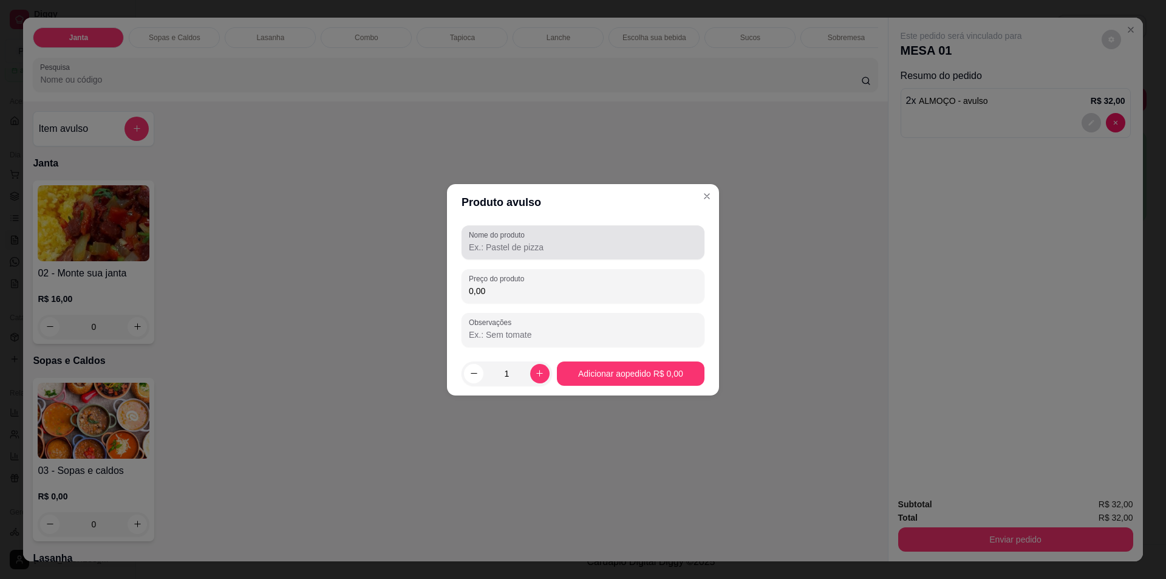
click at [497, 246] on input "Nome do produto" at bounding box center [583, 247] width 228 height 12
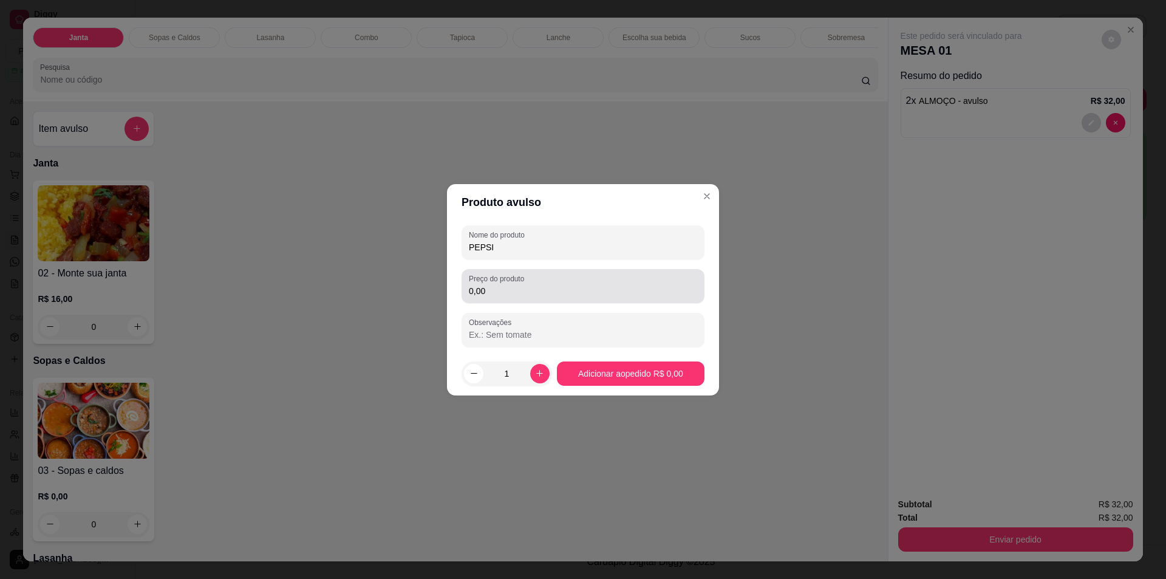
type input "PEPSI"
click at [491, 284] on div "0,00" at bounding box center [583, 286] width 228 height 24
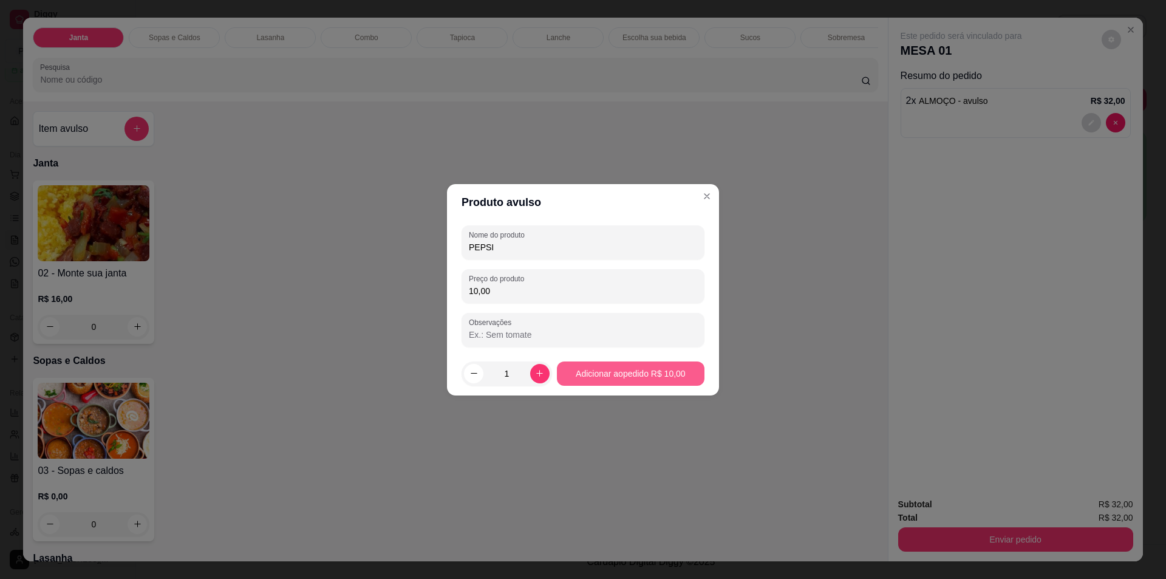
type input "10,00"
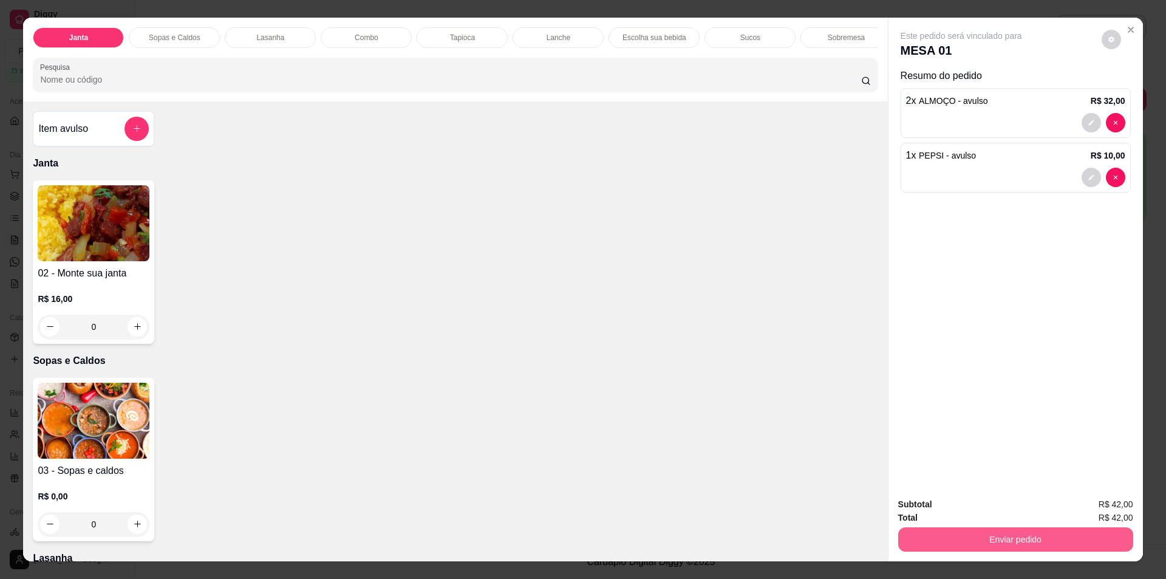
click at [919, 534] on button "Enviar pedido" at bounding box center [1015, 539] width 235 height 24
click at [1113, 508] on button "Sim, quero registrar" at bounding box center [1090, 509] width 90 height 23
click at [977, 536] on button "Enviar pedido" at bounding box center [1015, 540] width 228 height 24
click at [959, 508] on button "Não registrar e enviar pedido" at bounding box center [975, 509] width 123 height 22
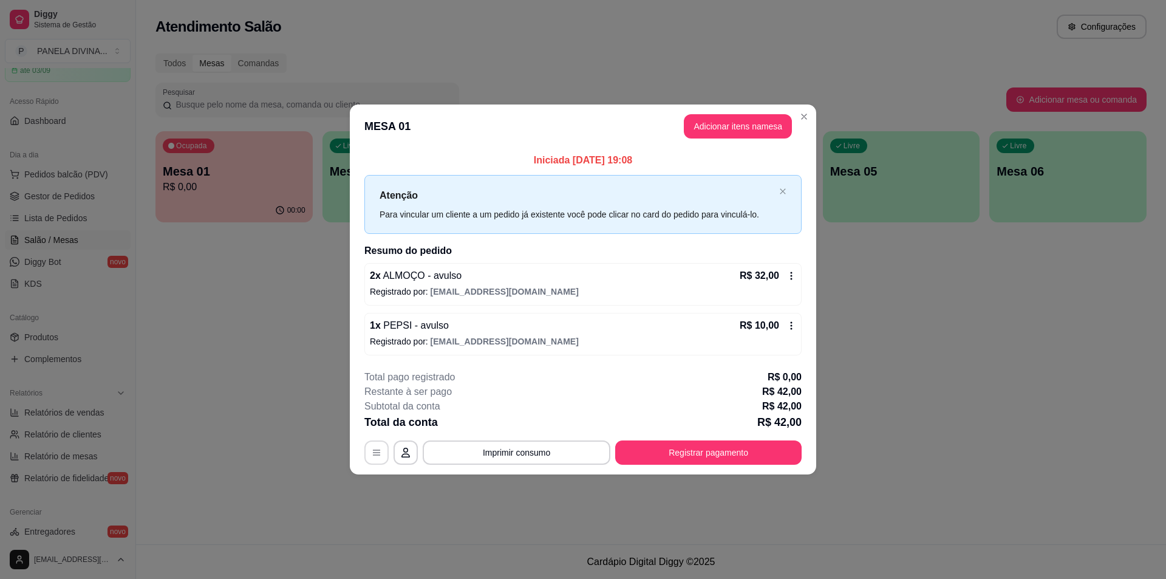
click at [380, 454] on icon "button" at bounding box center [377, 453] width 10 height 10
click at [380, 452] on icon "button" at bounding box center [376, 452] width 7 height 5
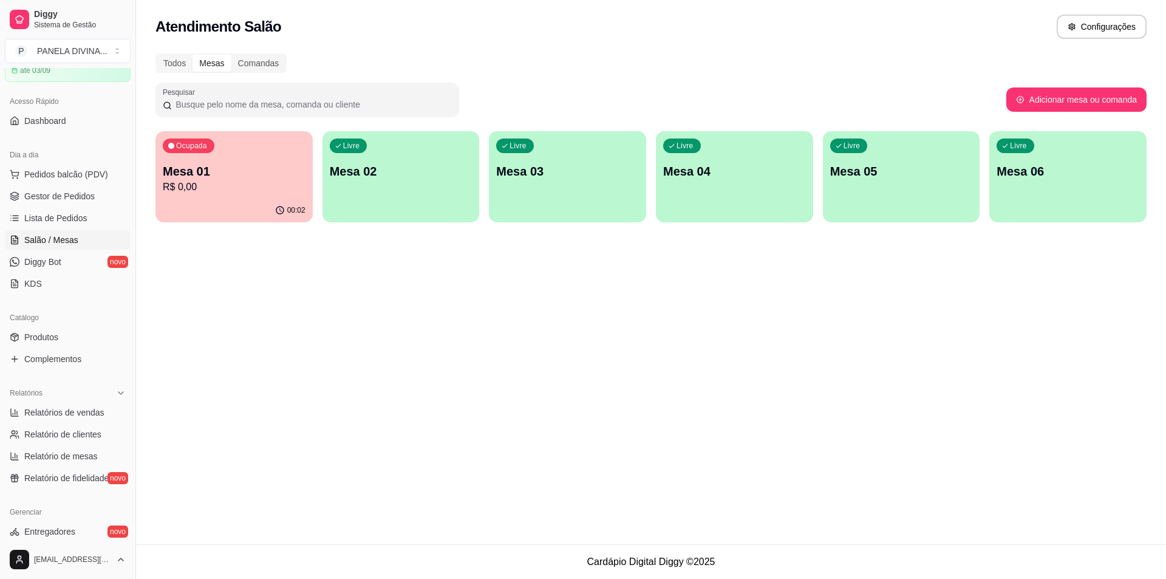
click at [287, 358] on div "Atendimento Salão Configurações Todos Mesas Comandas Pesquisar Adicionar mesa o…" at bounding box center [651, 272] width 1030 height 544
click at [253, 185] on p "R$ 0,00" at bounding box center [234, 187] width 143 height 15
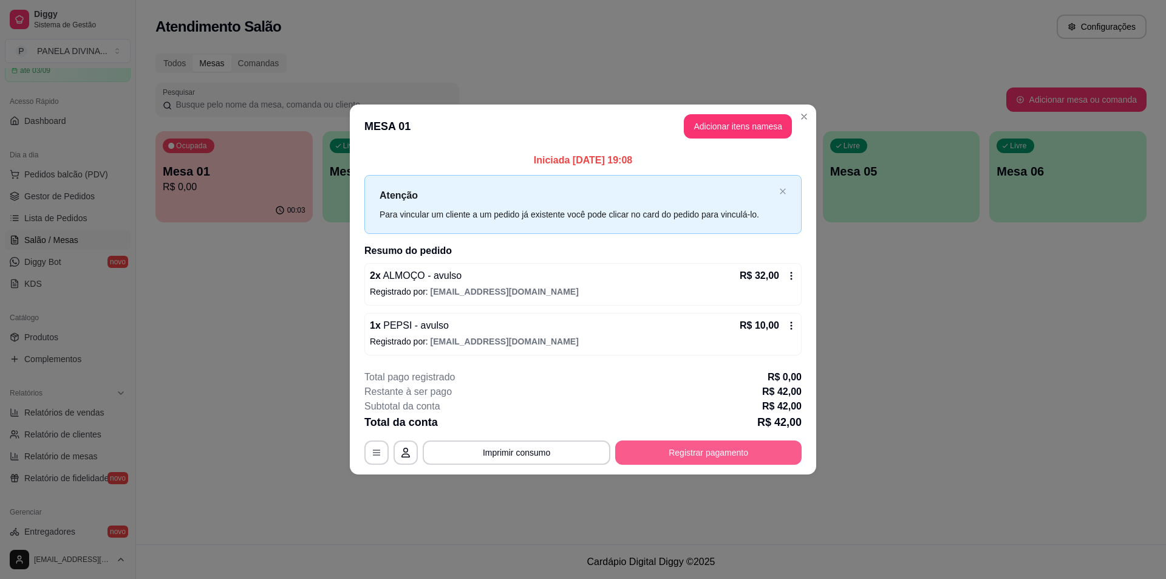
click at [703, 449] on button "Registrar pagamento" at bounding box center [708, 452] width 186 height 24
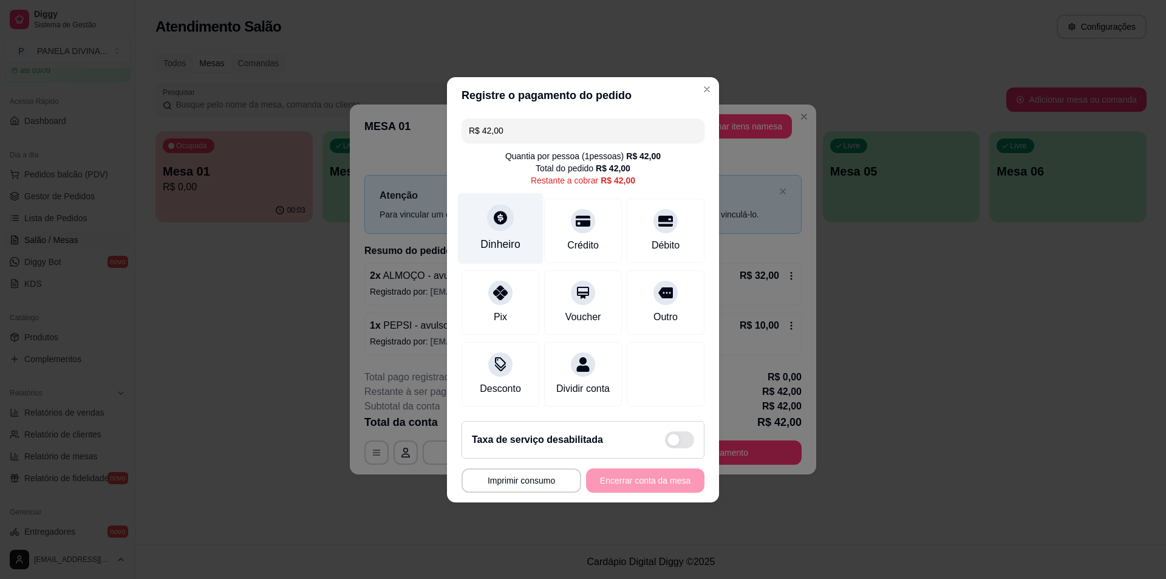
click at [497, 236] on div "Dinheiro" at bounding box center [500, 244] width 40 height 16
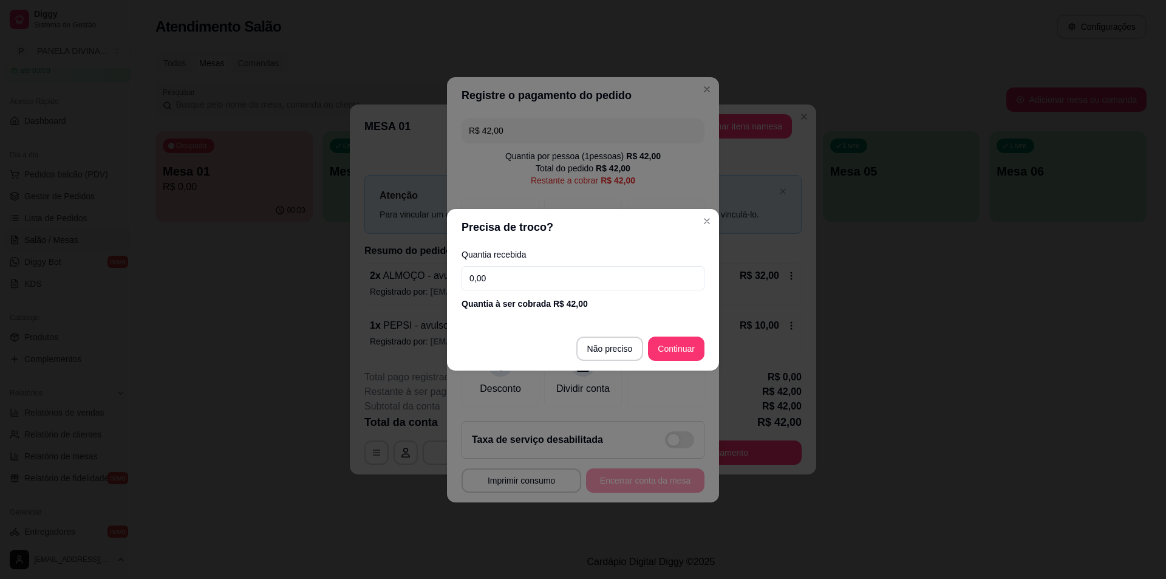
click at [516, 284] on input "0,00" at bounding box center [583, 278] width 243 height 24
type input "20,00"
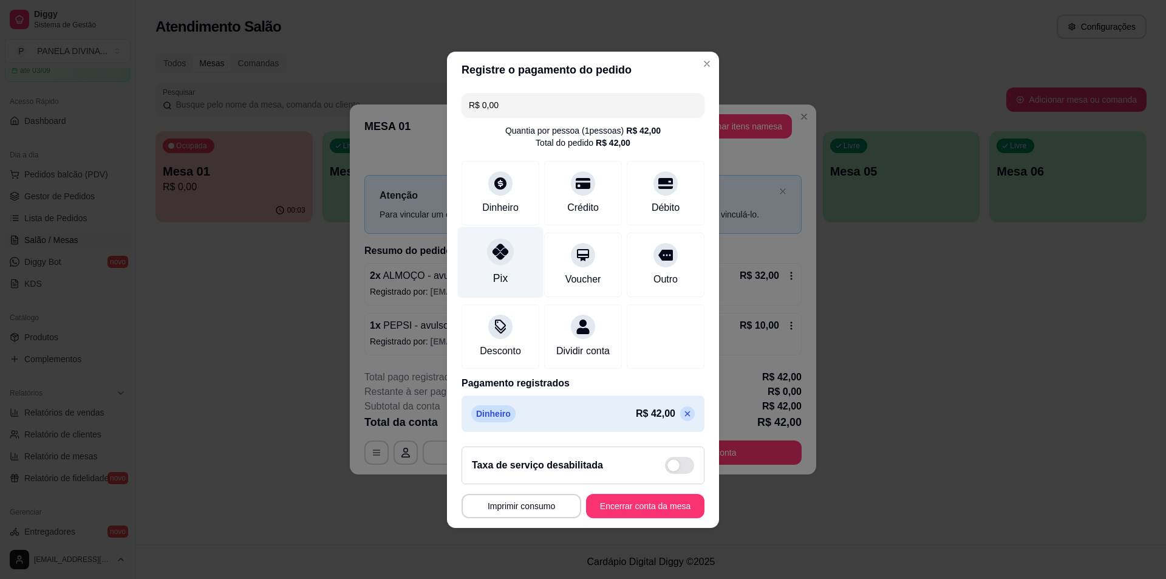
click at [496, 258] on div "Pix" at bounding box center [501, 262] width 86 height 71
click at [685, 416] on icon at bounding box center [687, 413] width 5 height 5
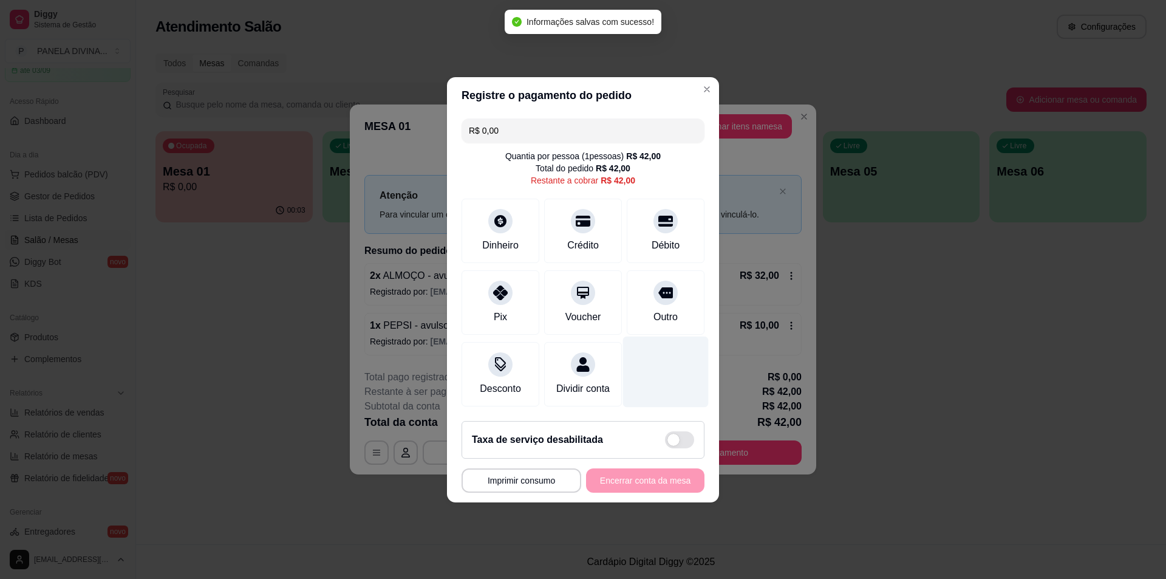
type input "R$ 42,00"
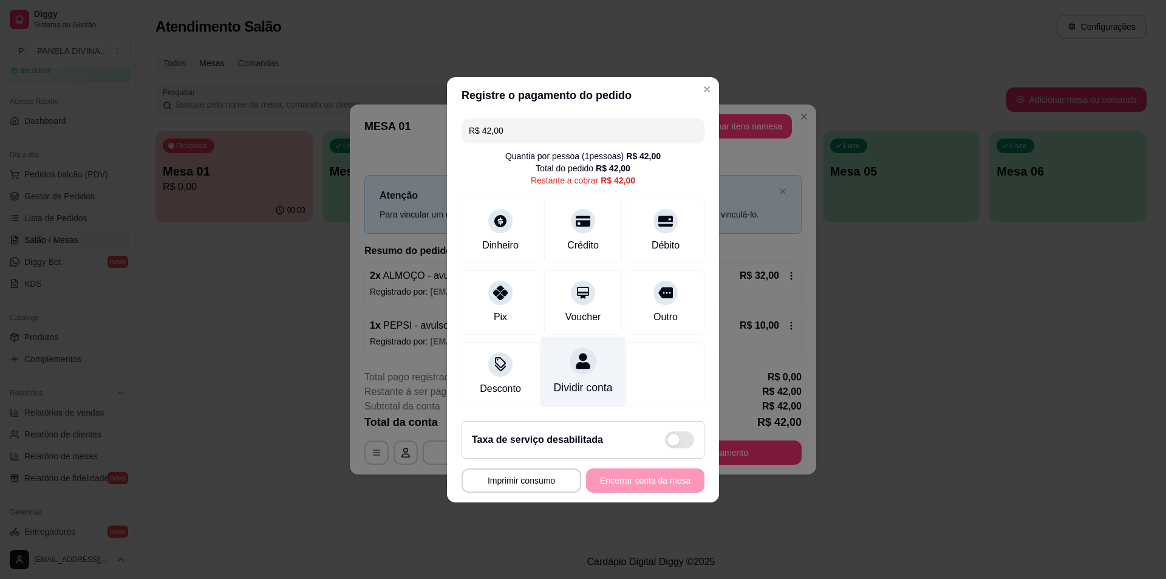
click at [583, 386] on div "Dividir conta" at bounding box center [583, 388] width 59 height 16
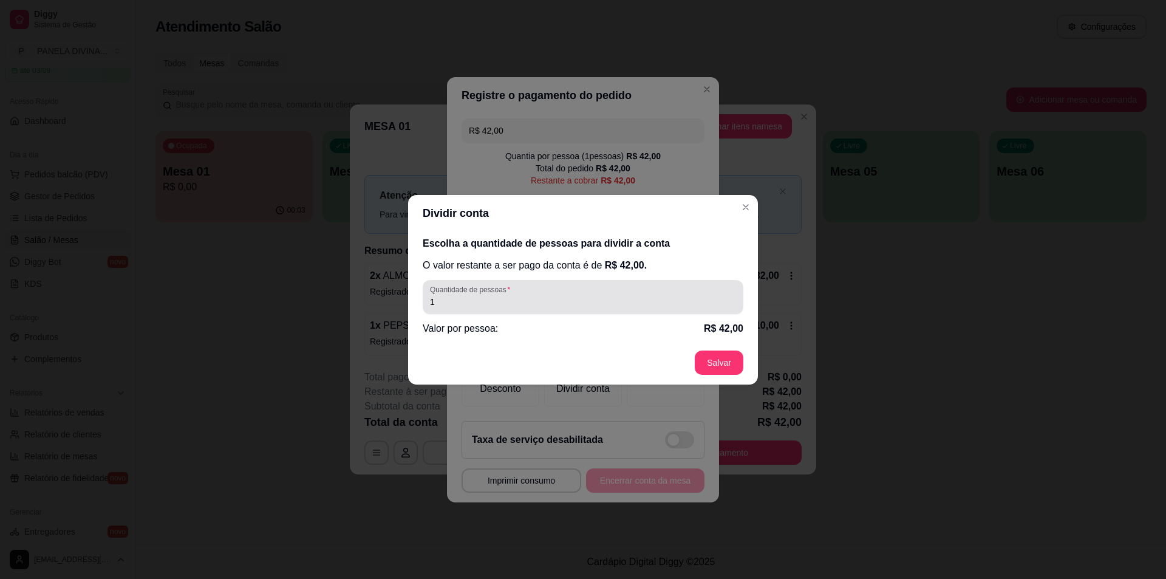
click at [454, 302] on input "1" at bounding box center [583, 302] width 306 height 12
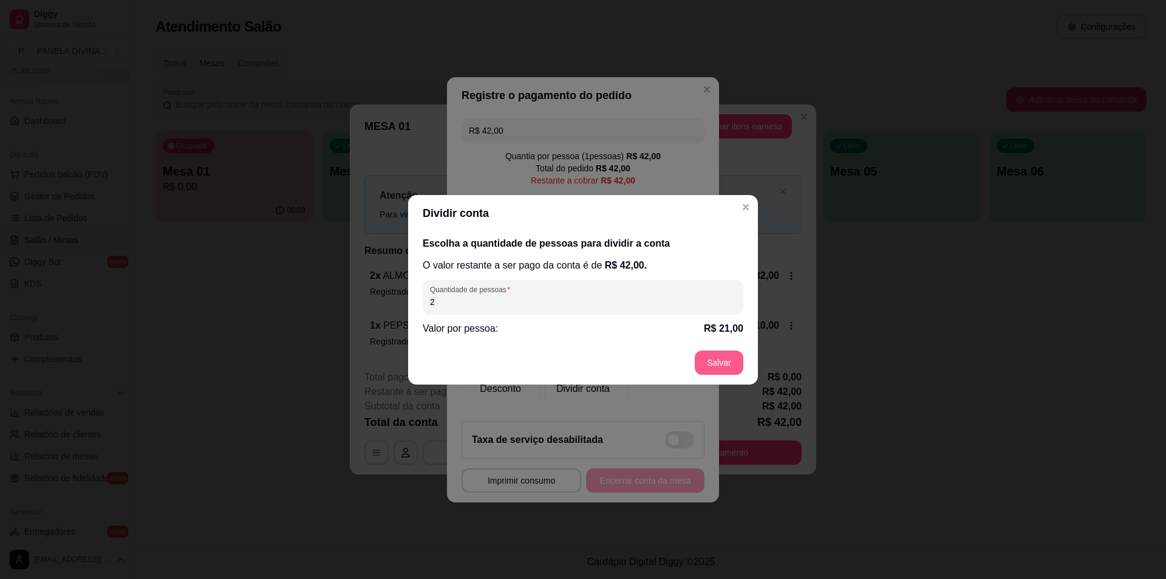
type input "2"
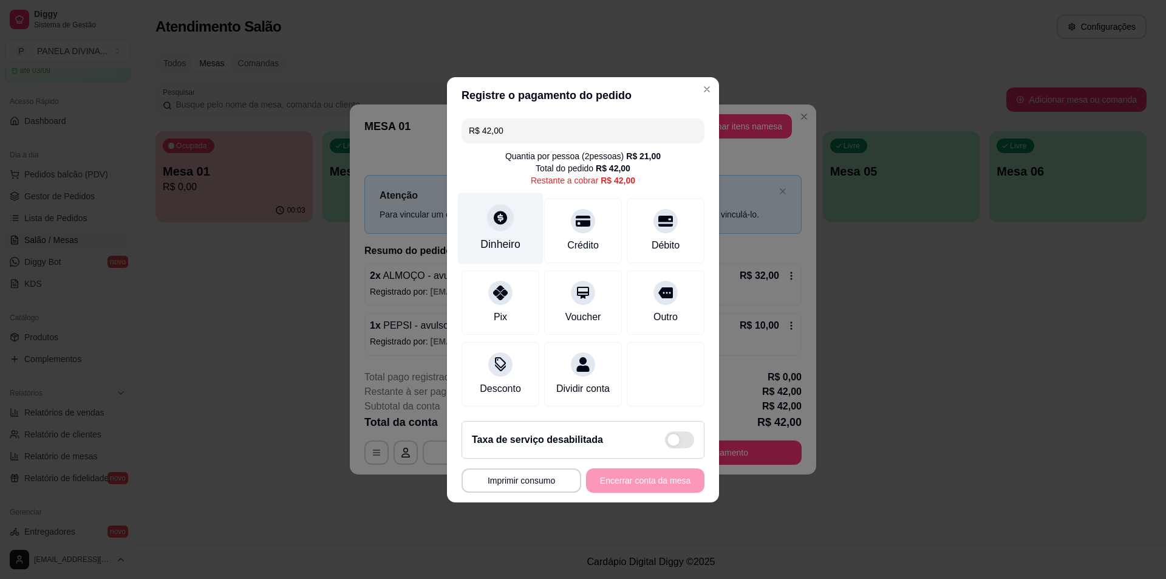
click at [500, 212] on icon at bounding box center [501, 218] width 16 height 16
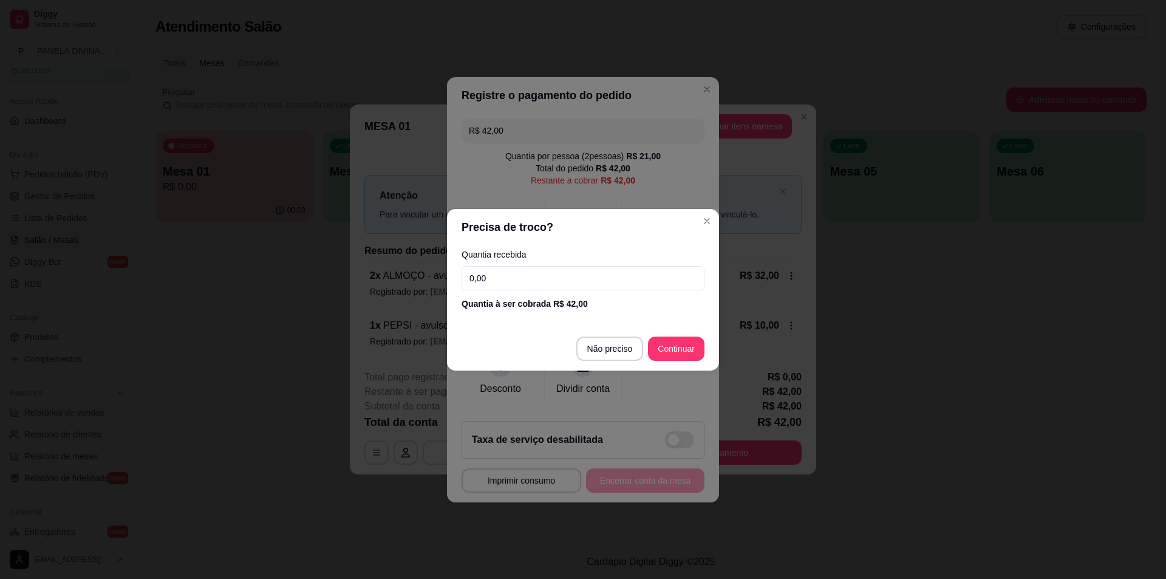
click at [516, 277] on input "0,00" at bounding box center [583, 278] width 243 height 24
type input "10,00"
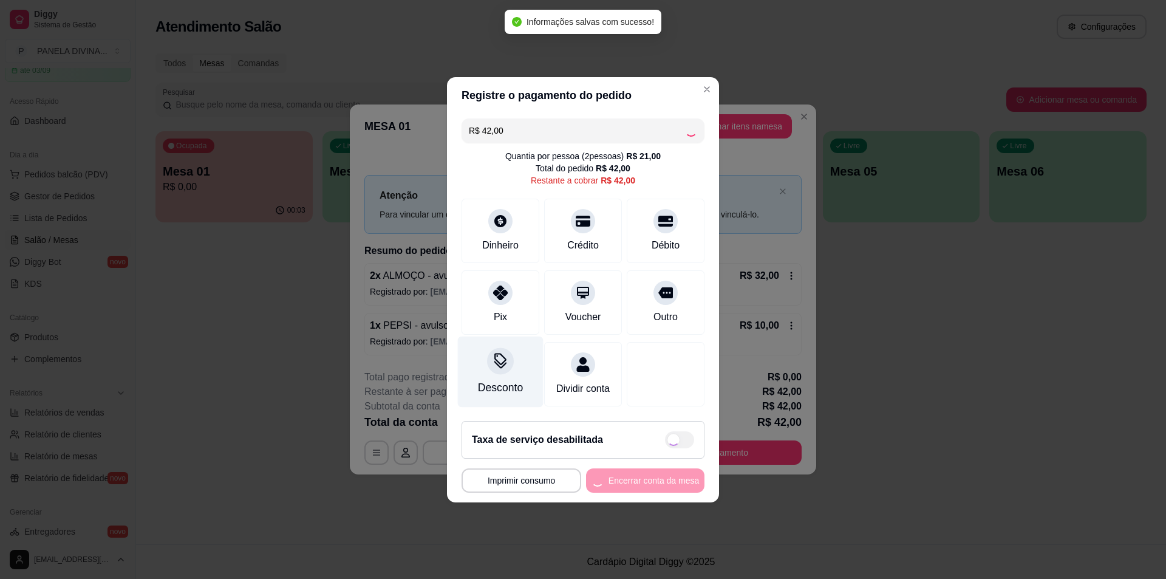
type input "R$ 0,00"
